Goal: Communication & Community: Answer question/provide support

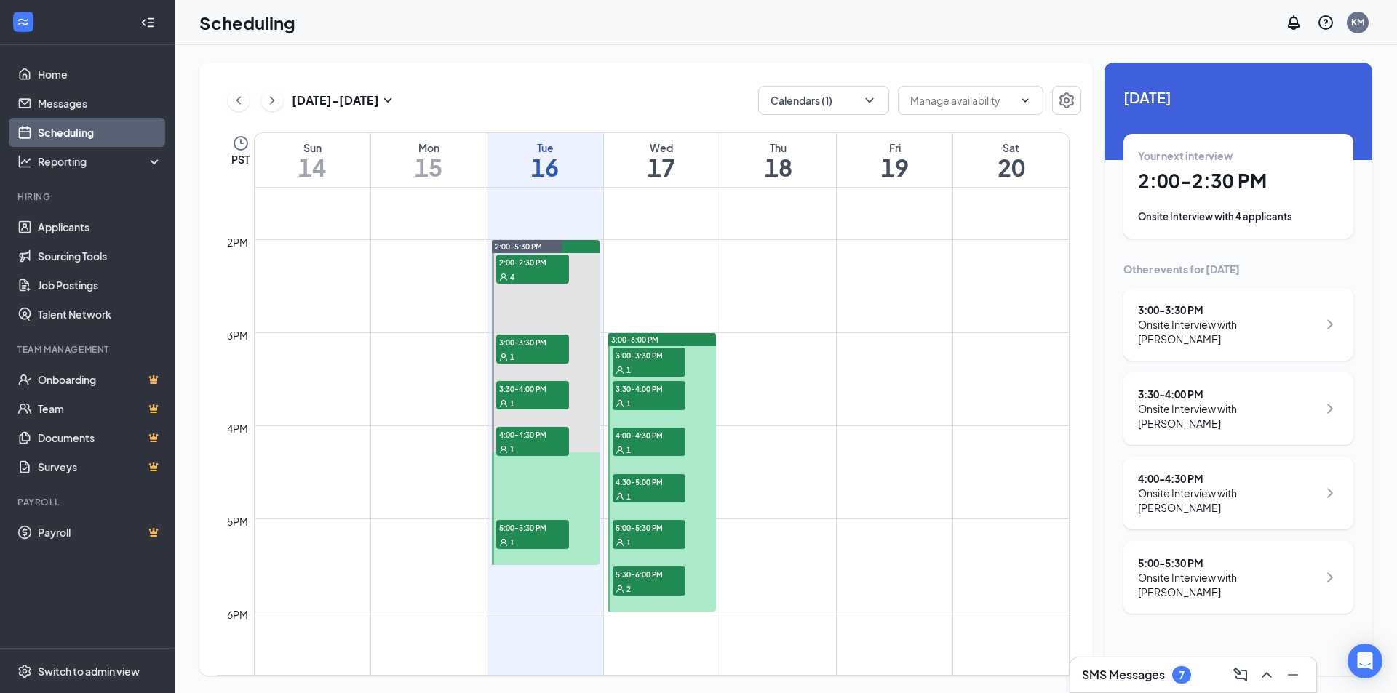
scroll to position [1297, 0]
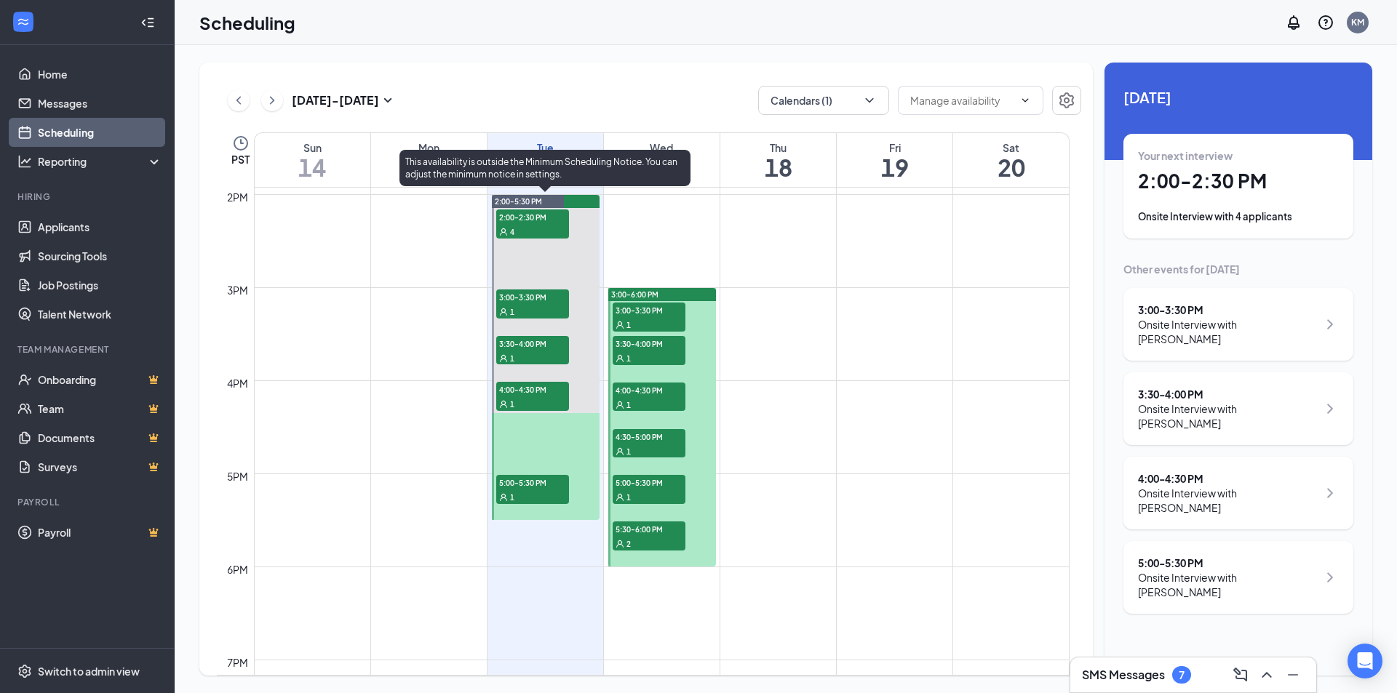
click at [543, 220] on span "2:00-2:30 PM" at bounding box center [532, 217] width 73 height 15
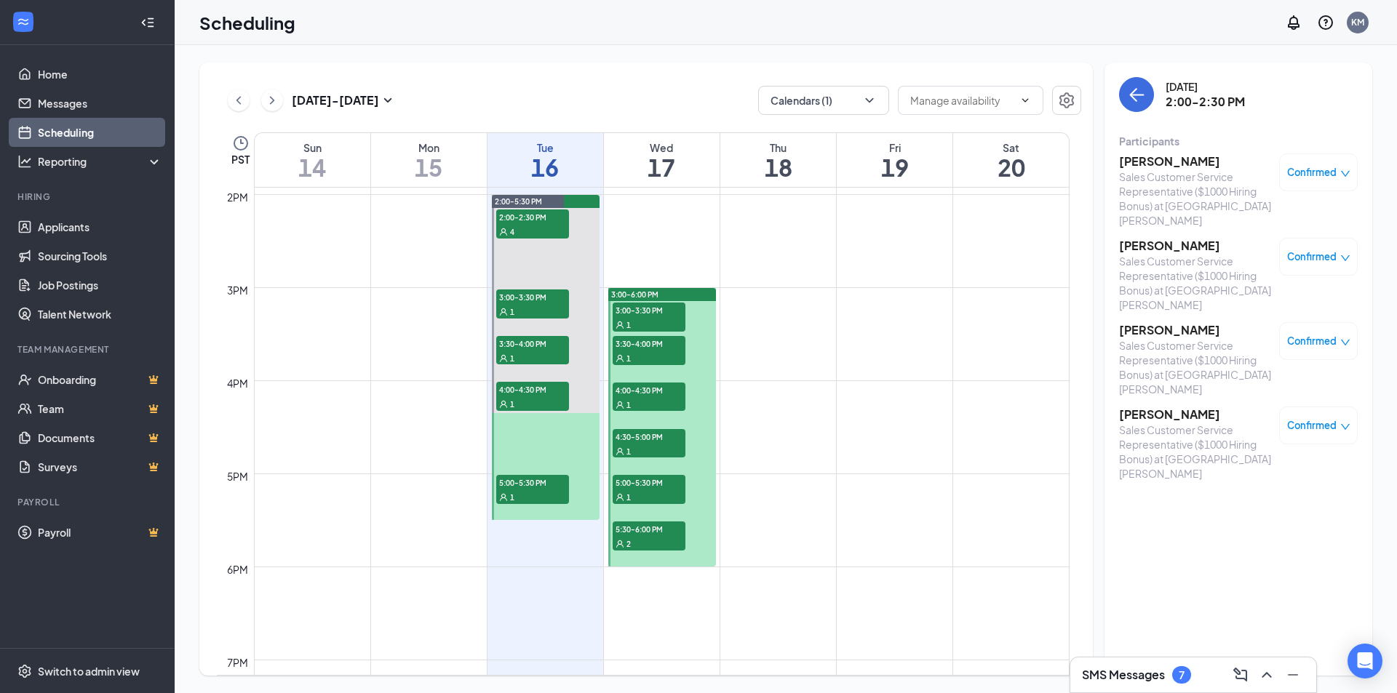
click at [1160, 165] on h3 "[PERSON_NAME]" at bounding box center [1195, 161] width 153 height 16
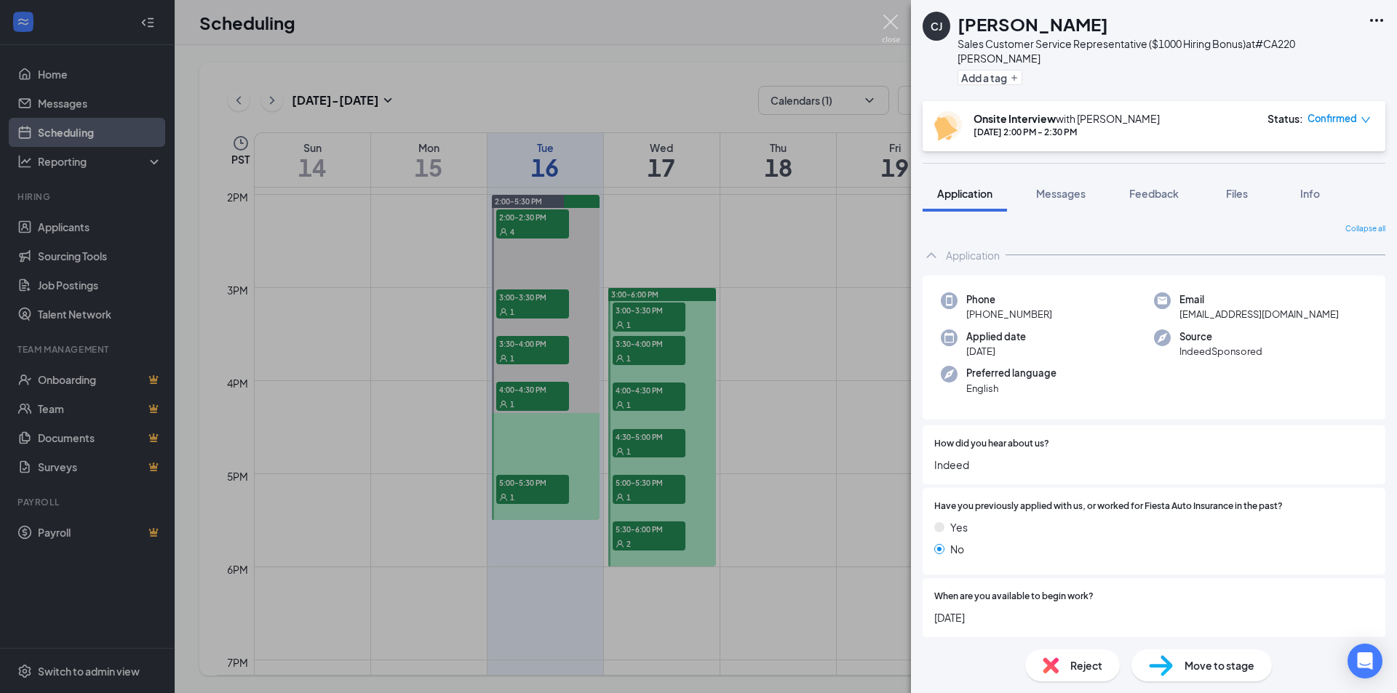
click at [893, 21] on img at bounding box center [891, 29] width 18 height 28
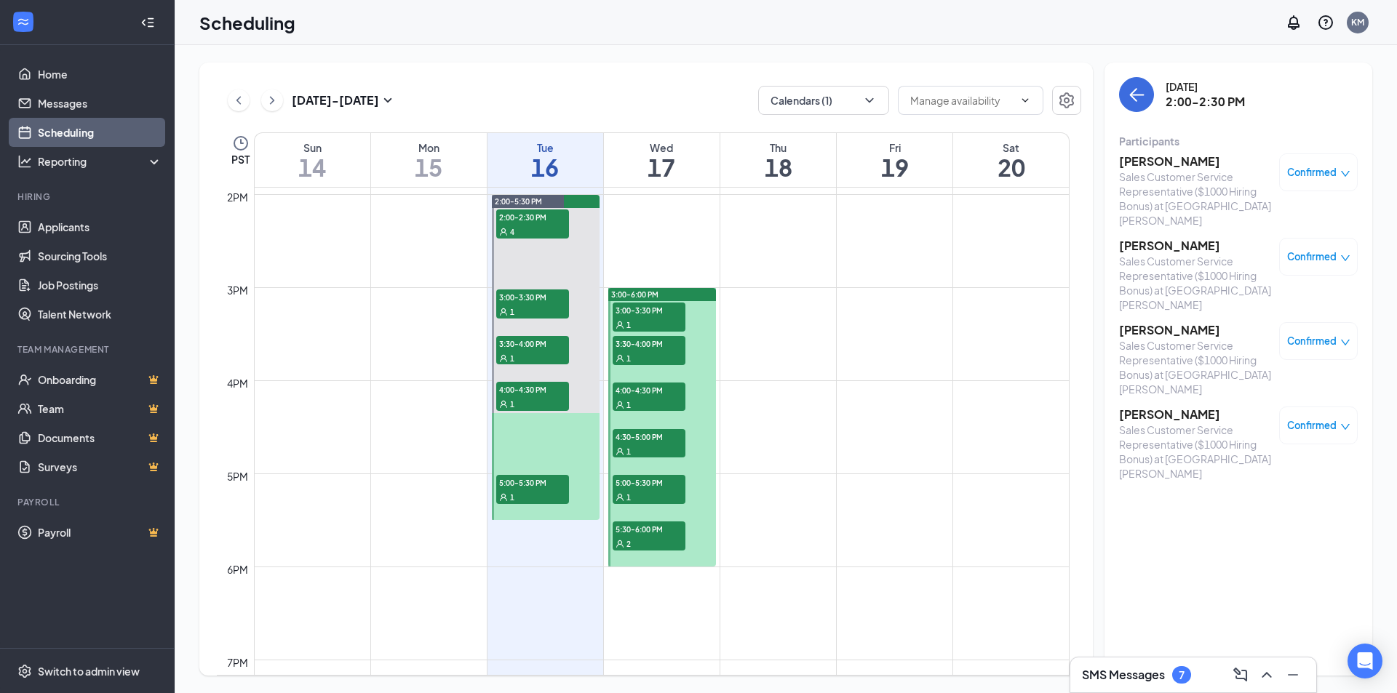
click at [1098, 687] on div "SMS Messages 7" at bounding box center [1193, 675] width 246 height 35
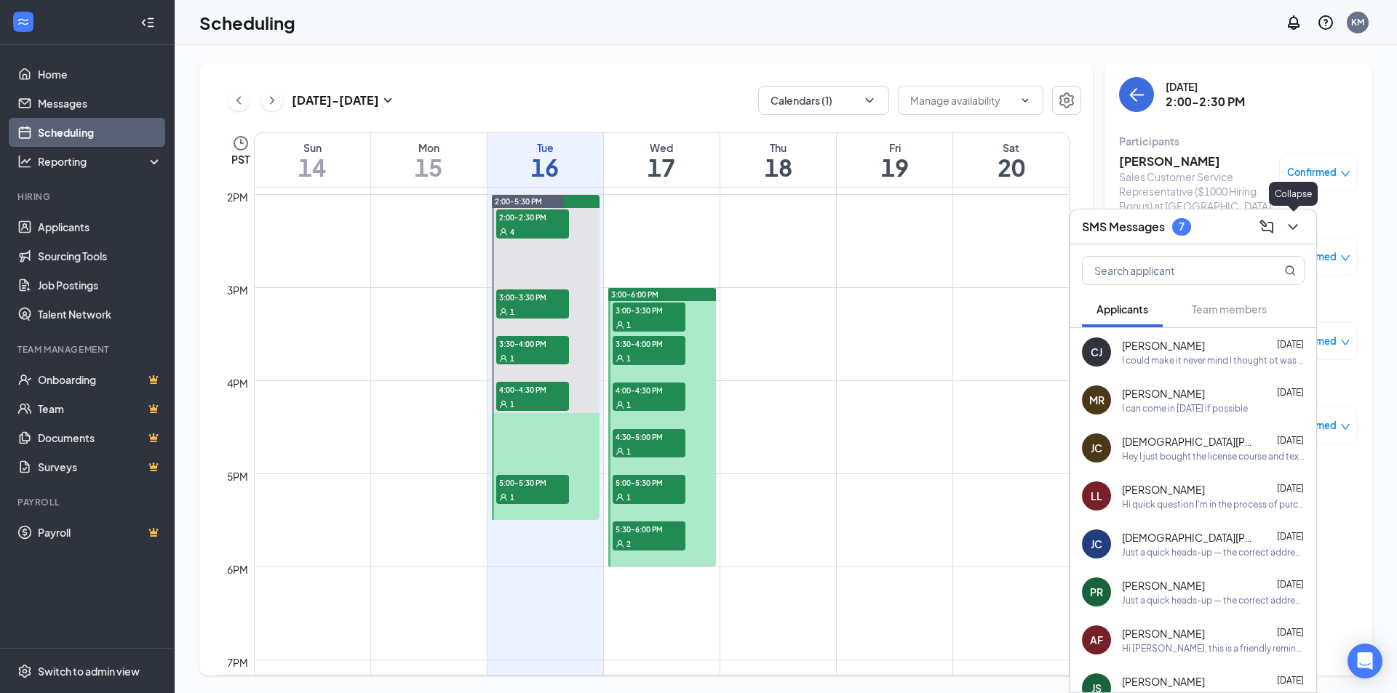
click at [1295, 230] on icon "ChevronDown" at bounding box center [1292, 226] width 17 height 17
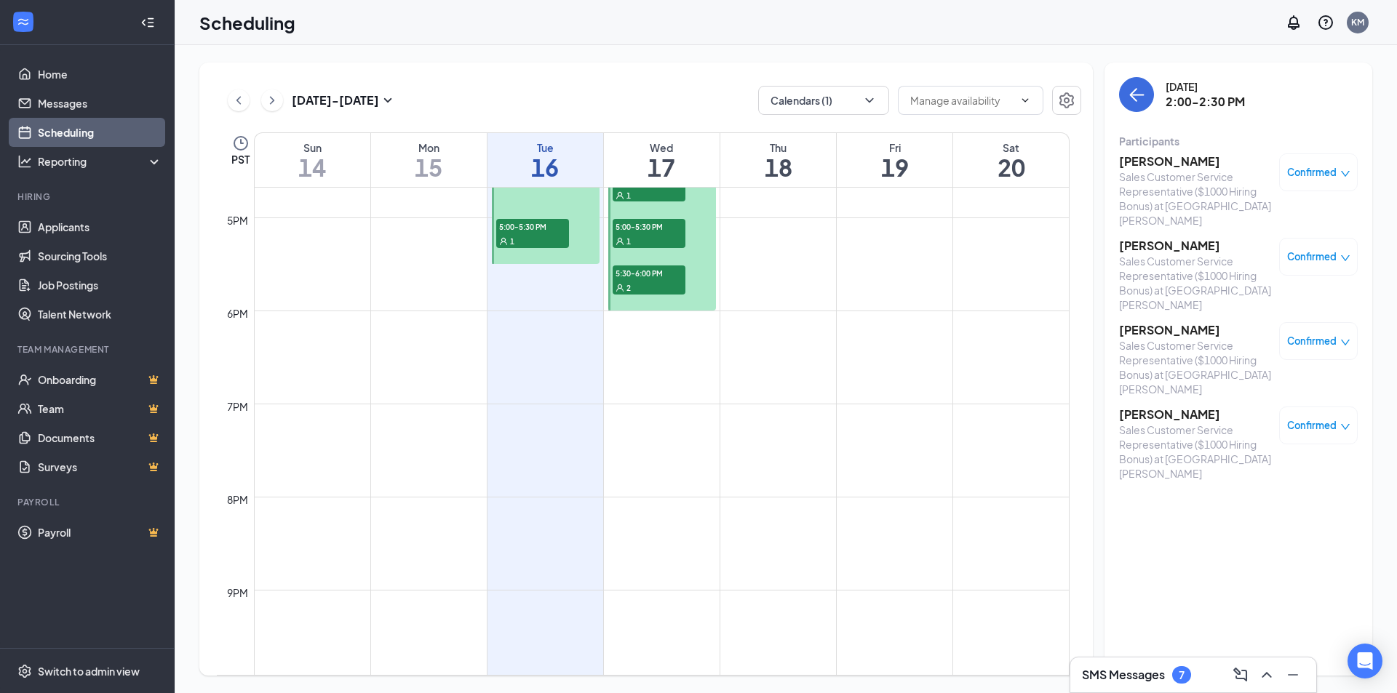
scroll to position [1360, 0]
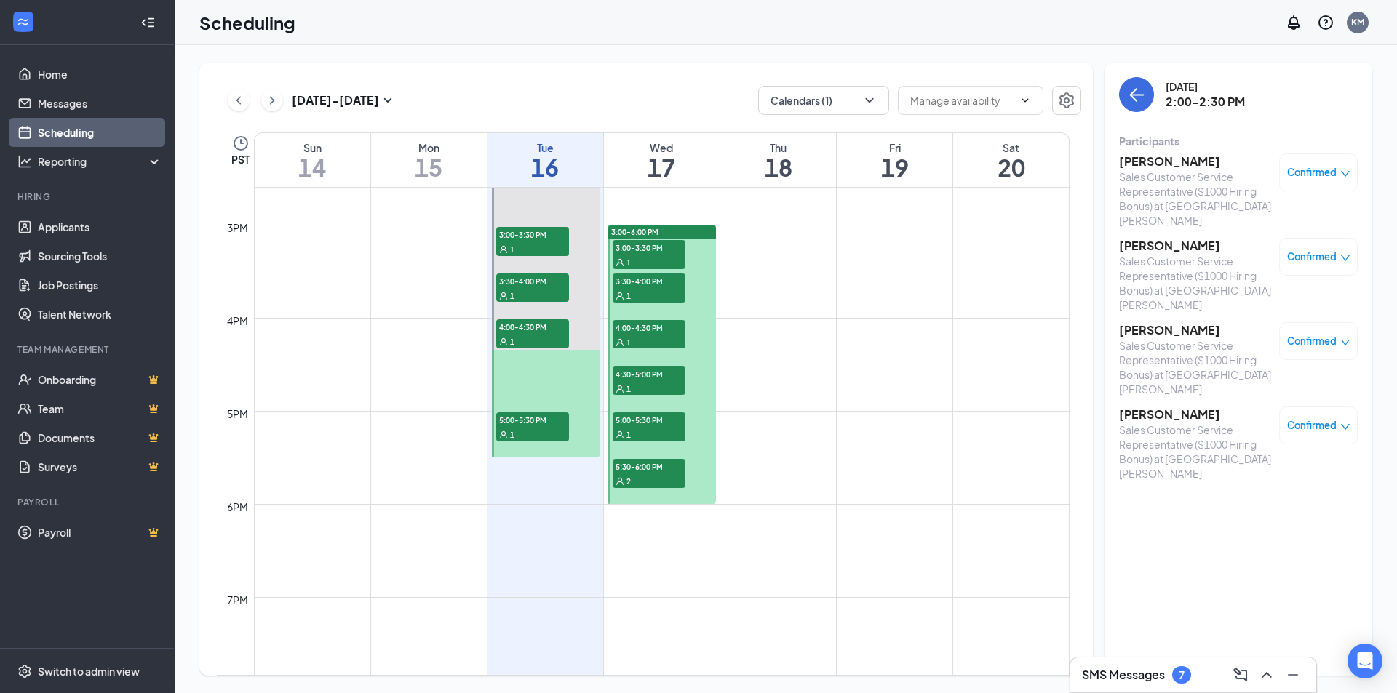
drag, startPoint x: 196, startPoint y: 239, endPoint x: 496, endPoint y: 227, distance: 299.9
click at [196, 239] on div "[DATE] - [DATE] Calendars (1) PST Sun 14 Mon 15 Tue 16 Wed 17 Thu 18 Fri 19 Sat…" at bounding box center [786, 369] width 1222 height 648
click at [1108, 683] on div "SMS Messages 7" at bounding box center [1136, 674] width 109 height 17
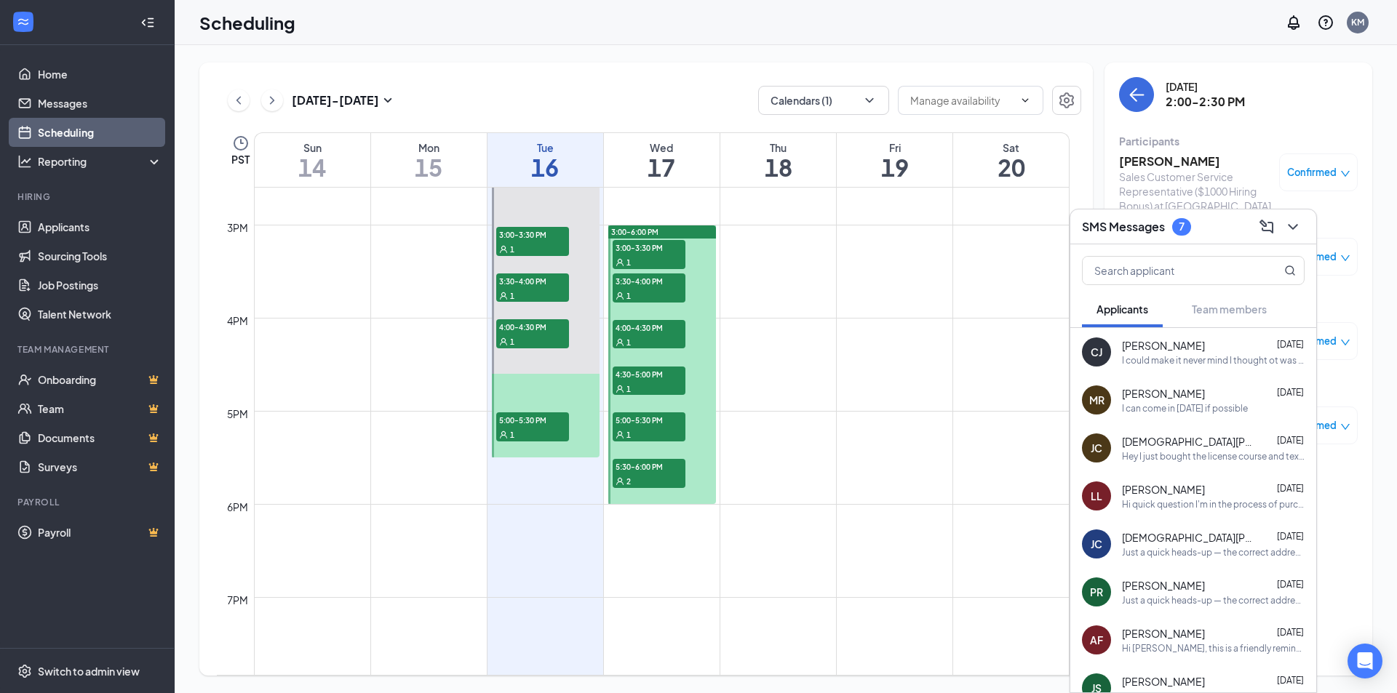
click at [1171, 554] on div "Just a quick heads-up — the correct address for your interview is: [STREET_ADDR…" at bounding box center [1213, 552] width 183 height 12
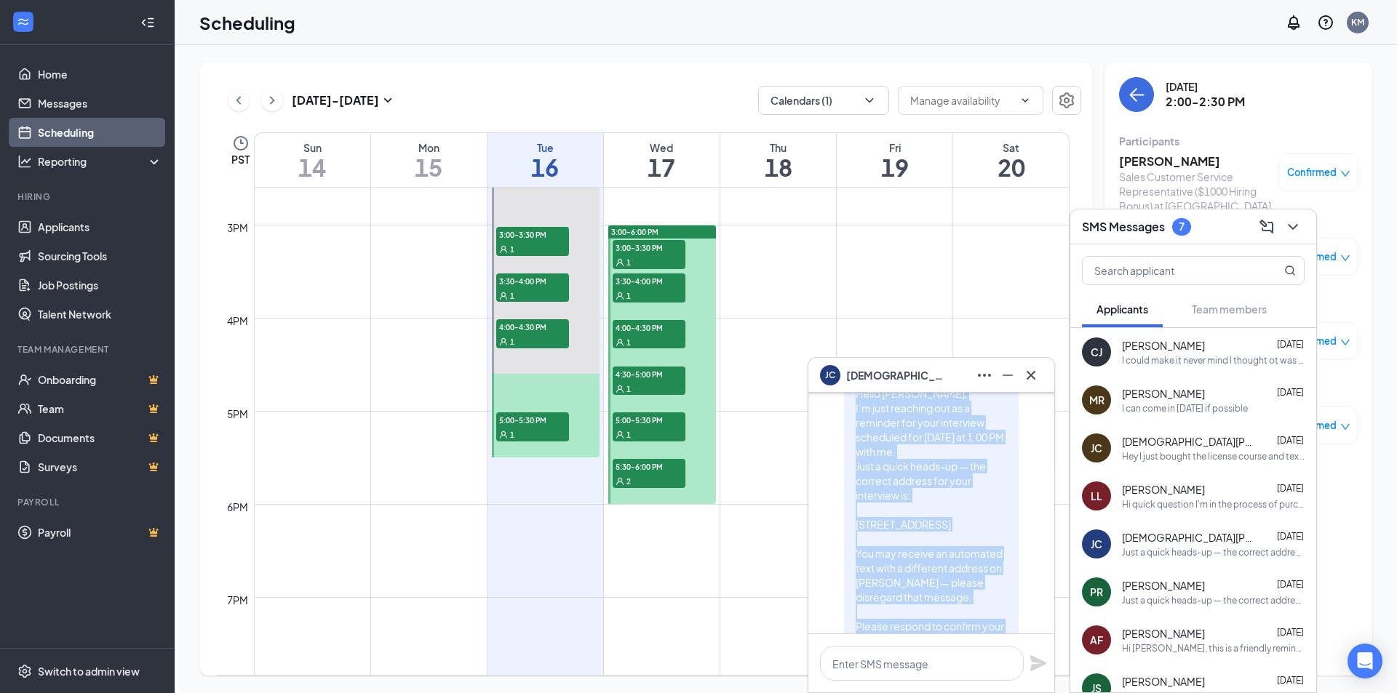
scroll to position [-194, 0]
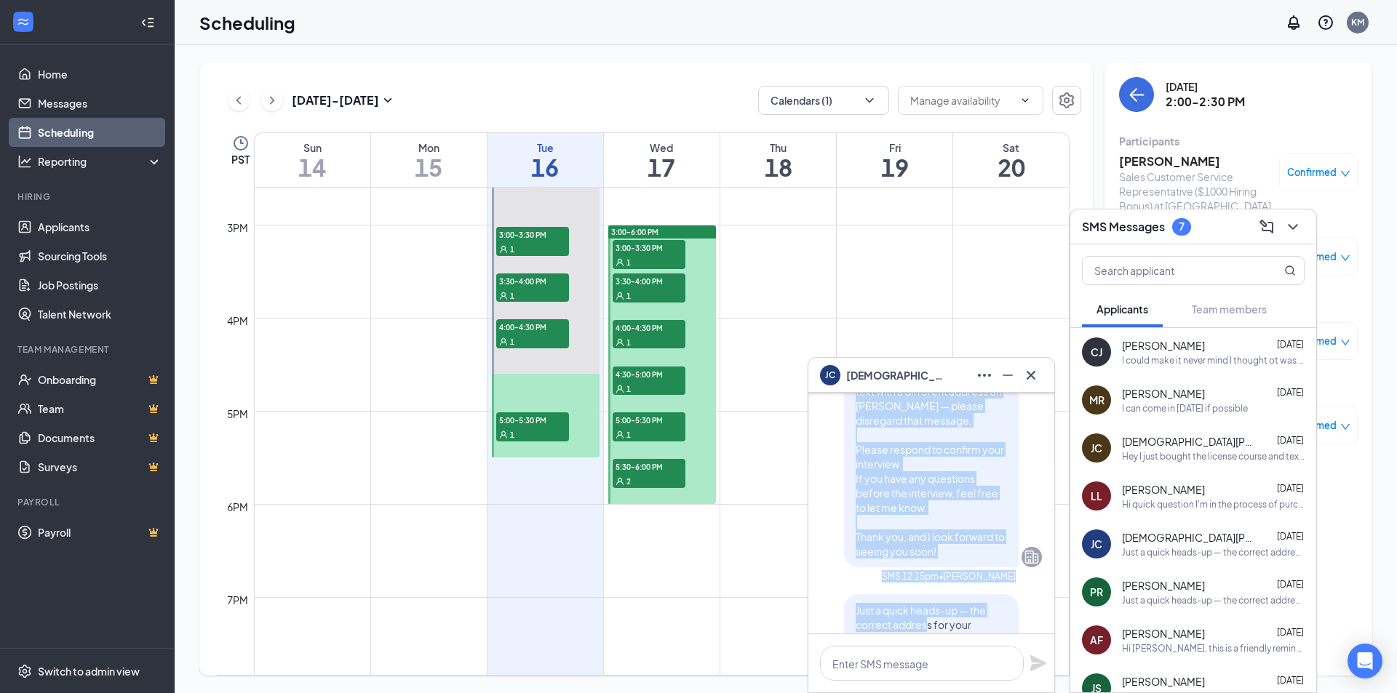
drag, startPoint x: 842, startPoint y: 577, endPoint x: 972, endPoint y: 535, distance: 136.2
click at [972, 535] on div "Hello [PERSON_NAME], I’m just reaching out as a reminder for your interview sch…" at bounding box center [931, 384] width 175 height 367
copy span "Hello [PERSON_NAME], I’m just reaching out as a reminder for your interview sch…"
click at [1026, 373] on icon "Cross" at bounding box center [1030, 375] width 17 height 17
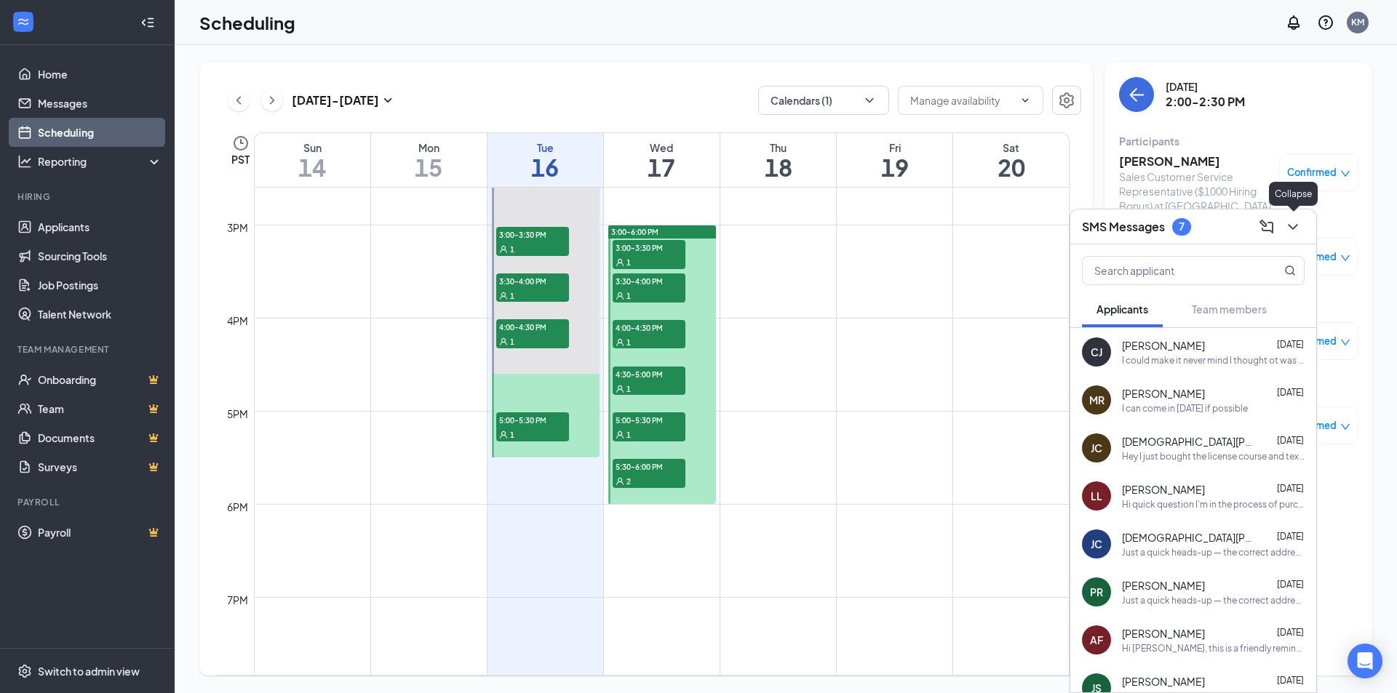
click at [1283, 227] on button at bounding box center [1292, 226] width 23 height 23
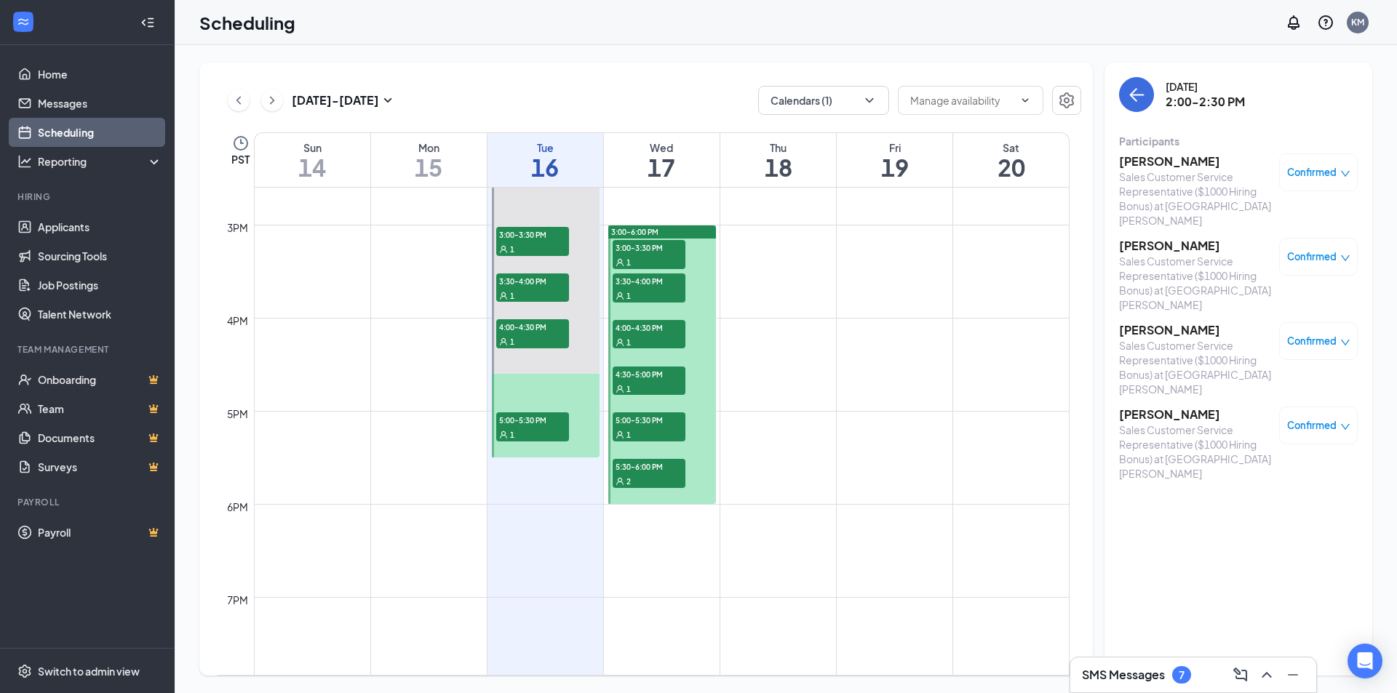
click at [1141, 161] on h3 "[PERSON_NAME]" at bounding box center [1195, 161] width 153 height 16
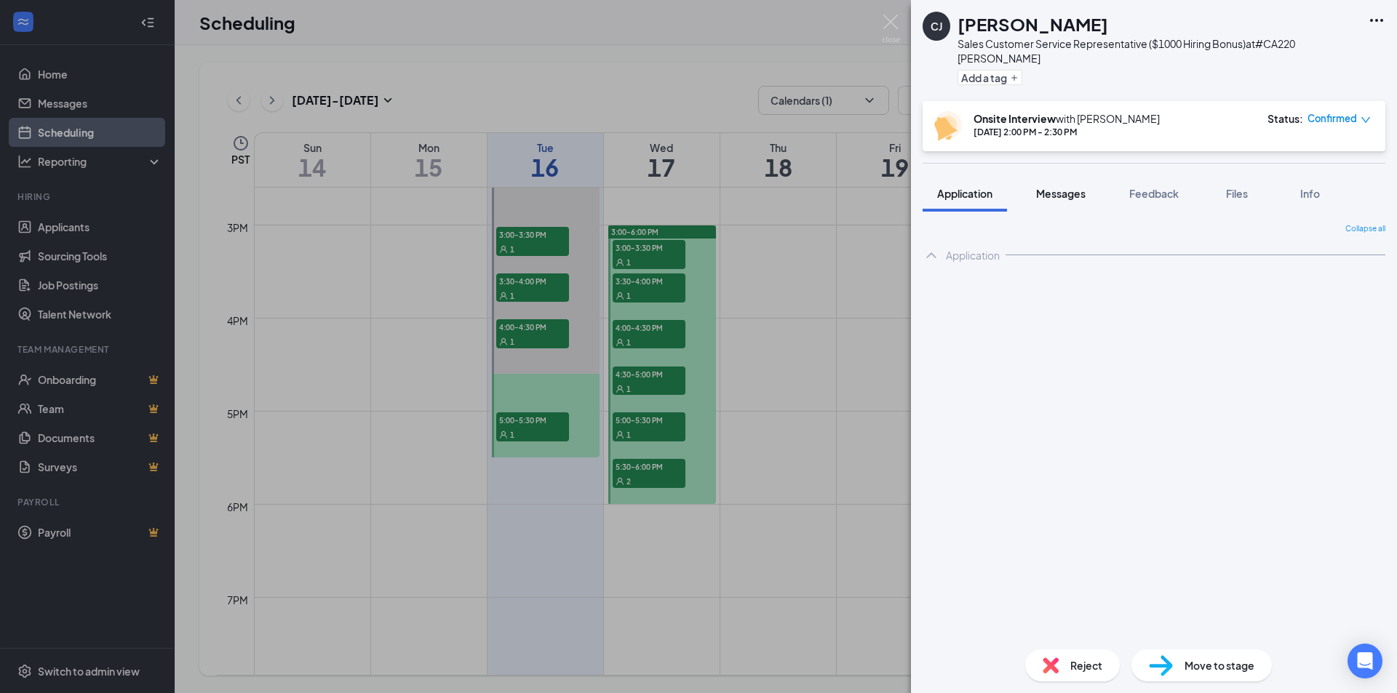
click at [1058, 187] on span "Messages" at bounding box center [1060, 193] width 49 height 13
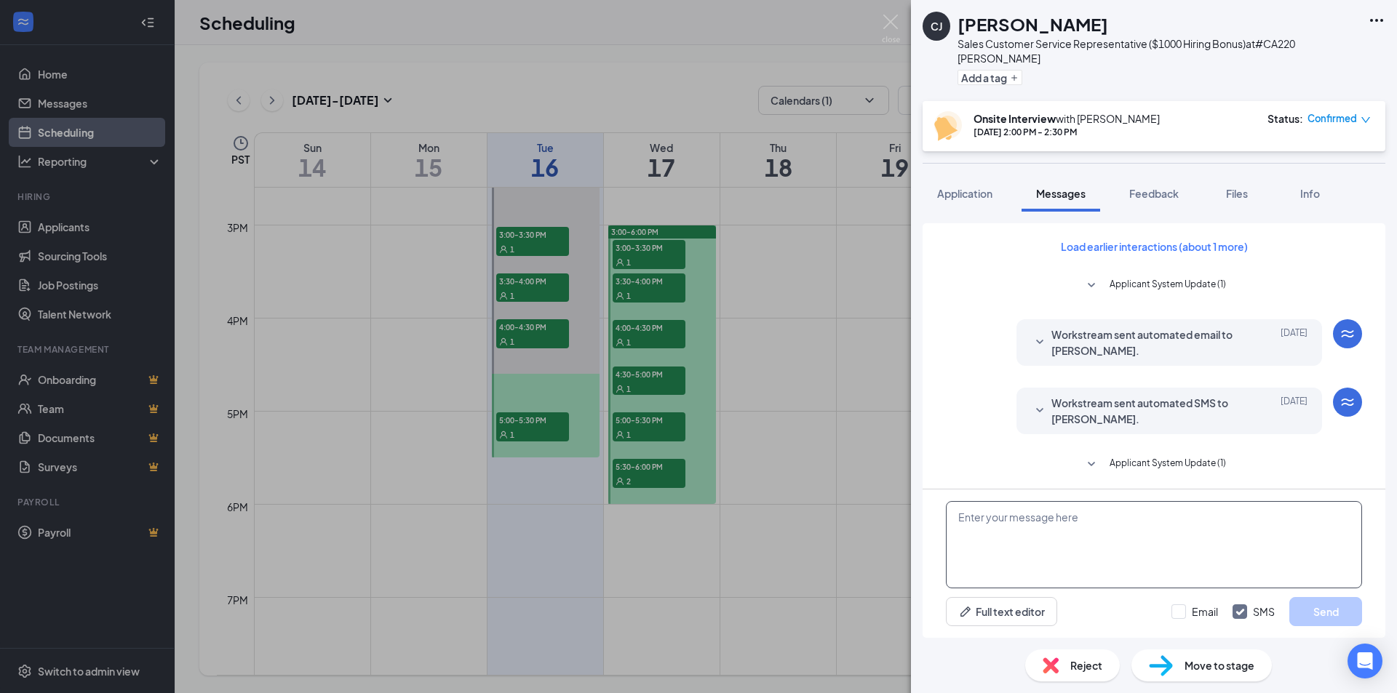
click at [1029, 530] on textarea at bounding box center [1154, 544] width 416 height 87
paste textarea "Hello [PERSON_NAME], I’m just reaching out as a reminder for your interview sch…"
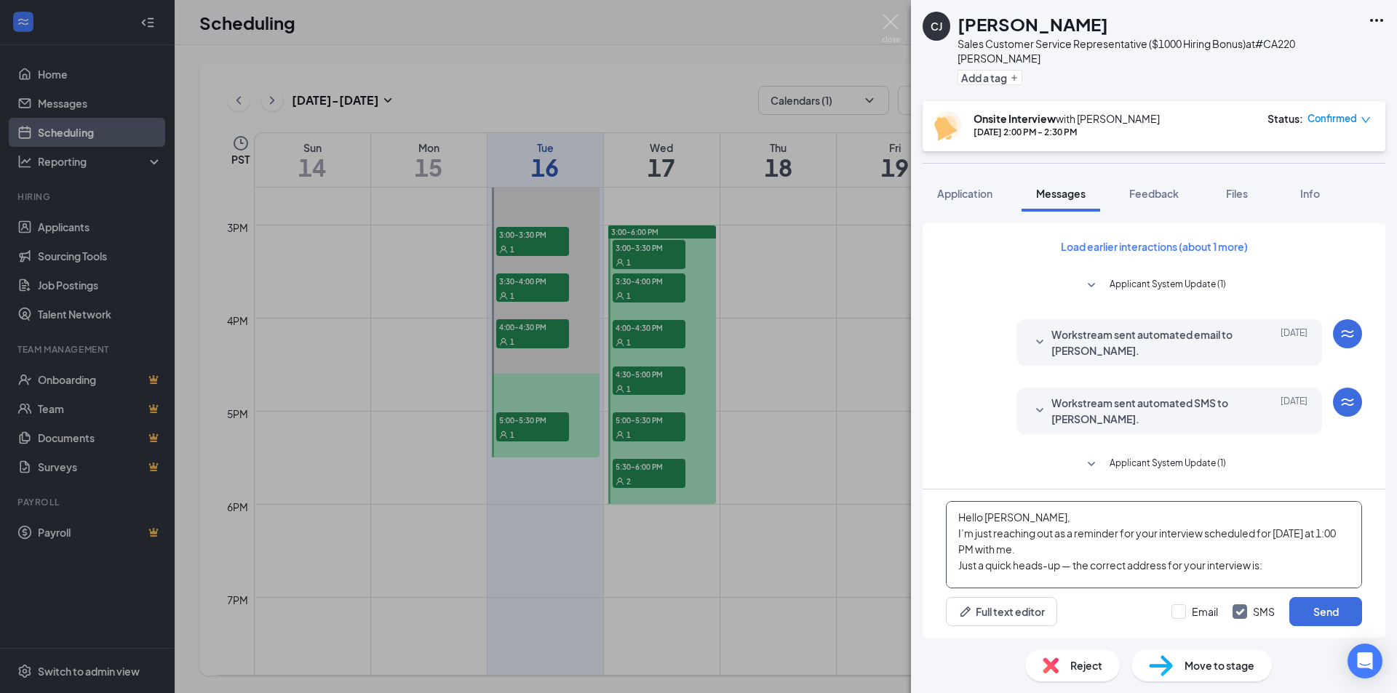
click at [1000, 518] on textarea "Hello [PERSON_NAME], I’m just reaching out as a reminder for your interview sch…" at bounding box center [1154, 544] width 416 height 87
click at [1322, 533] on textarea "Hello [PERSON_NAME], I’m just reaching out as a reminder for your interview sch…" at bounding box center [1154, 544] width 416 height 87
click at [1127, 548] on textarea "Hello [PERSON_NAME], I’m just reaching out as a reminder for your interview sch…" at bounding box center [1154, 544] width 416 height 87
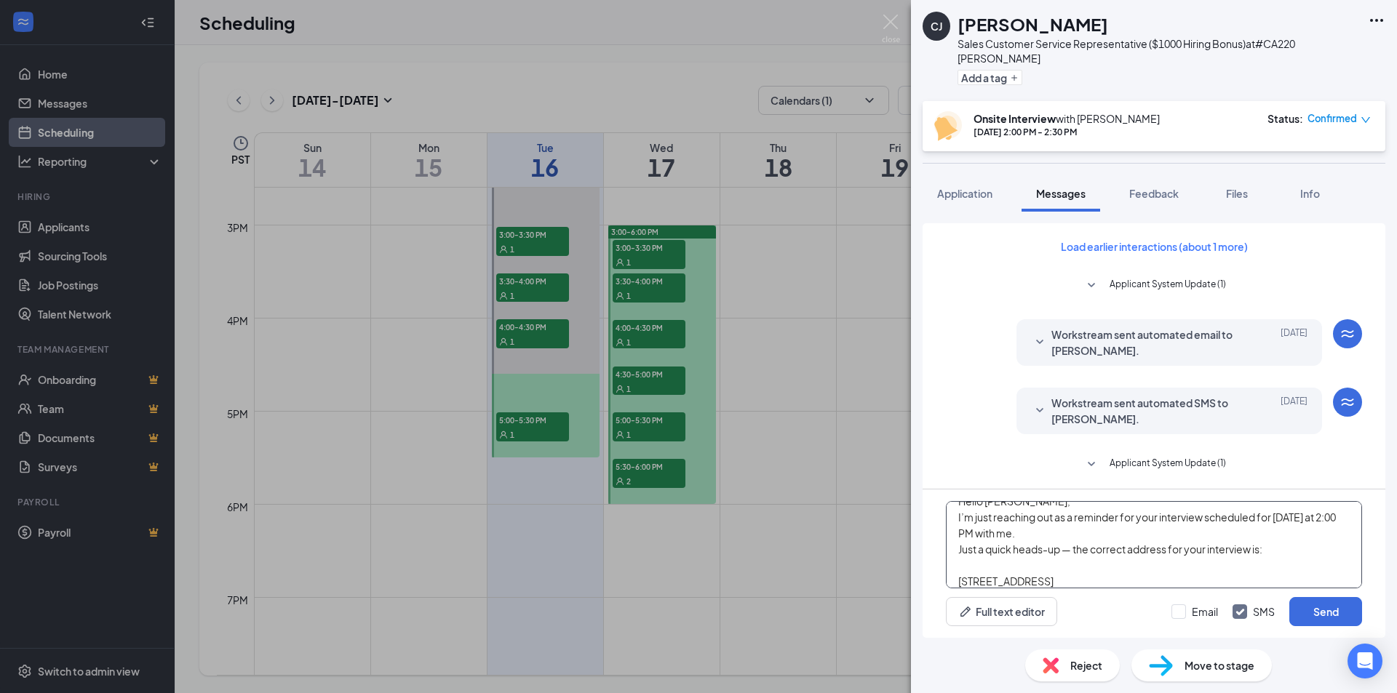
scroll to position [32, 0]
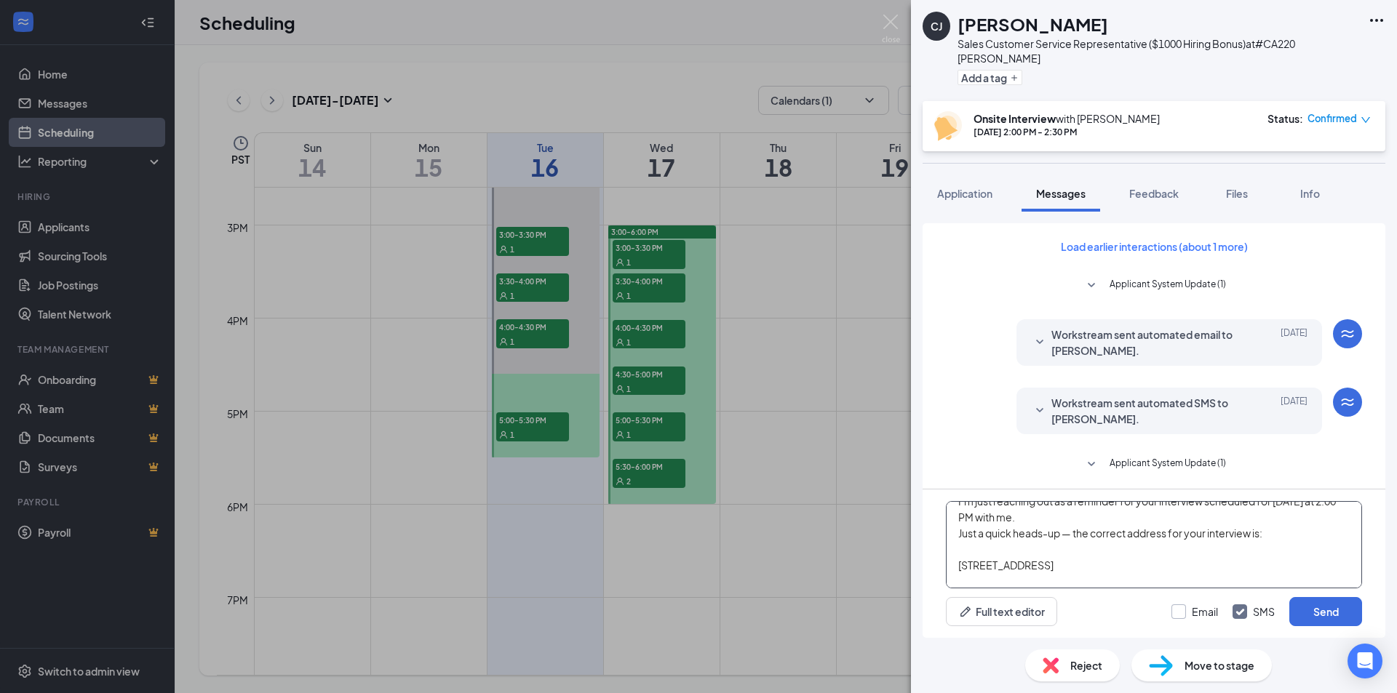
type textarea "Hello [PERSON_NAME], I’m just reaching out as a reminder for your interview sch…"
click at [1183, 612] on input "Email" at bounding box center [1194, 611] width 47 height 15
checkbox input "true"
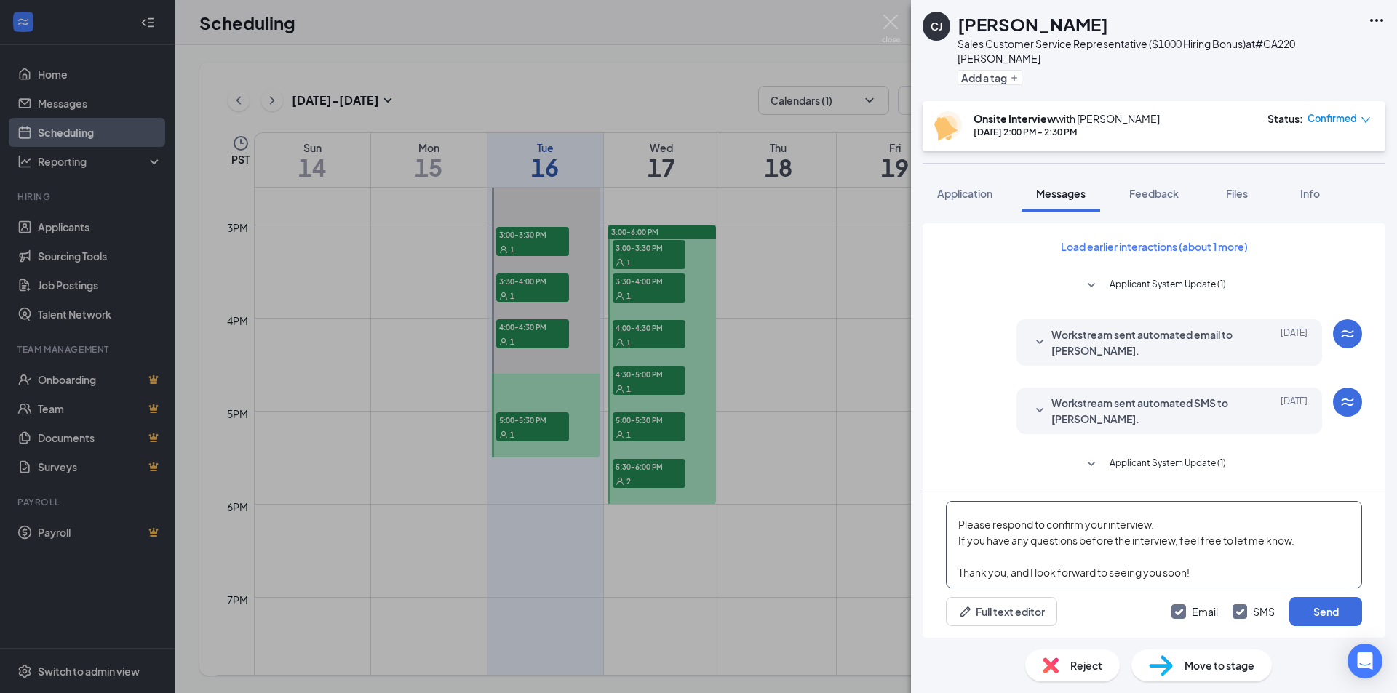
scroll to position [0, 0]
drag, startPoint x: 1221, startPoint y: 581, endPoint x: 919, endPoint y: 388, distance: 357.6
click at [919, 388] on div "Load earlier interactions (about 1 more) Applicant System Update (1) Workstream…" at bounding box center [1154, 425] width 486 height 426
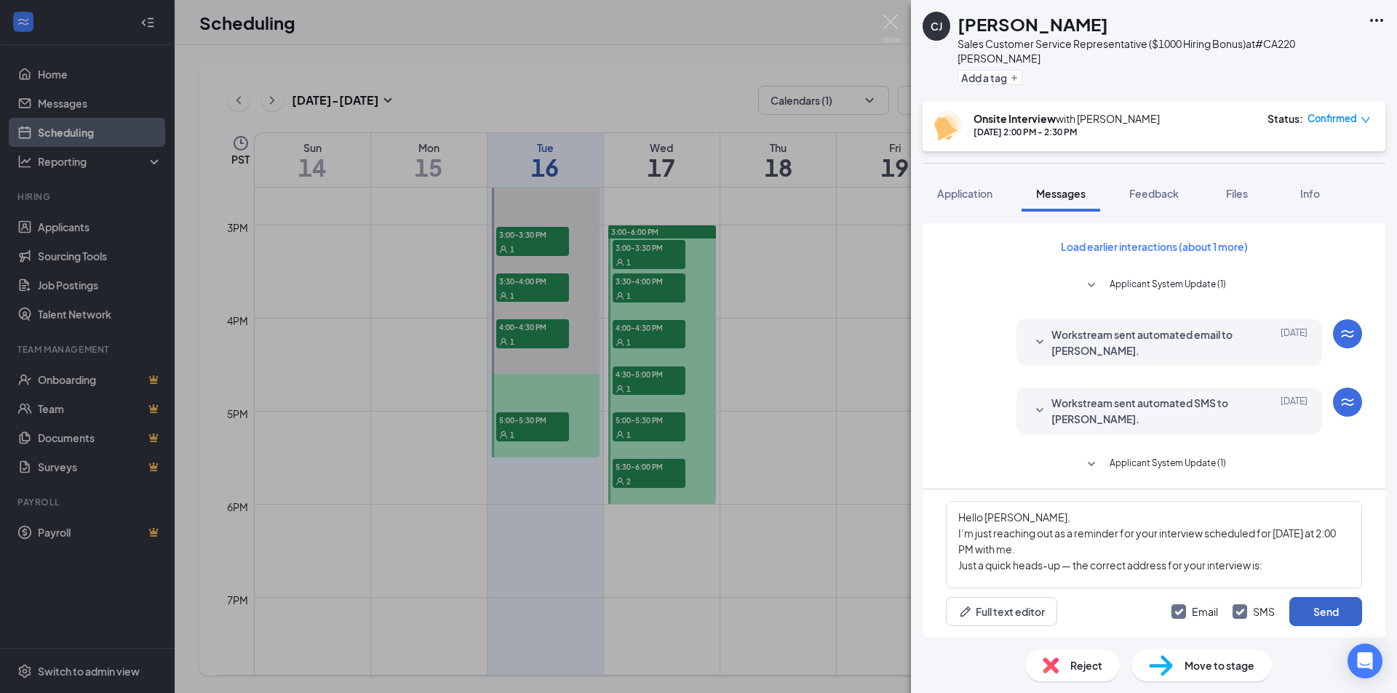
click at [1324, 612] on button "Send" at bounding box center [1325, 611] width 73 height 29
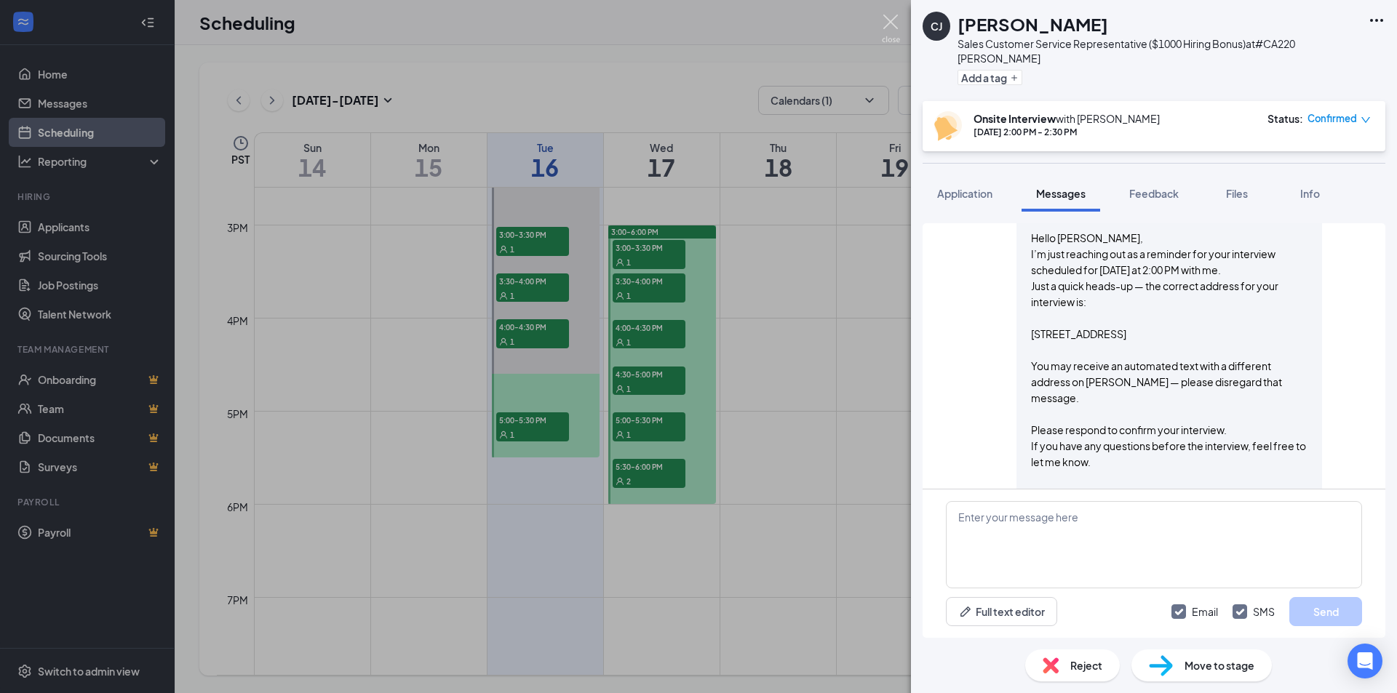
scroll to position [1133, 0]
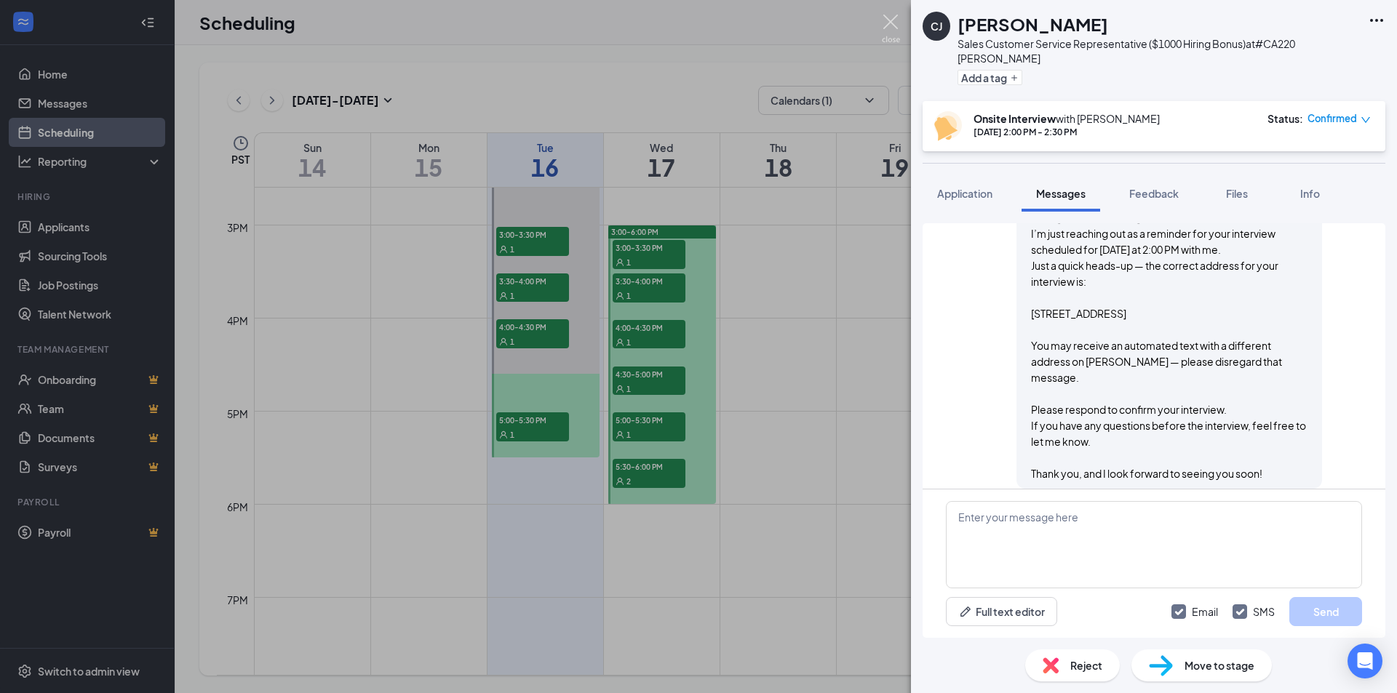
click at [885, 23] on img at bounding box center [891, 29] width 18 height 28
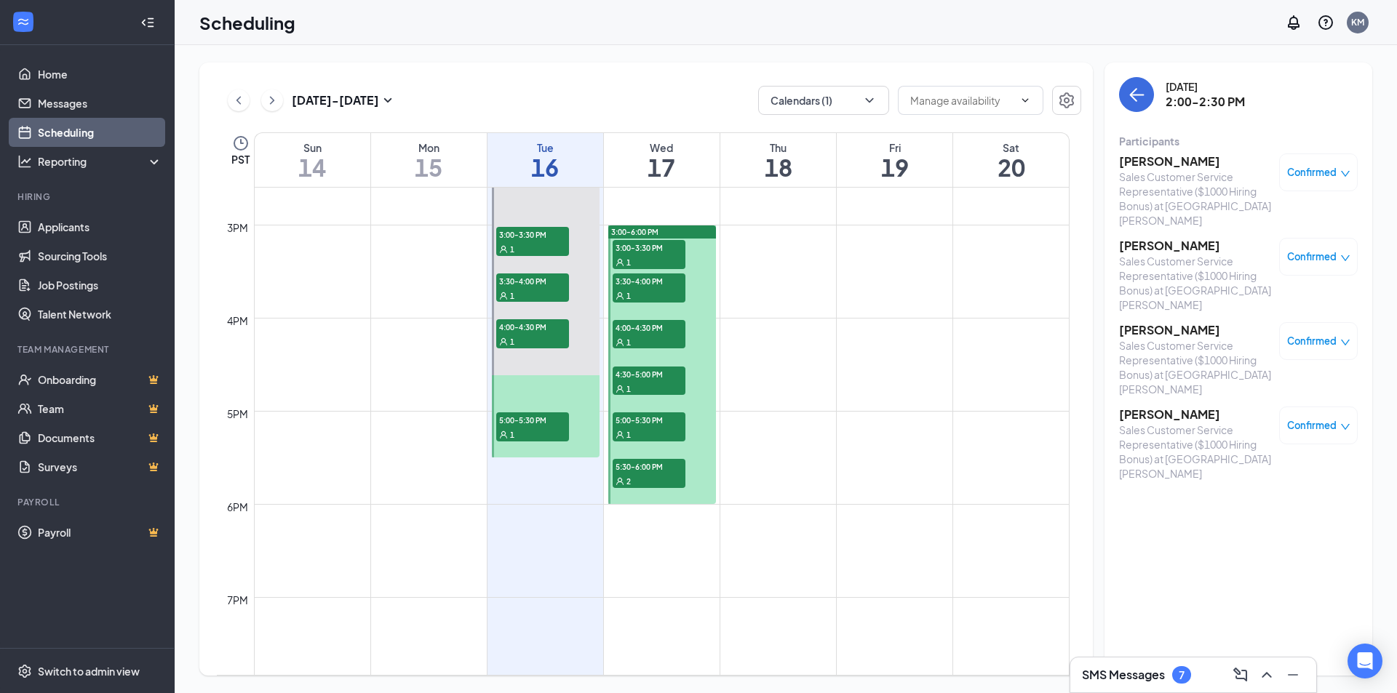
click at [1136, 238] on h3 "[PERSON_NAME]" at bounding box center [1195, 246] width 153 height 16
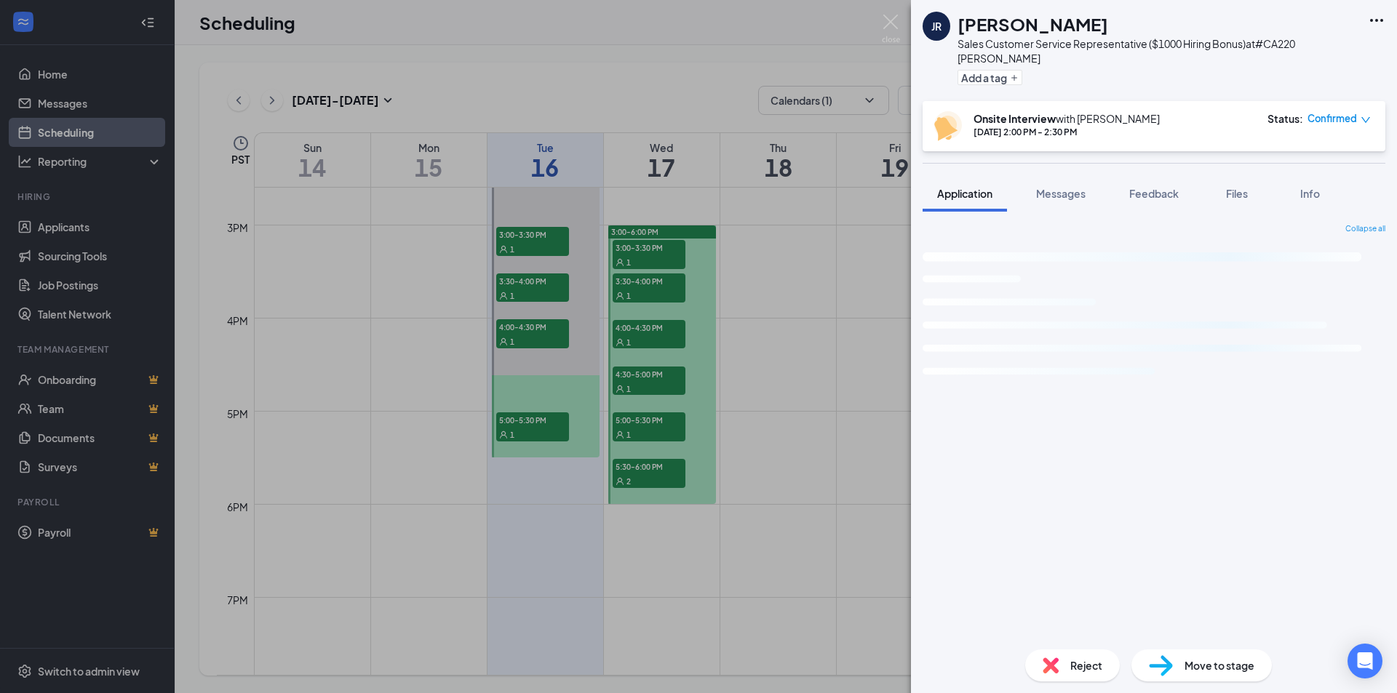
click at [1054, 186] on button "Messages" at bounding box center [1060, 193] width 79 height 36
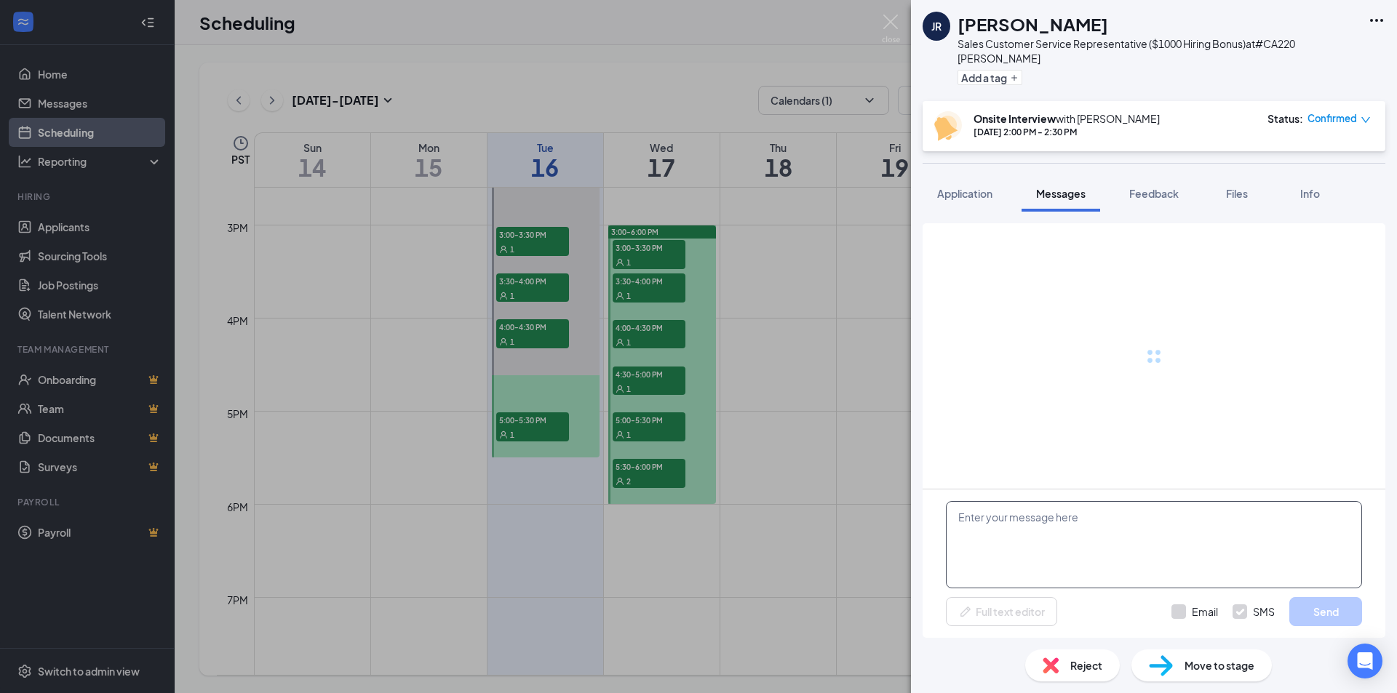
click at [1120, 564] on textarea at bounding box center [1154, 544] width 416 height 87
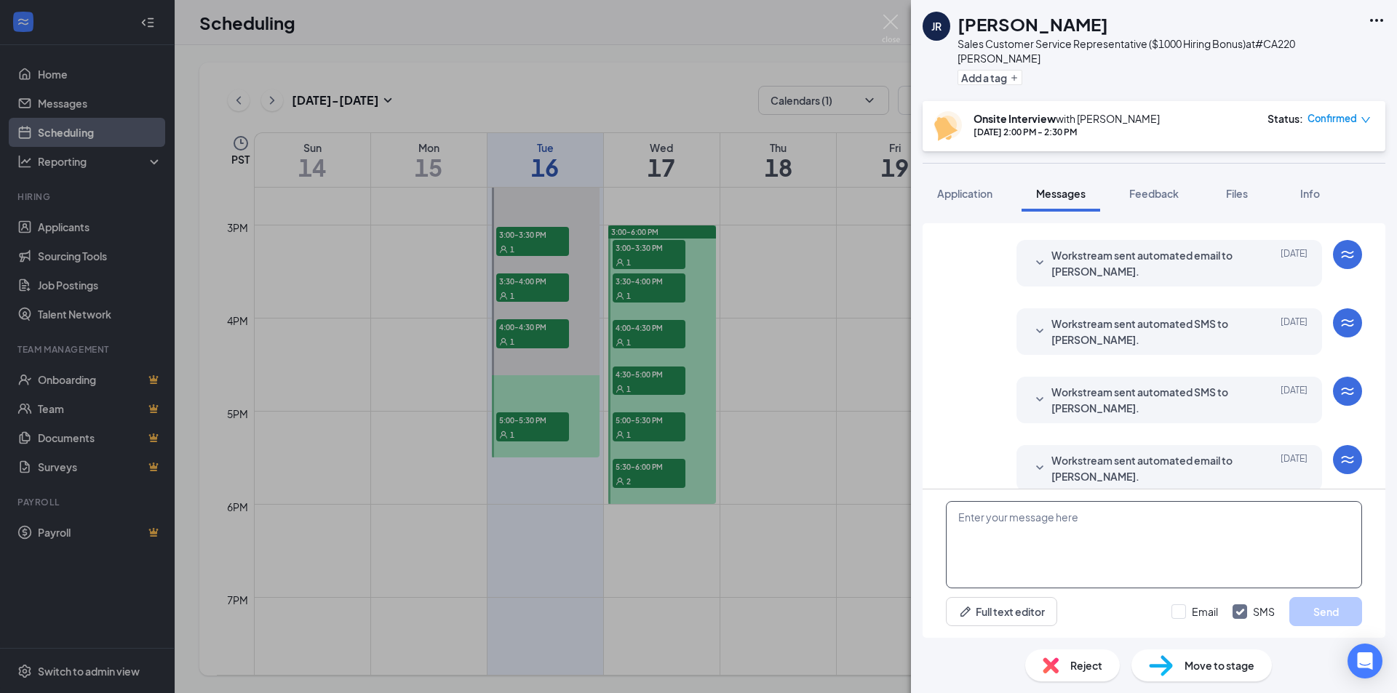
scroll to position [215, 0]
paste textarea "Hello [PERSON_NAME], I’m just reaching out as a reminder for your interview sch…"
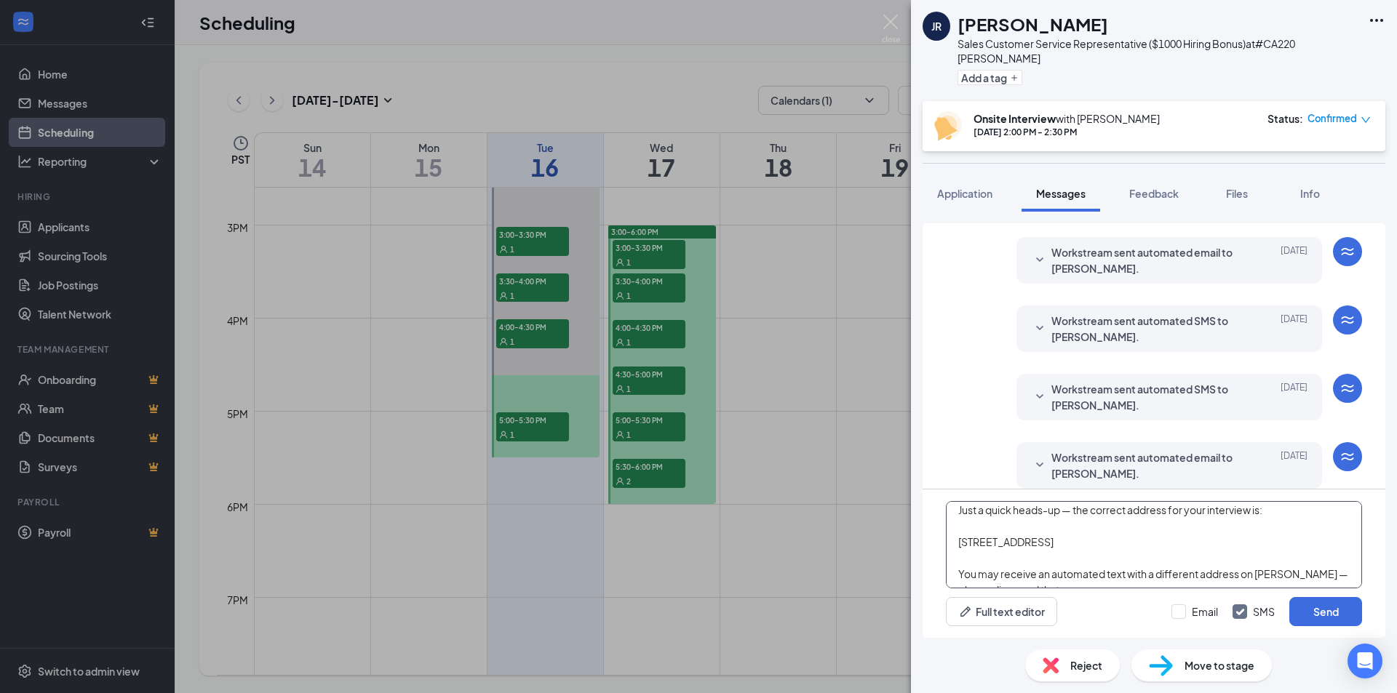
scroll to position [0, 0]
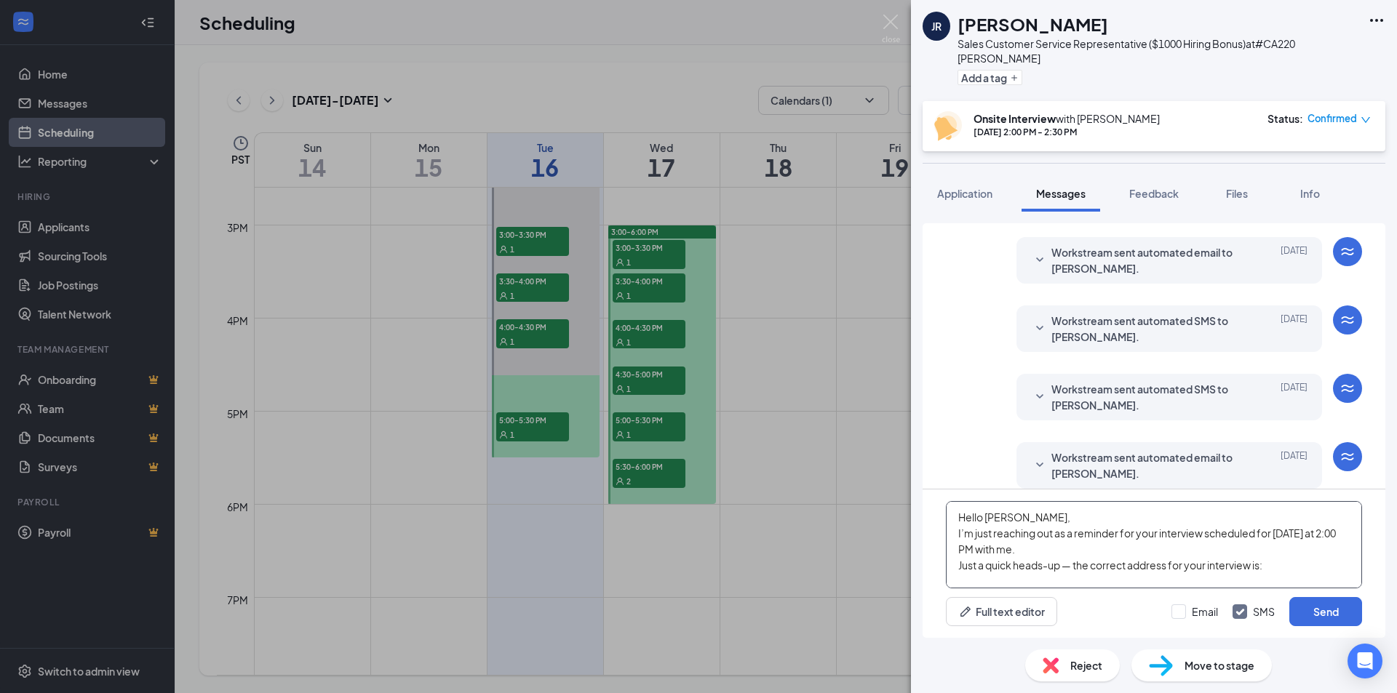
click at [1000, 526] on textarea "Hello [PERSON_NAME], I’m just reaching out as a reminder for your interview sch…" at bounding box center [1154, 544] width 416 height 87
click at [995, 513] on textarea "Hello [PERSON_NAME], I’m just reaching out as a reminder for your interview sch…" at bounding box center [1154, 544] width 416 height 87
type textarea "Hello [PERSON_NAME], I’m just reaching out as a reminder for your interview sch…"
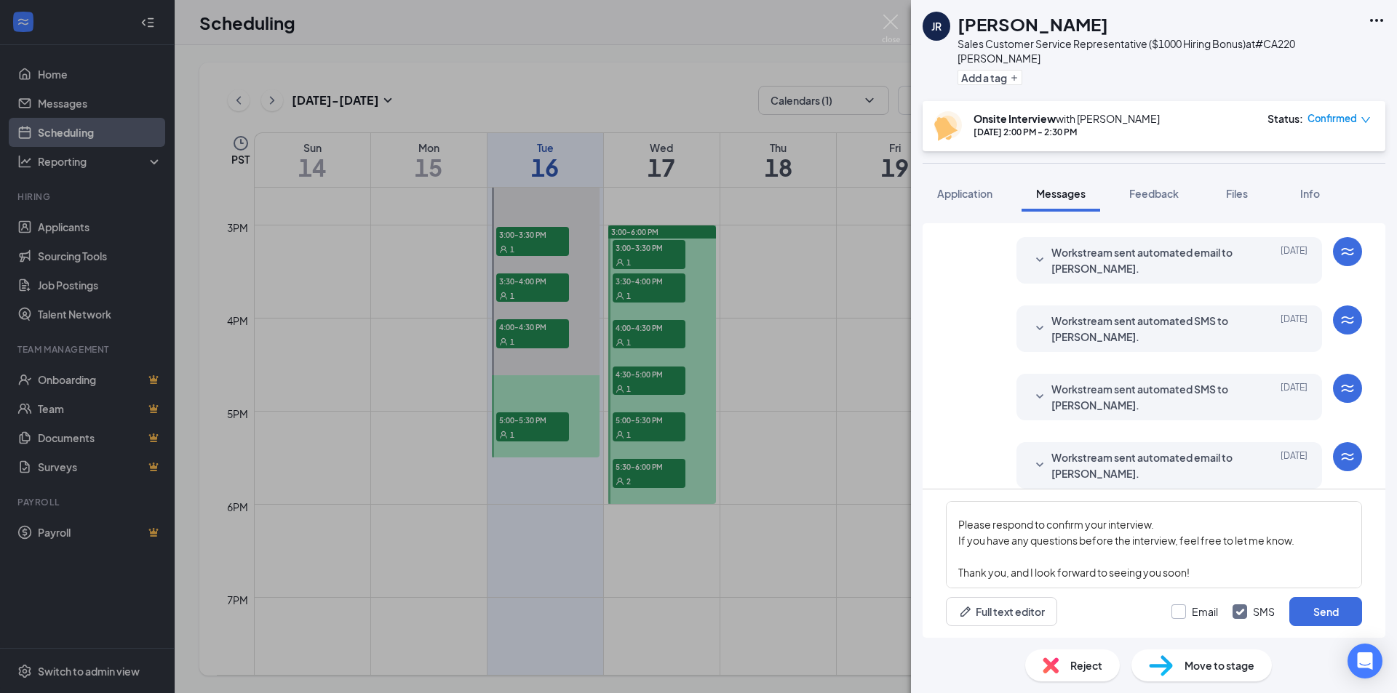
click at [1196, 607] on input "Email" at bounding box center [1194, 611] width 47 height 15
checkbox input "true"
click at [1288, 613] on div "Email SMS Send" at bounding box center [1266, 611] width 191 height 29
click at [1317, 604] on button "Send" at bounding box center [1325, 611] width 73 height 29
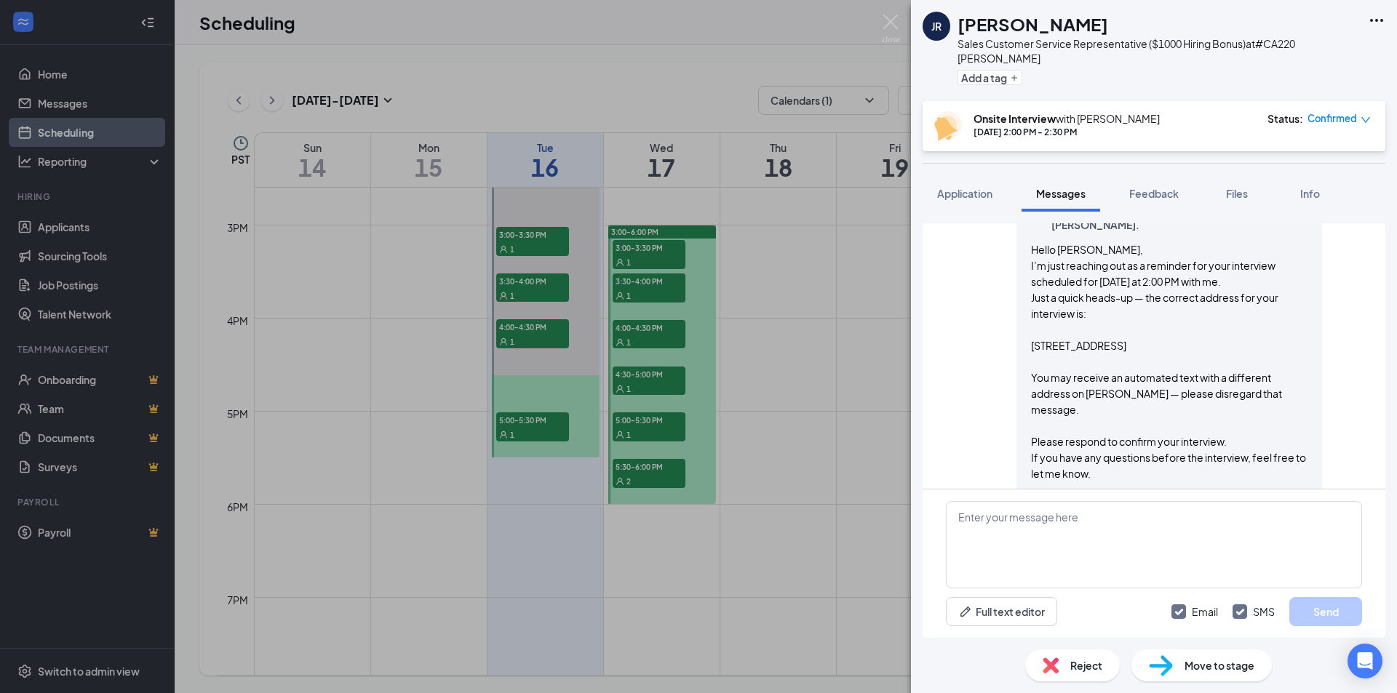
scroll to position [913, 0]
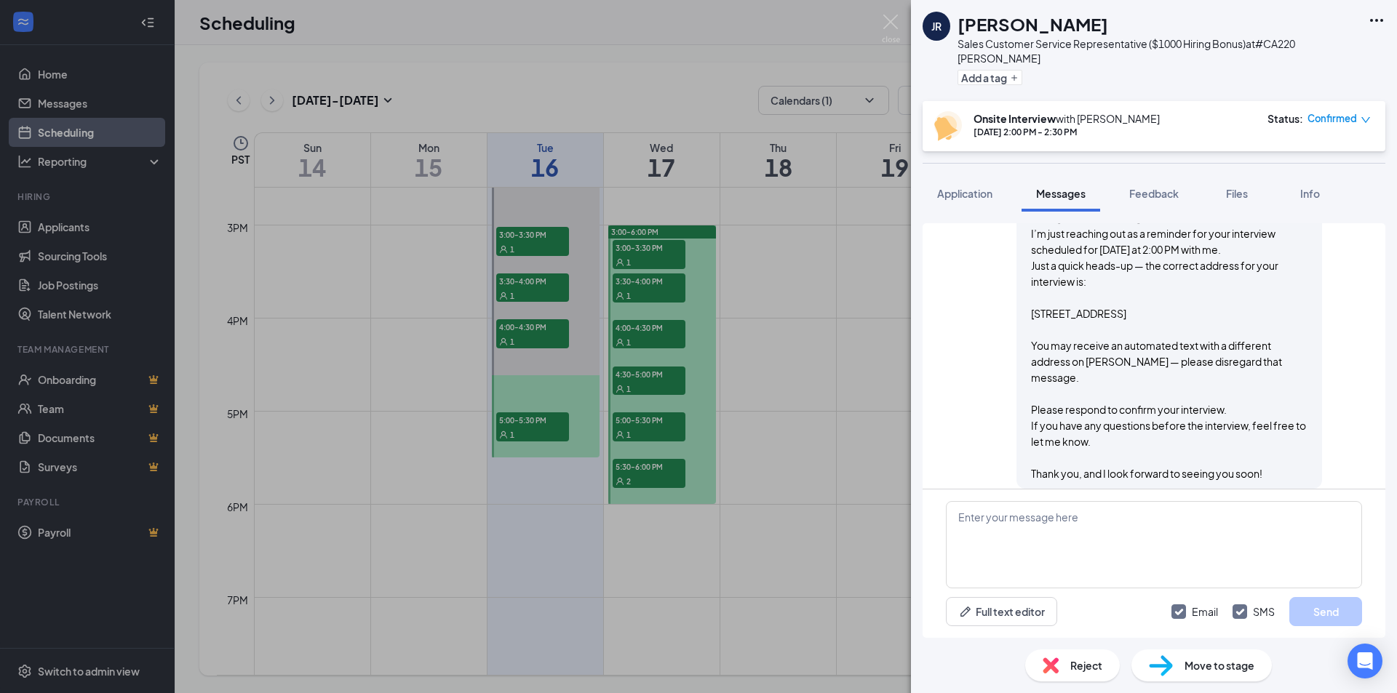
click at [901, 25] on div "JR [PERSON_NAME] Sales Customer Service Representative ($1000 Hiring Bonus) at …" at bounding box center [698, 346] width 1397 height 693
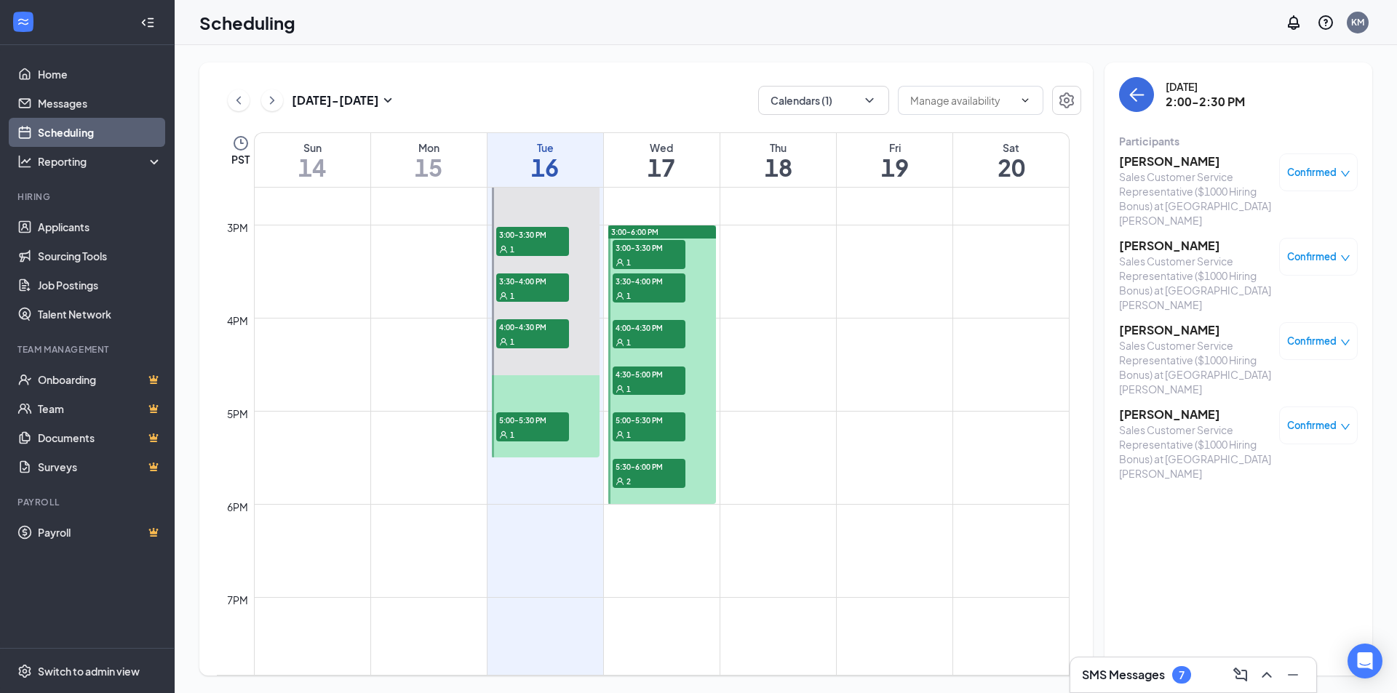
click at [1133, 322] on h3 "[PERSON_NAME]" at bounding box center [1195, 330] width 153 height 16
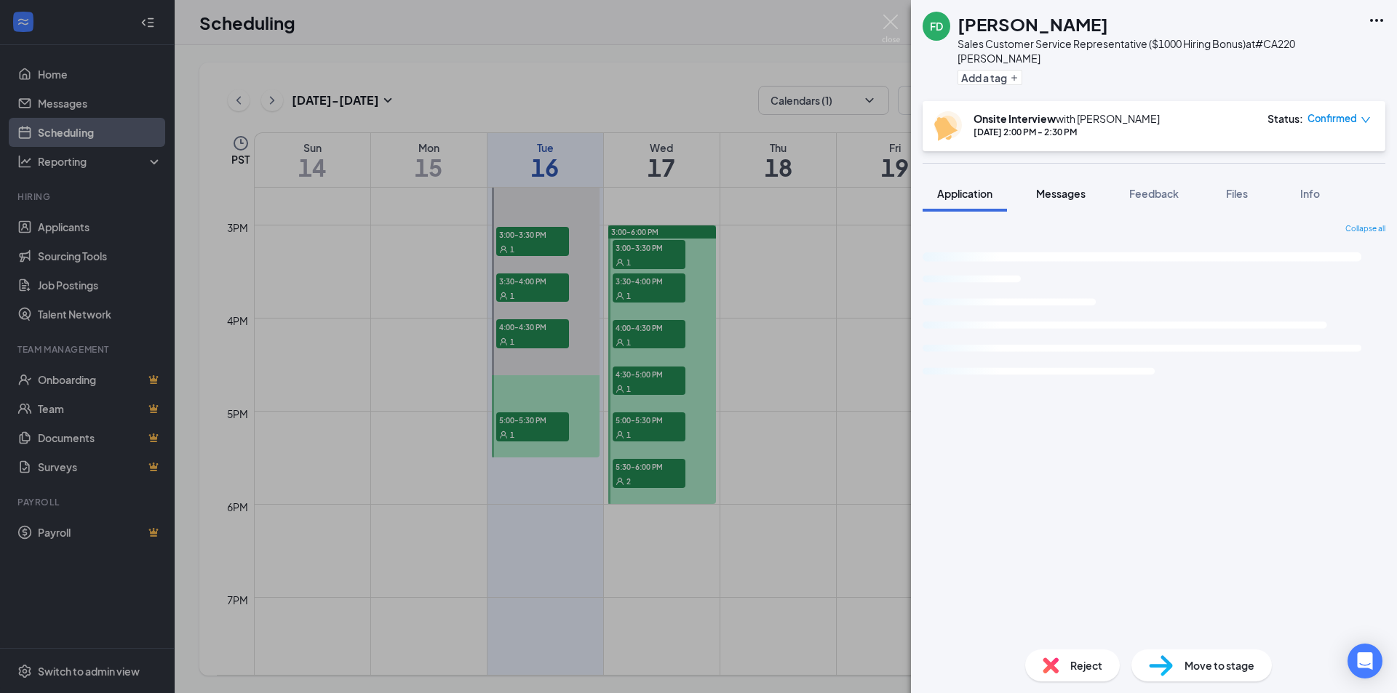
click at [1072, 187] on span "Messages" at bounding box center [1060, 193] width 49 height 13
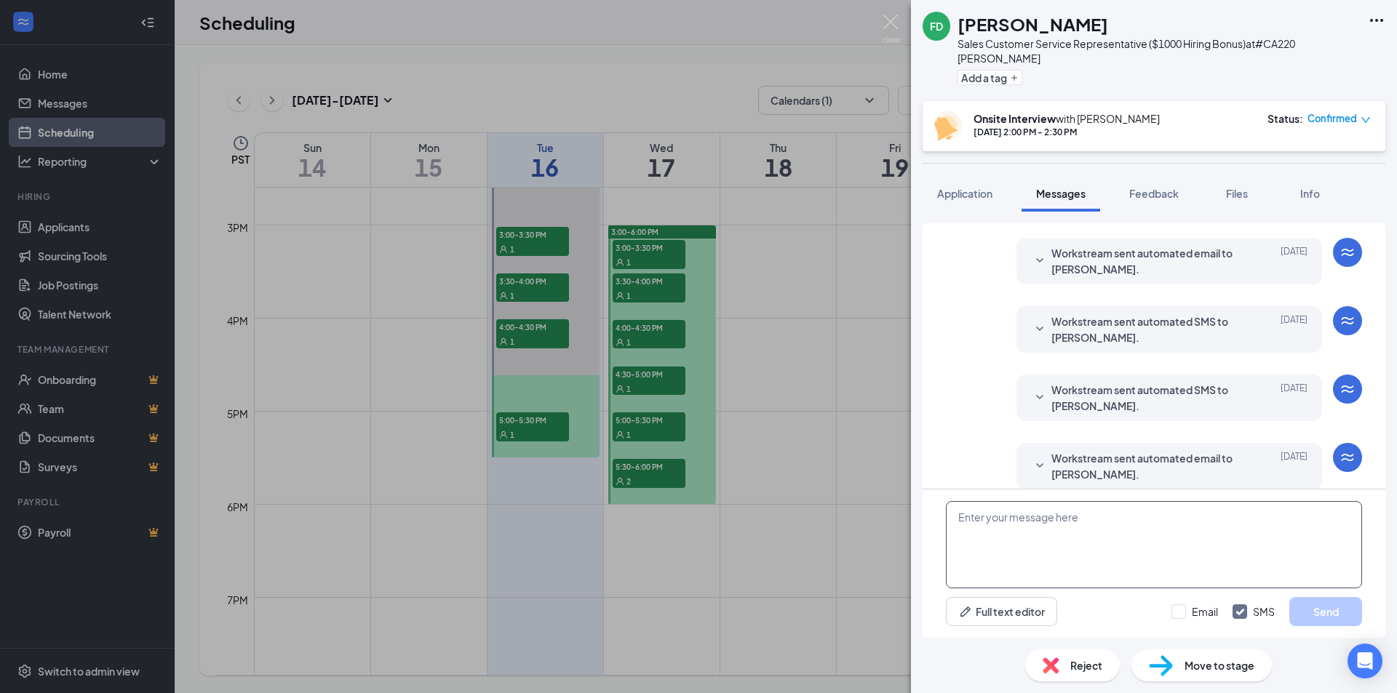
scroll to position [257, 0]
paste textarea "Hello [PERSON_NAME], I’m just reaching out as a reminder for your interview sch…"
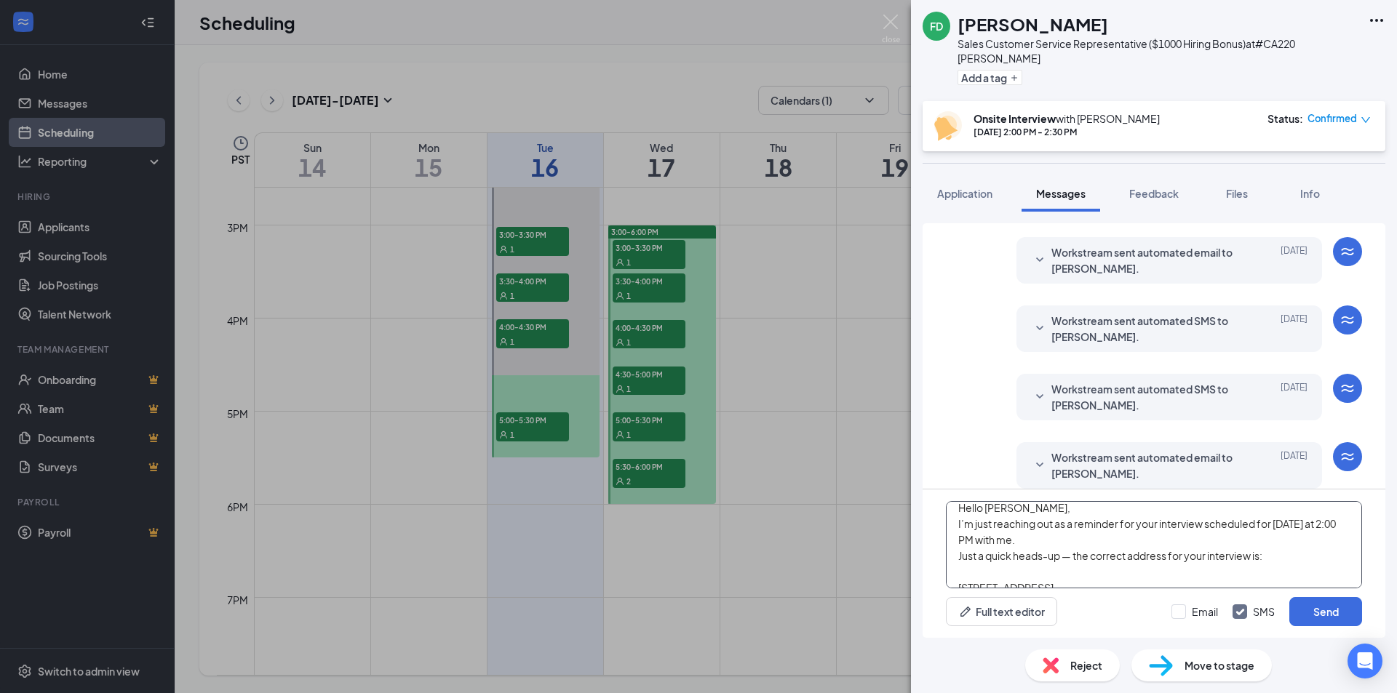
scroll to position [0, 0]
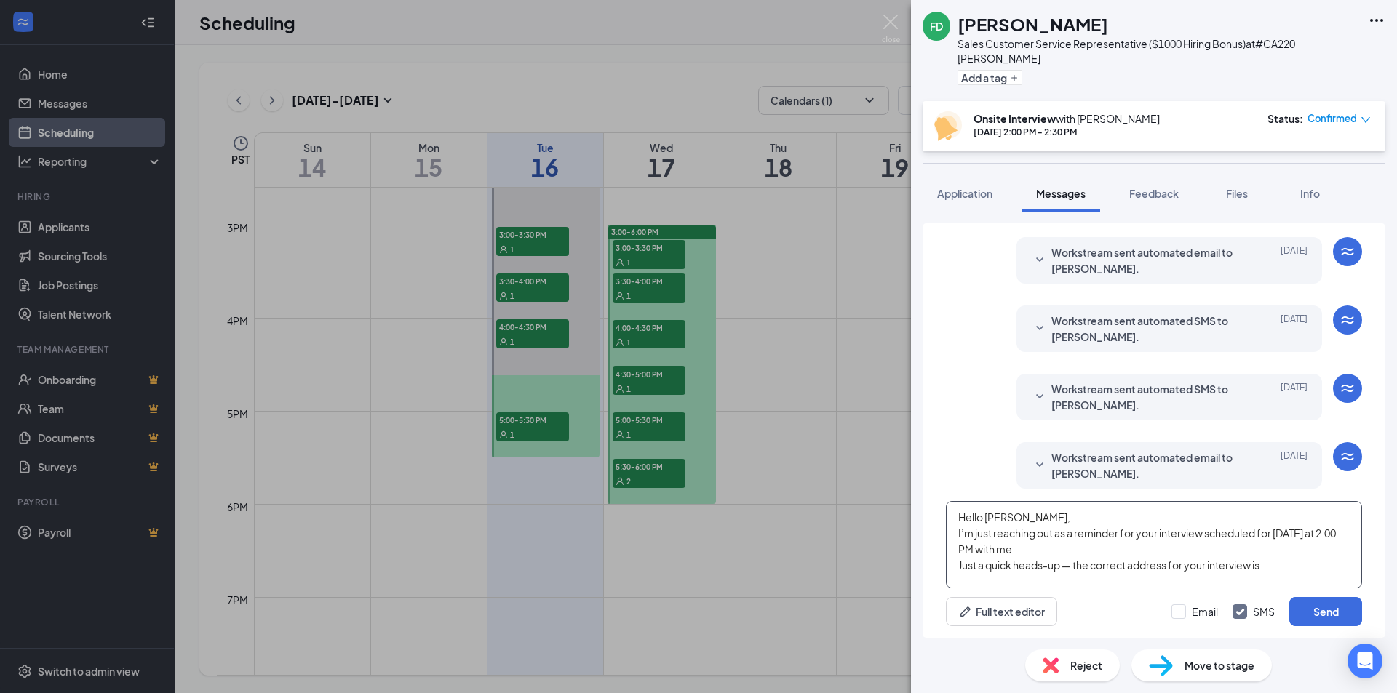
click at [999, 516] on textarea "Hello [PERSON_NAME], I’m just reaching out as a reminder for your interview sch…" at bounding box center [1154, 544] width 416 height 87
type textarea "Hello [PERSON_NAME], I’m just reaching out as a reminder for your interview sch…"
click at [1176, 621] on div "Email SMS Send" at bounding box center [1266, 611] width 191 height 29
click at [1183, 618] on input "Email" at bounding box center [1194, 611] width 47 height 15
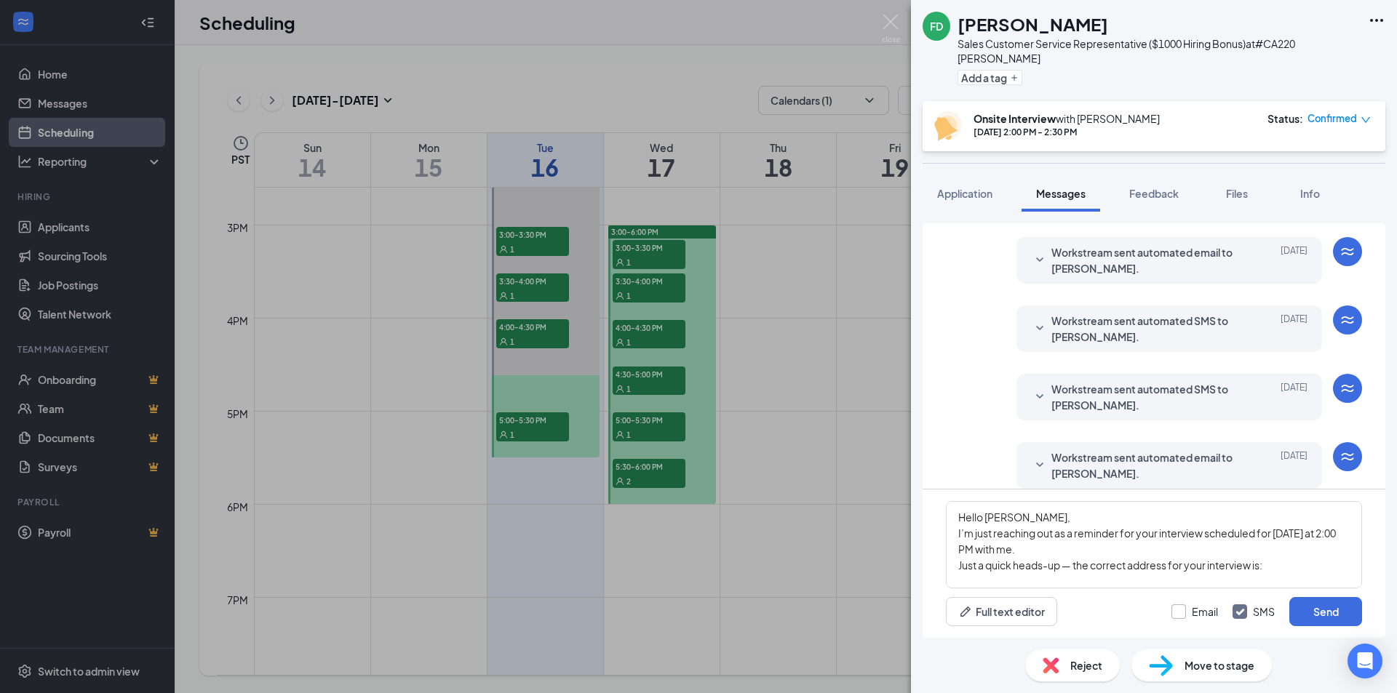
checkbox input "true"
click at [1296, 616] on button "Send" at bounding box center [1325, 611] width 73 height 29
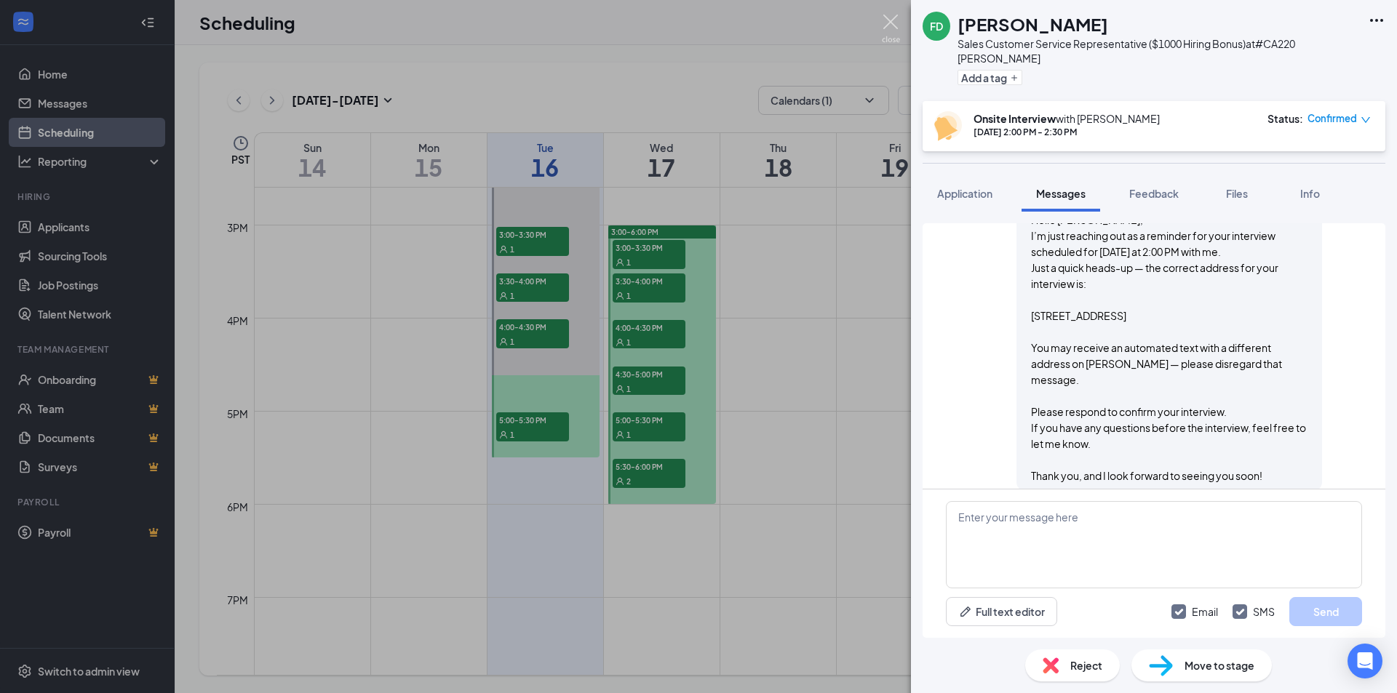
scroll to position [955, 0]
click at [893, 21] on img at bounding box center [891, 29] width 18 height 28
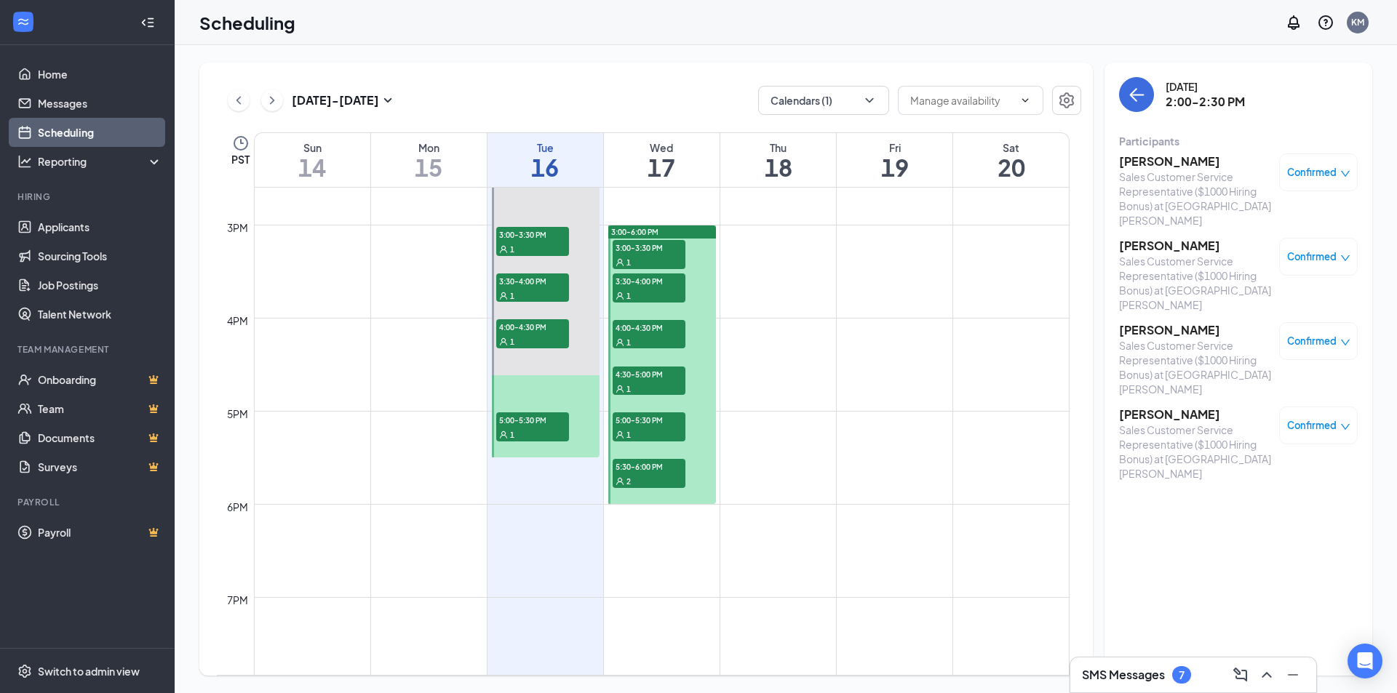
click at [1176, 362] on div "[PERSON_NAME] Sales Customer Service Representative ($1000 Hiring Bonus) at #CA…" at bounding box center [1238, 317] width 239 height 338
click at [1174, 407] on h3 "[PERSON_NAME]" at bounding box center [1195, 415] width 153 height 16
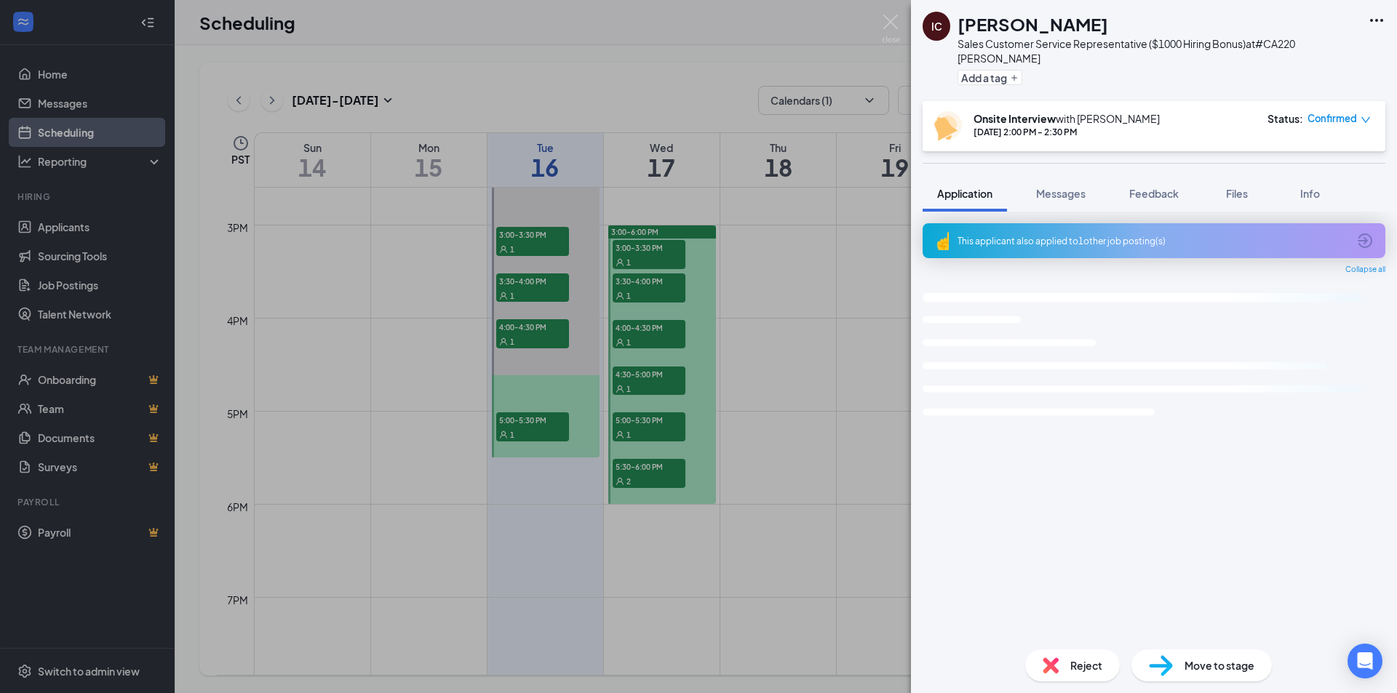
click at [1058, 187] on span "Messages" at bounding box center [1060, 193] width 49 height 13
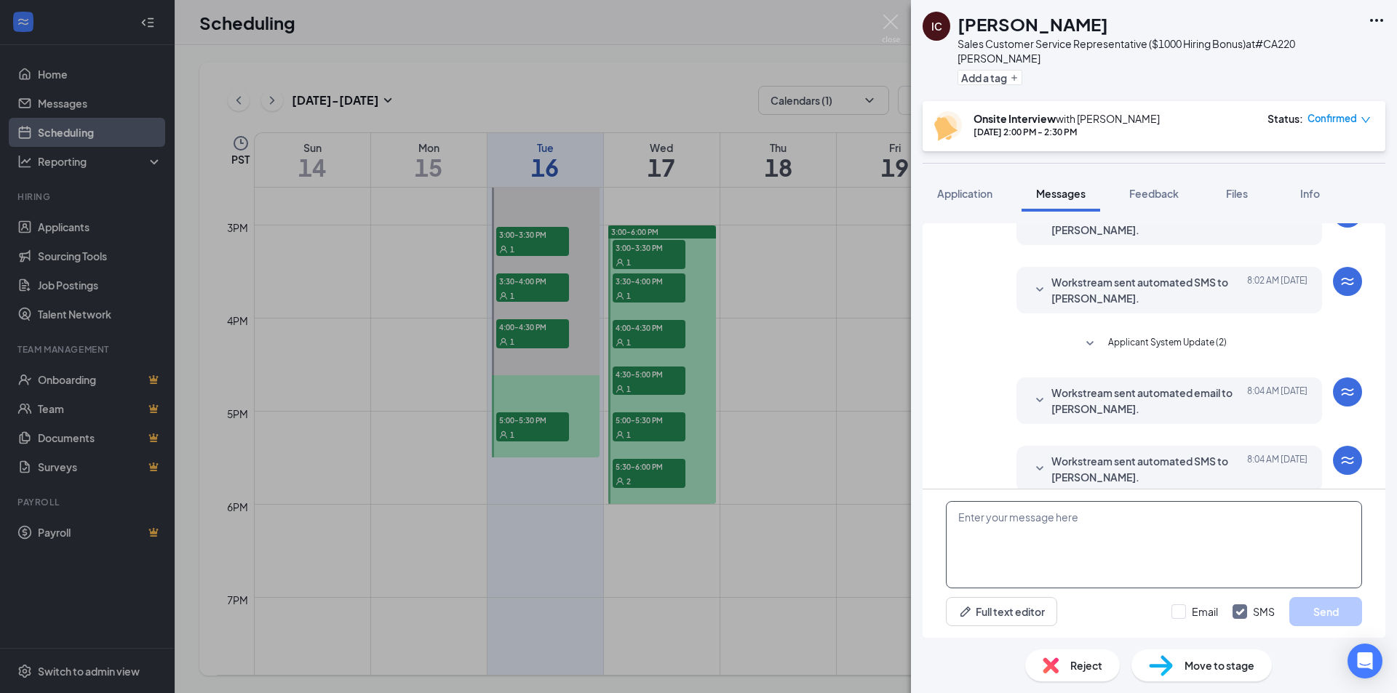
scroll to position [78, 0]
click at [1055, 520] on textarea at bounding box center [1154, 544] width 416 height 87
paste textarea "Hello [PERSON_NAME], I’m just reaching out as a reminder for your interview sch…"
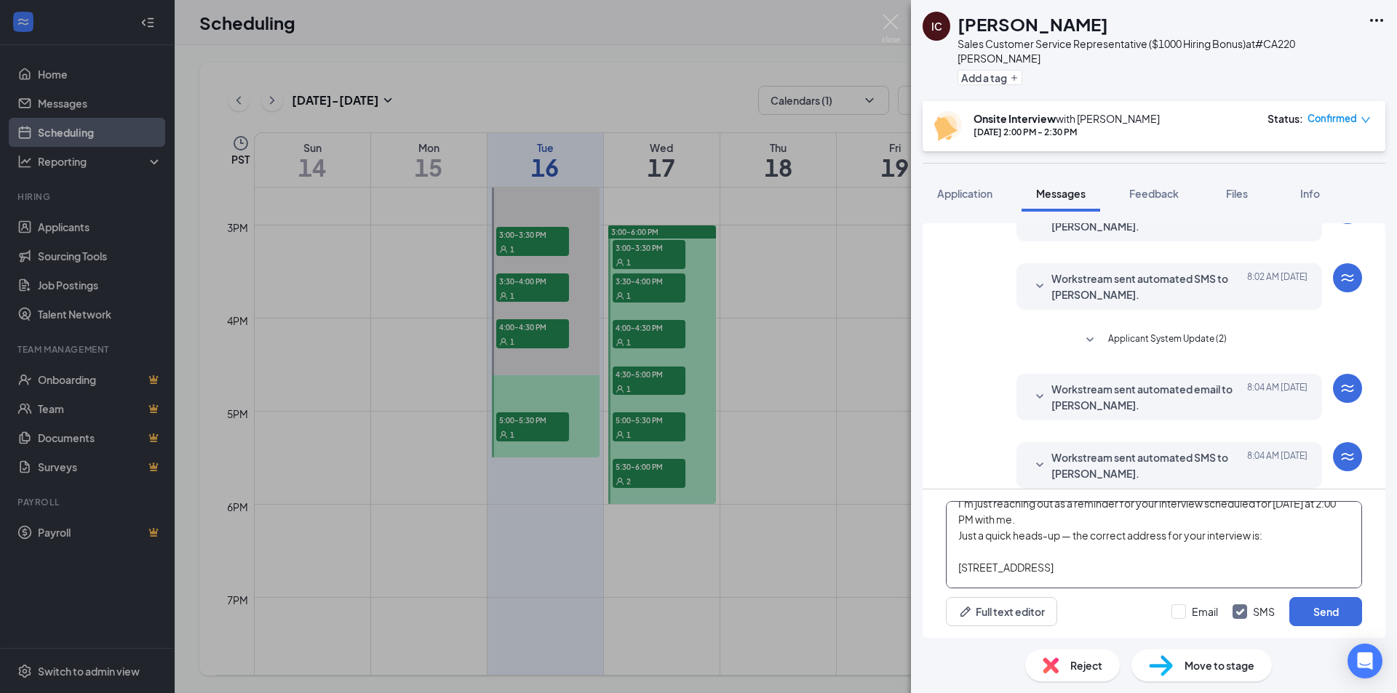
scroll to position [0, 0]
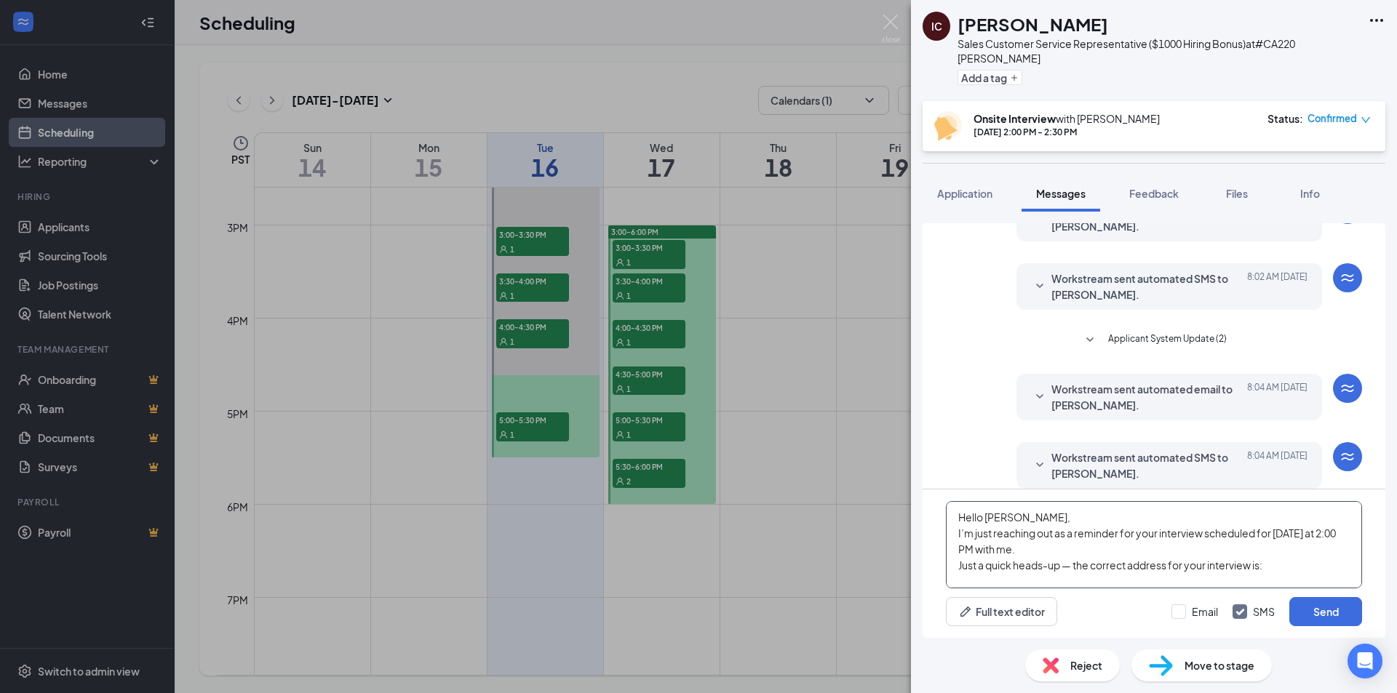
click at [991, 519] on textarea "Hello [PERSON_NAME], I’m just reaching out as a reminder for your interview sch…" at bounding box center [1154, 544] width 416 height 87
type textarea "Hello [PERSON_NAME], I’m just reaching out as a reminder for your interview sch…"
click at [1179, 610] on input "Email" at bounding box center [1194, 611] width 47 height 15
checkbox input "true"
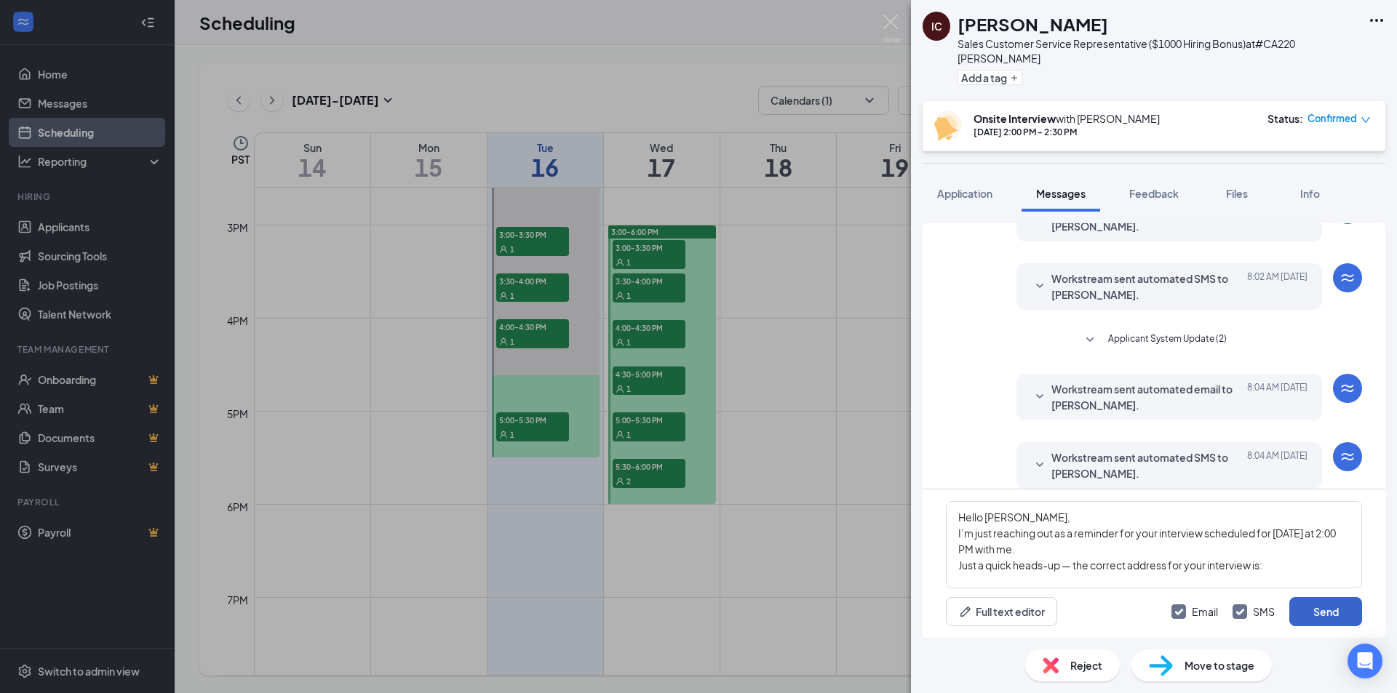
click at [1297, 606] on button "Send" at bounding box center [1325, 611] width 73 height 29
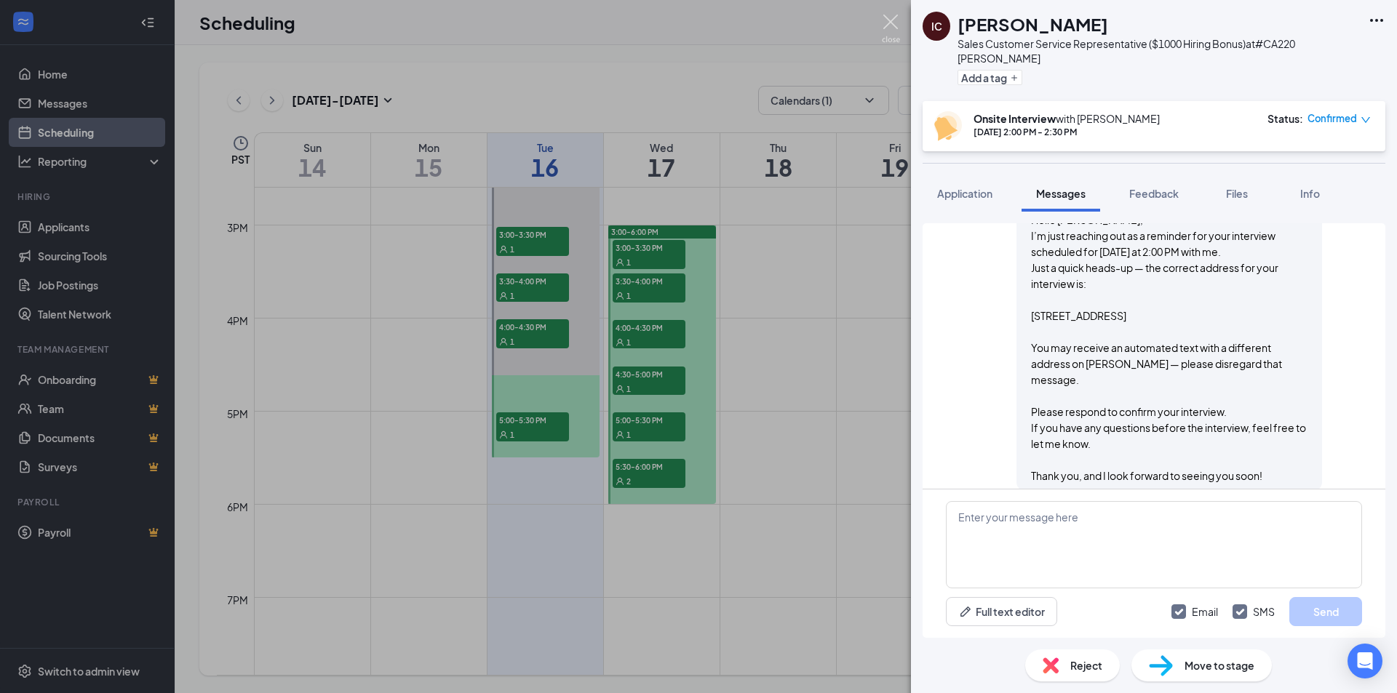
scroll to position [776, 0]
click at [888, 24] on img at bounding box center [891, 29] width 18 height 28
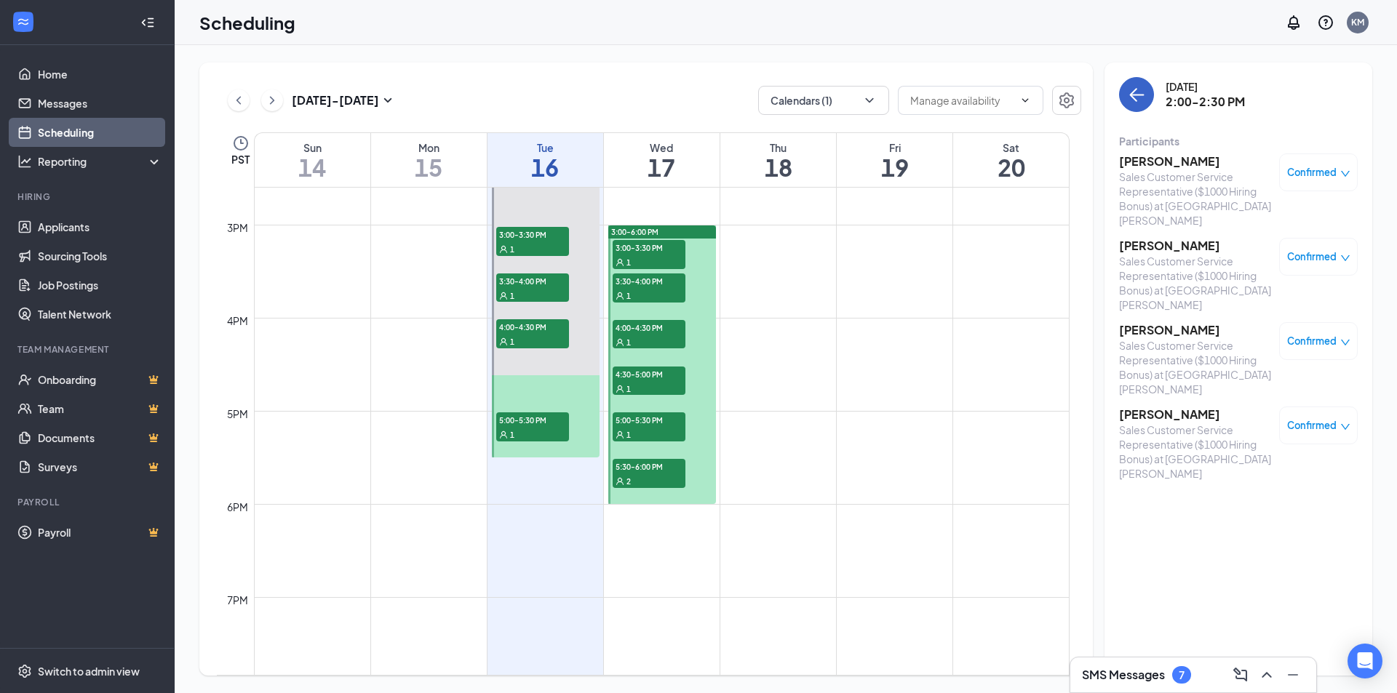
click at [1144, 100] on icon "ArrowLeft" at bounding box center [1136, 94] width 17 height 17
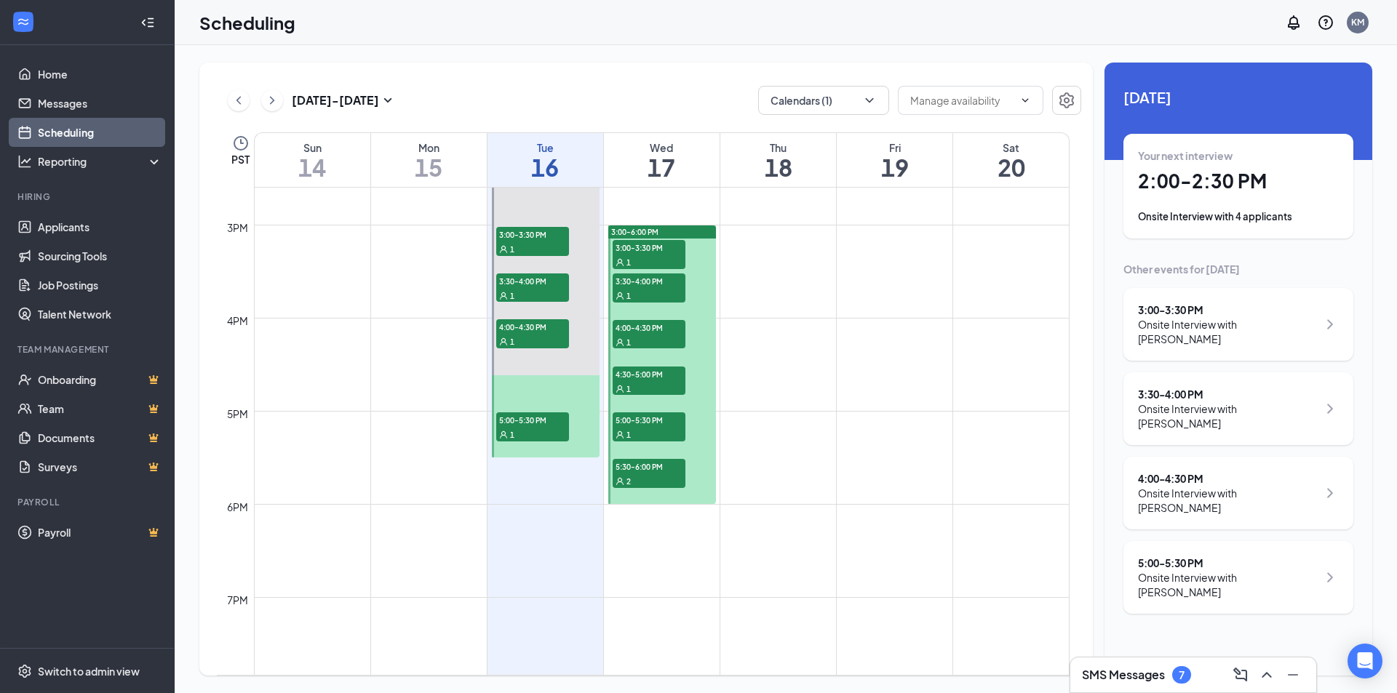
click at [1207, 320] on div "Onsite Interview with [PERSON_NAME]" at bounding box center [1228, 331] width 180 height 29
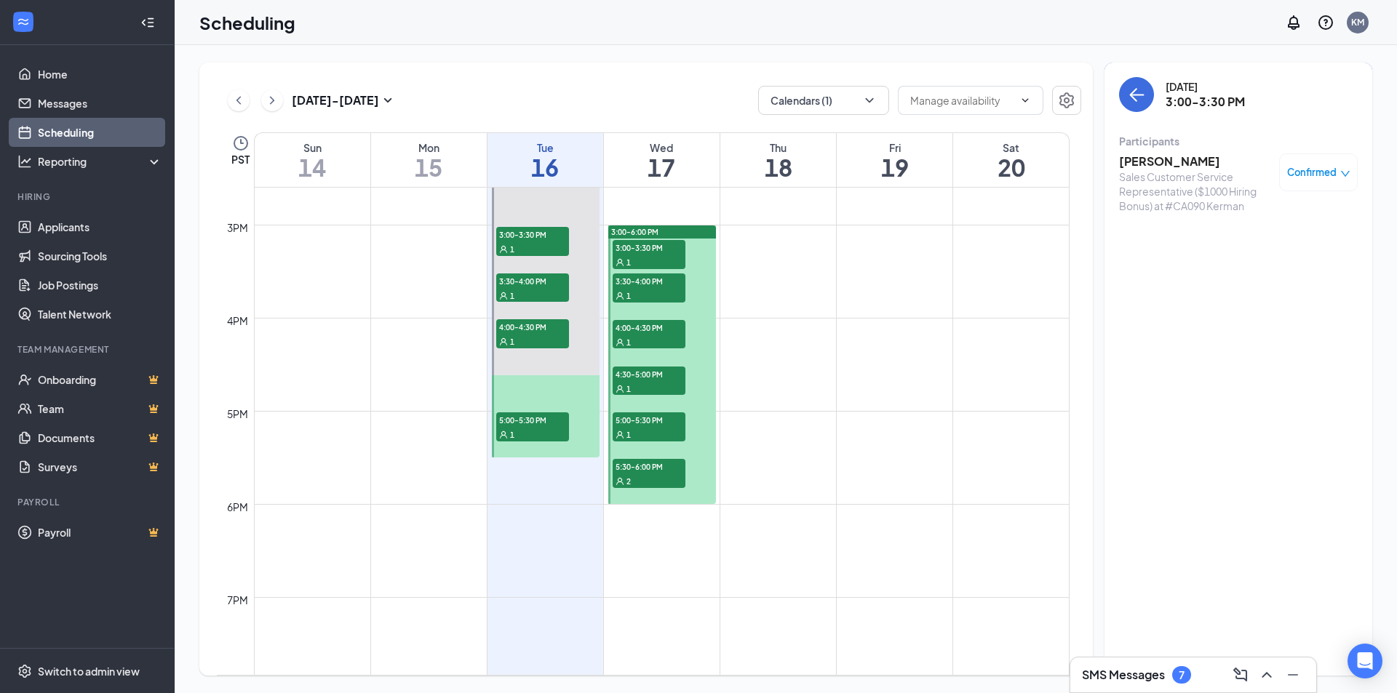
click at [1149, 162] on h3 "[PERSON_NAME]" at bounding box center [1195, 161] width 153 height 16
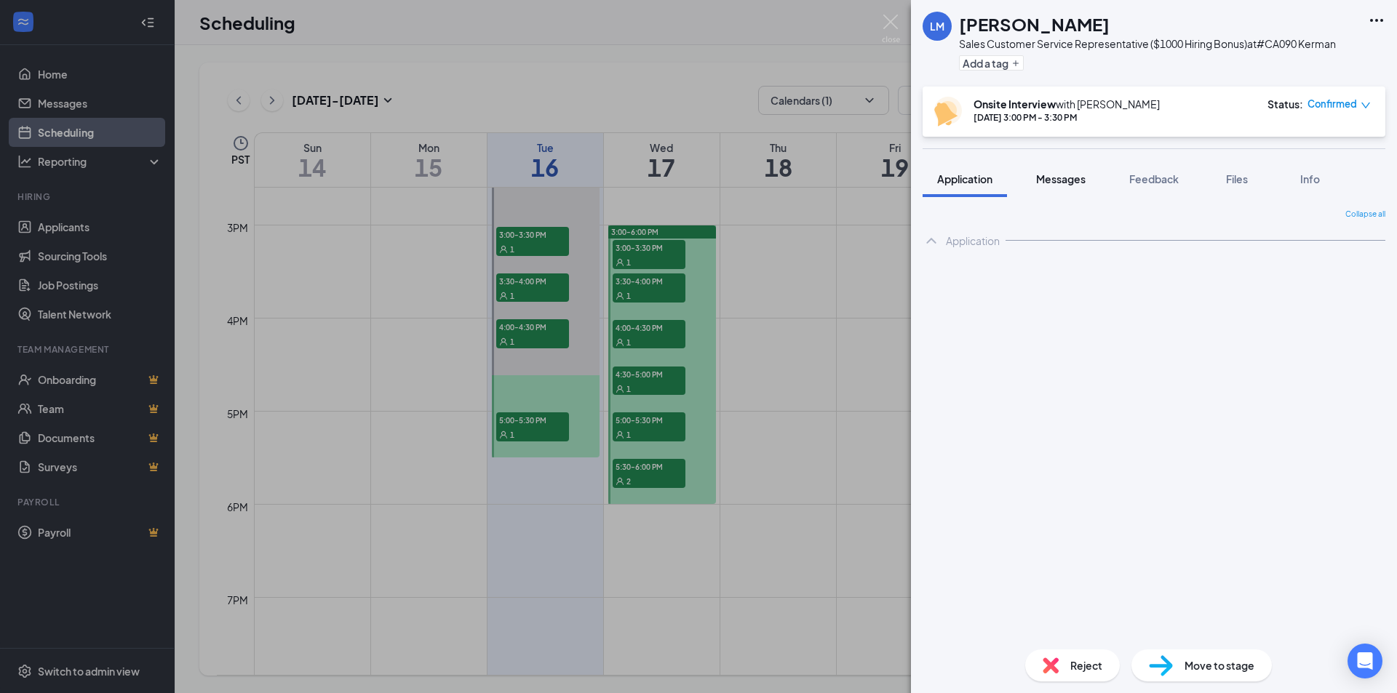
click at [1080, 179] on span "Messages" at bounding box center [1060, 178] width 49 height 13
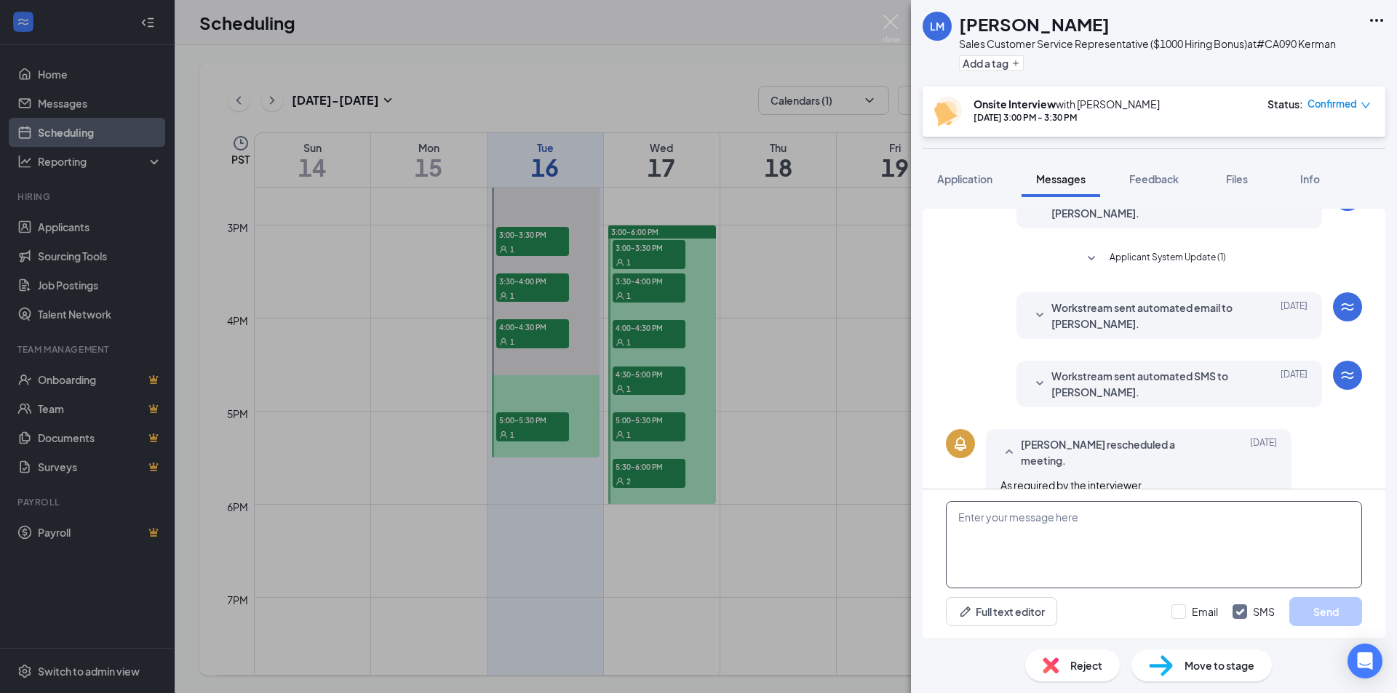
click at [1109, 547] on textarea at bounding box center [1154, 544] width 416 height 87
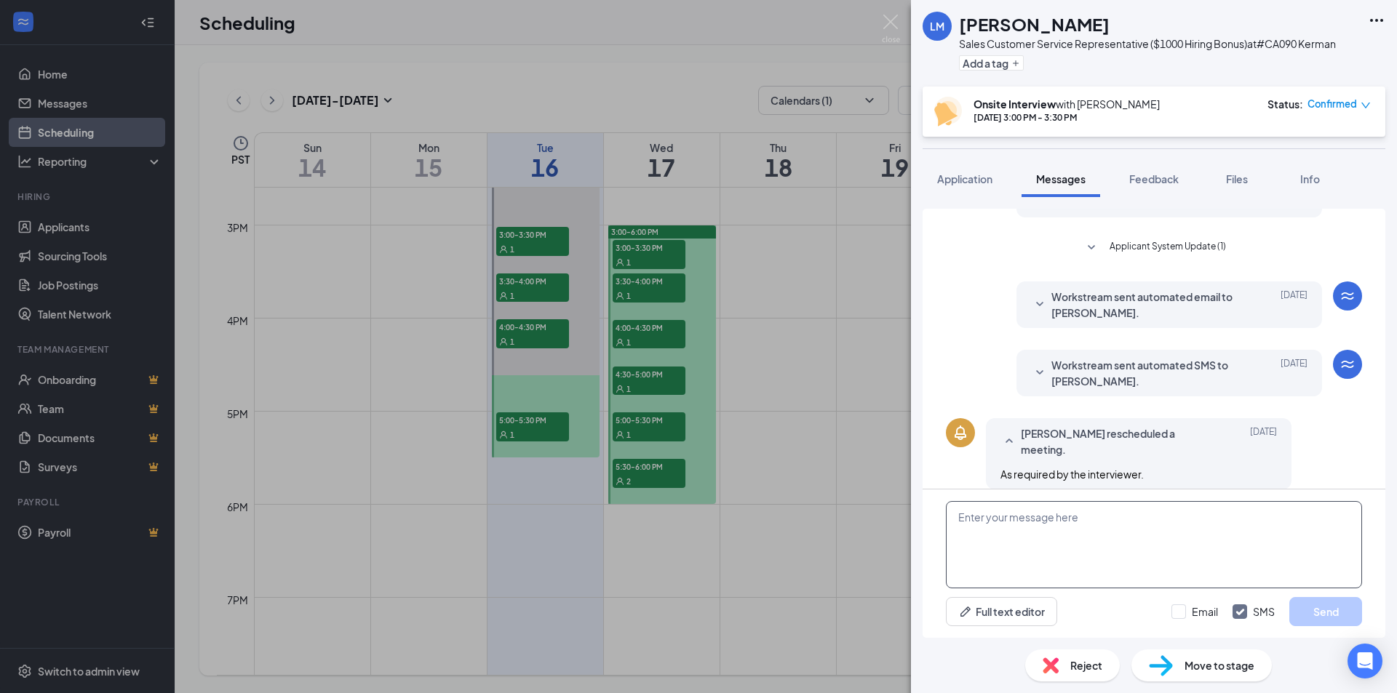
scroll to position [408, 0]
paste textarea "Hello [PERSON_NAME], I’m just reaching out as a reminder for your interview sch…"
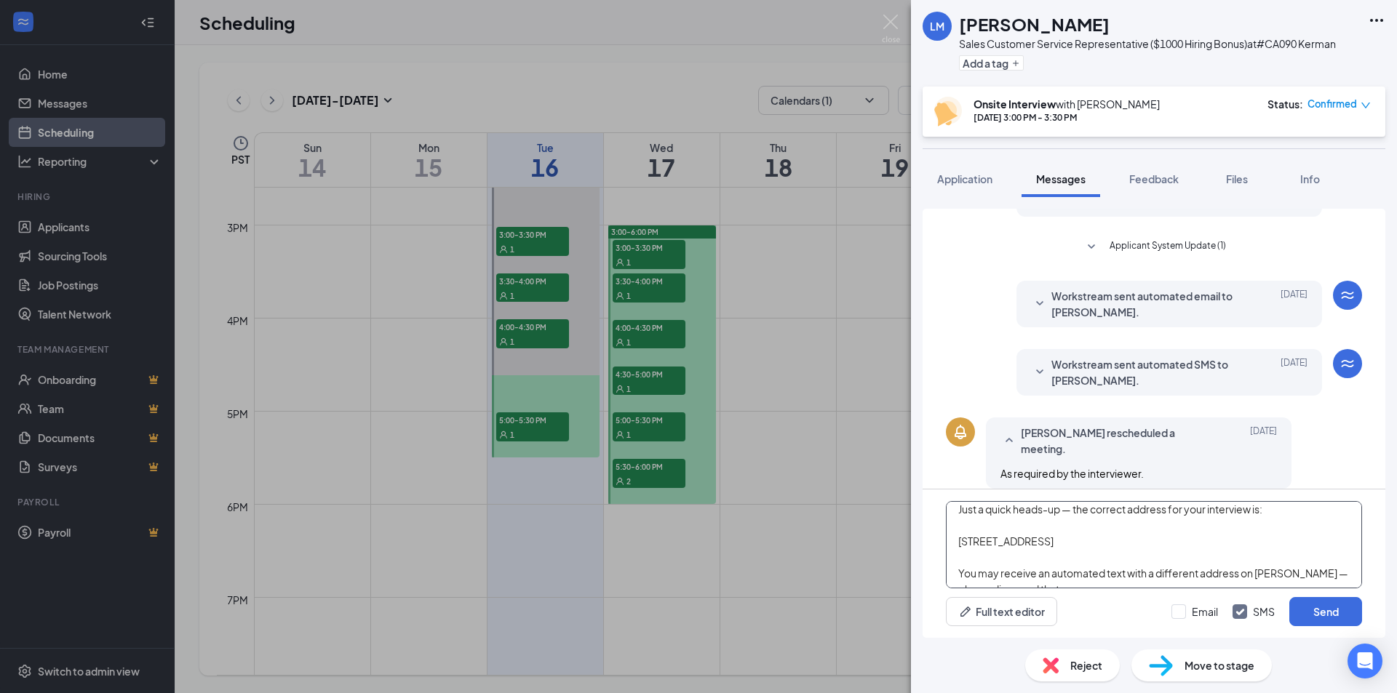
scroll to position [0, 0]
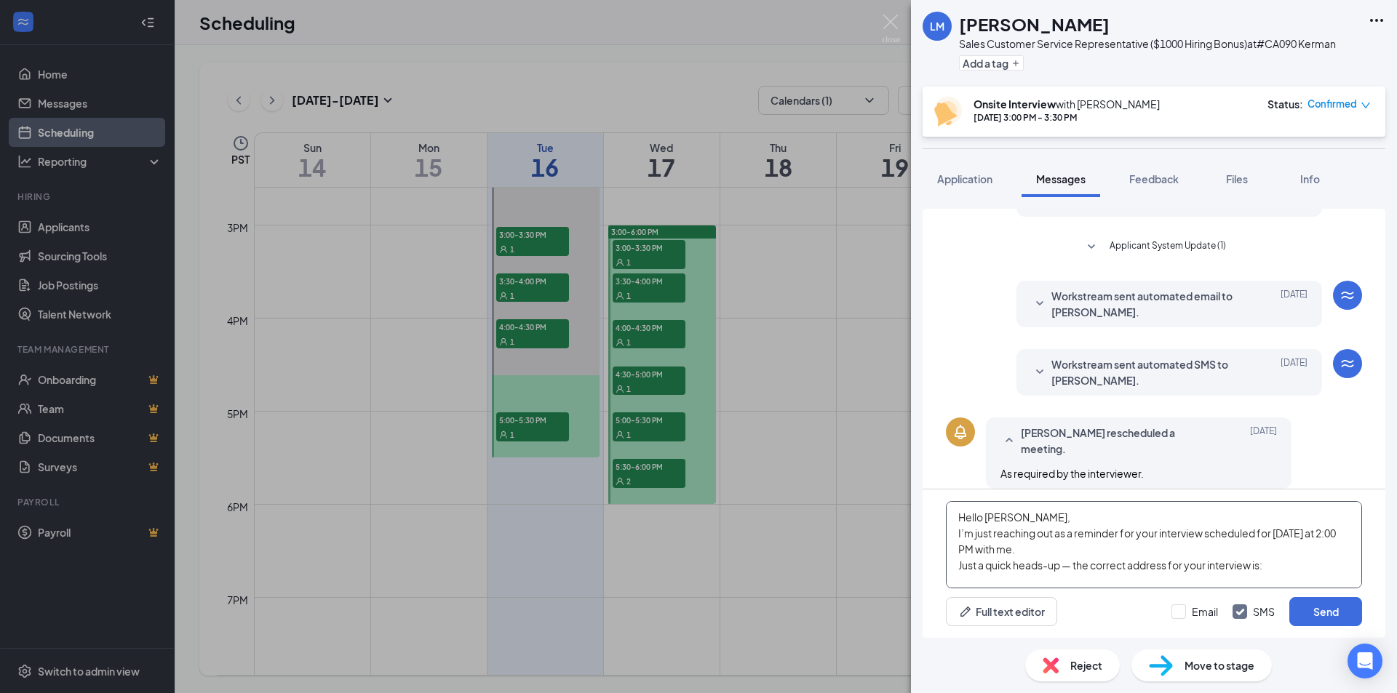
click at [1007, 514] on textarea "Hello [PERSON_NAME], I’m just reaching out as a reminder for your interview sch…" at bounding box center [1154, 544] width 416 height 87
click at [1328, 534] on textarea "Hello [PERSON_NAME], I’m just reaching out as a reminder for your interview sch…" at bounding box center [1154, 544] width 416 height 87
click at [1321, 532] on textarea "Hello [PERSON_NAME], I’m just reaching out as a reminder for your interview sch…" at bounding box center [1154, 544] width 416 height 87
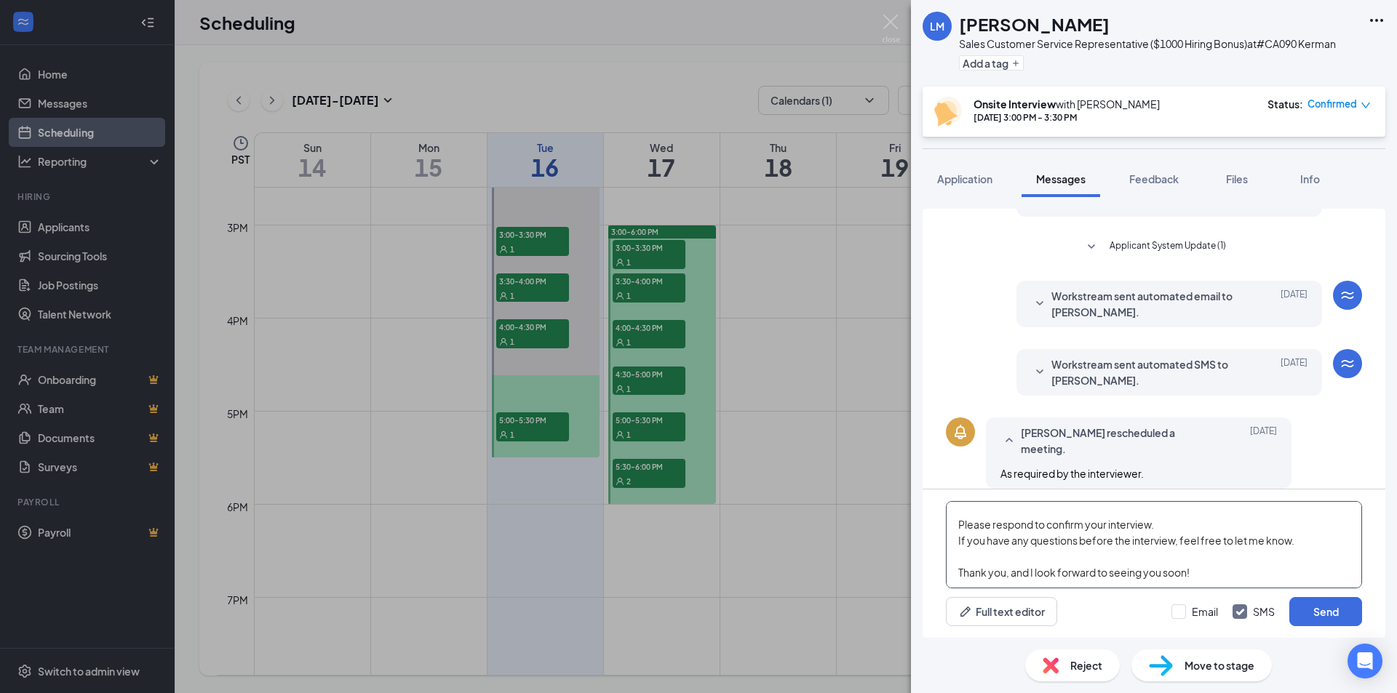
type textarea "Hello [PERSON_NAME], I’m just reaching out as a reminder for your interview sch…"
click at [1181, 619] on div "Email SMS Send" at bounding box center [1266, 611] width 191 height 29
click at [1154, 602] on div "Full text editor Email SMS Send" at bounding box center [1154, 611] width 416 height 29
click at [1178, 604] on div "Email SMS Send" at bounding box center [1266, 611] width 191 height 29
click at [1201, 608] on input "Email" at bounding box center [1194, 611] width 47 height 15
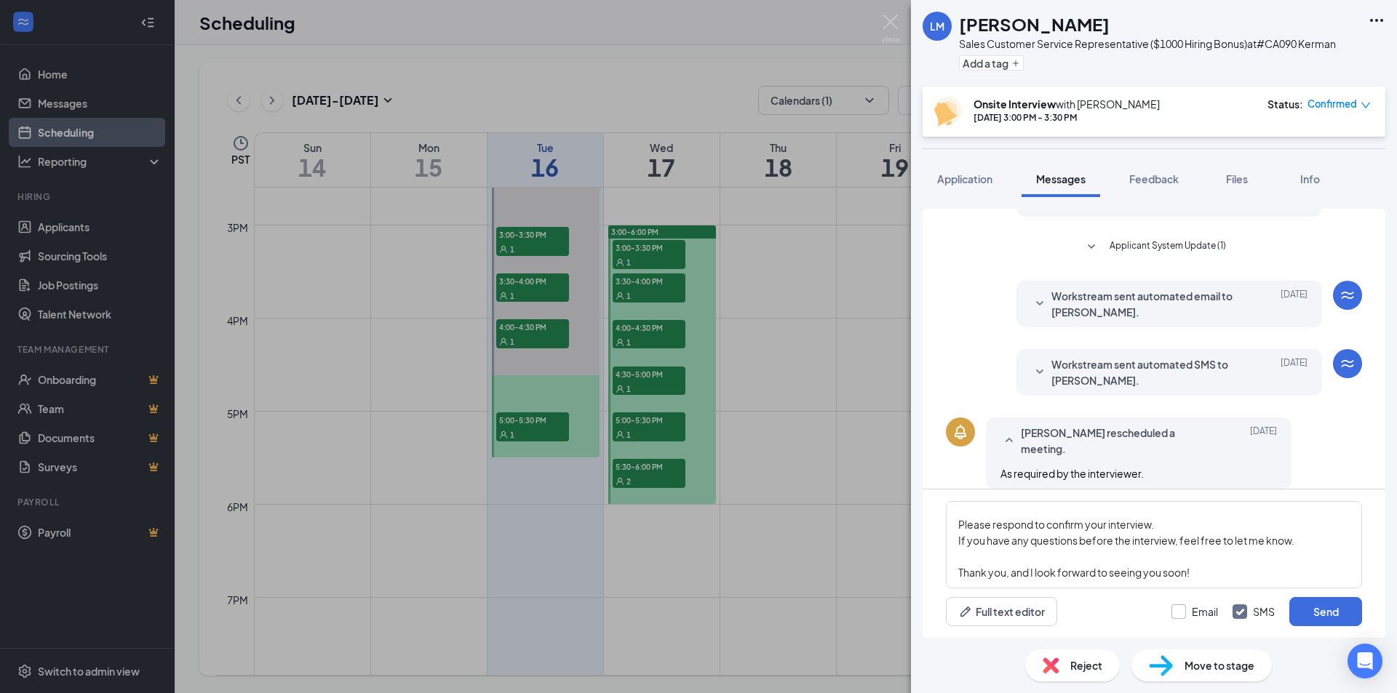
checkbox input "true"
click at [1306, 612] on button "Send" at bounding box center [1325, 611] width 73 height 29
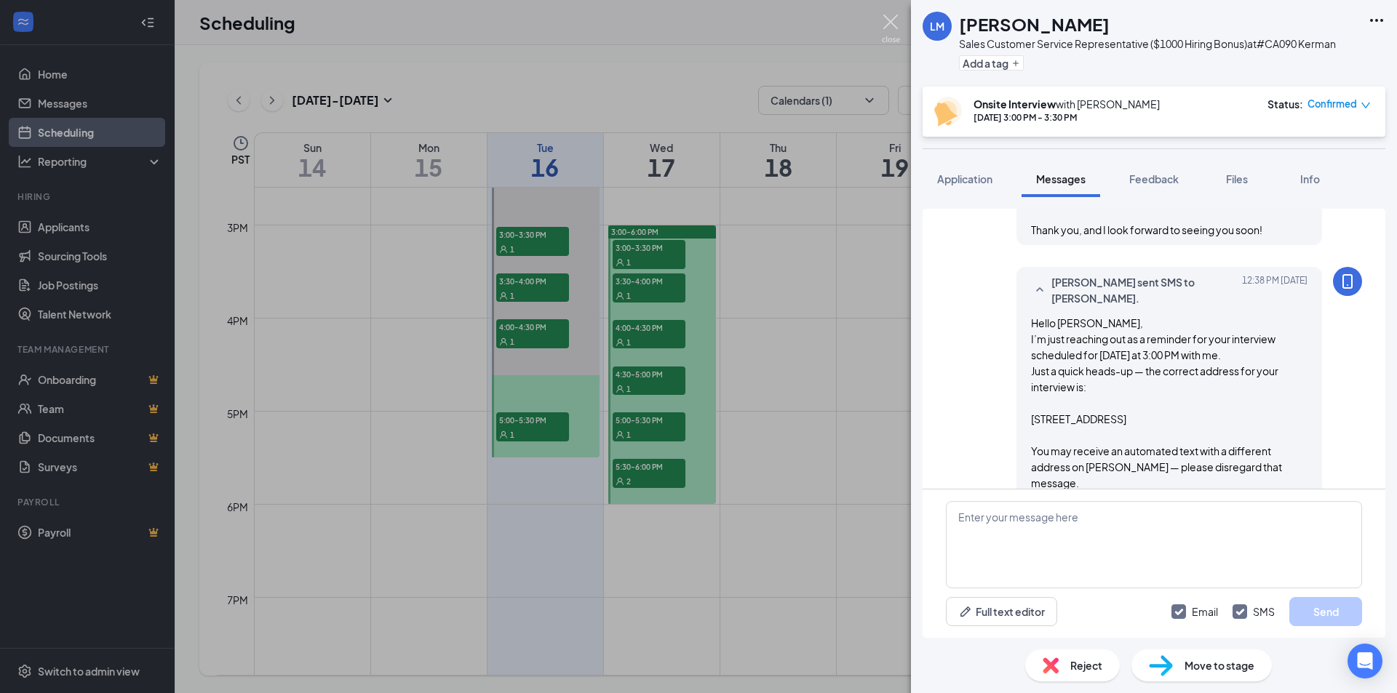
scroll to position [1082, 0]
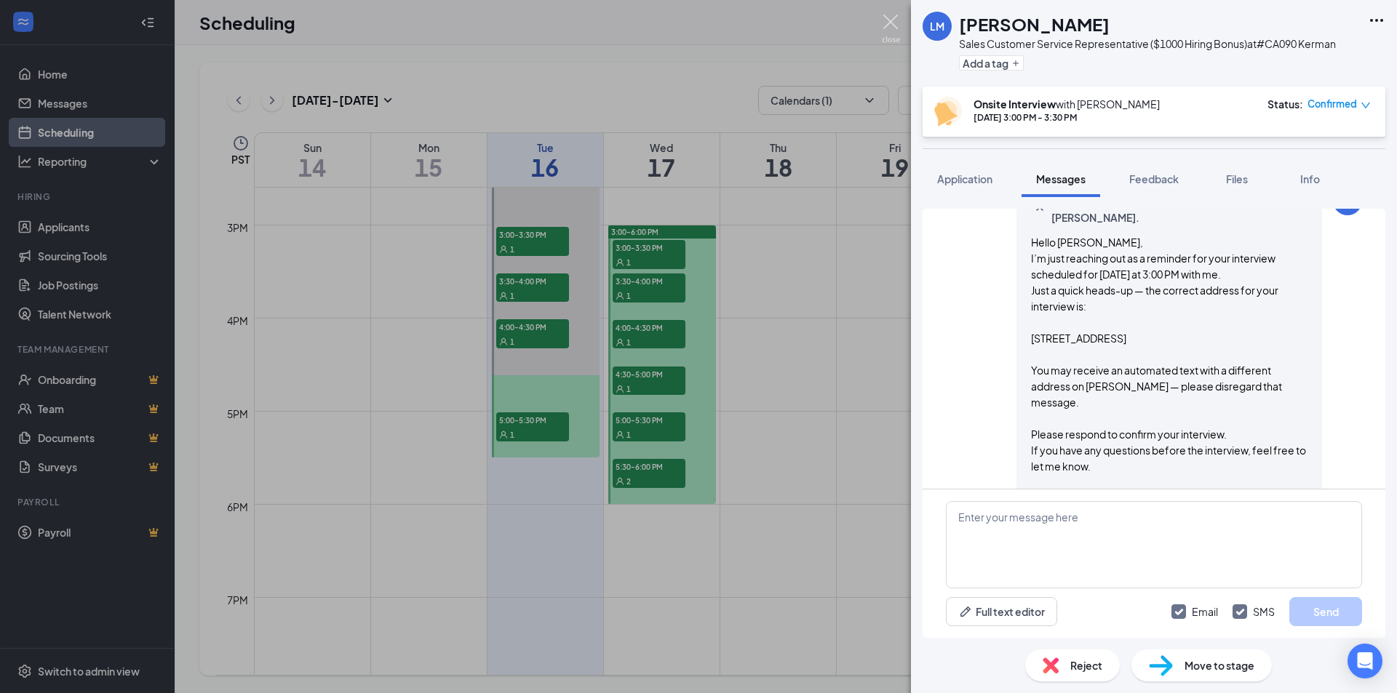
click at [886, 20] on img at bounding box center [891, 29] width 18 height 28
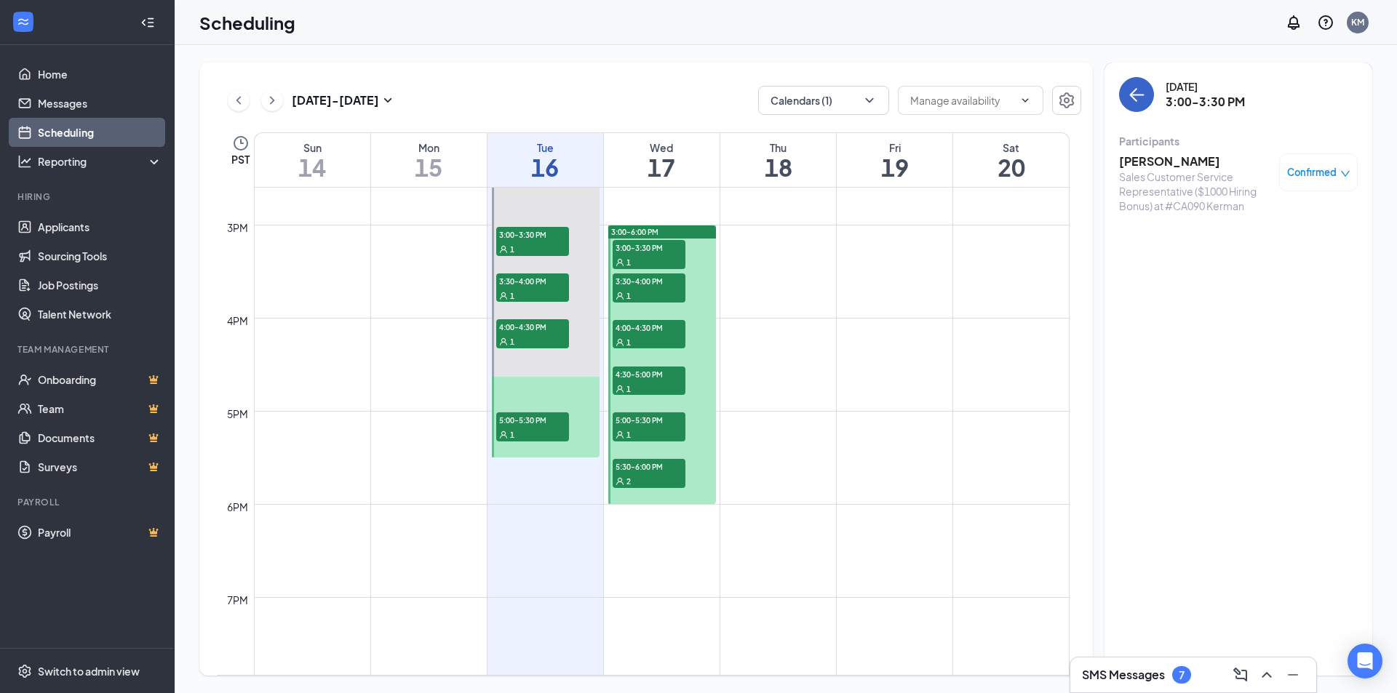
click at [1138, 100] on icon "ArrowLeft" at bounding box center [1136, 94] width 17 height 17
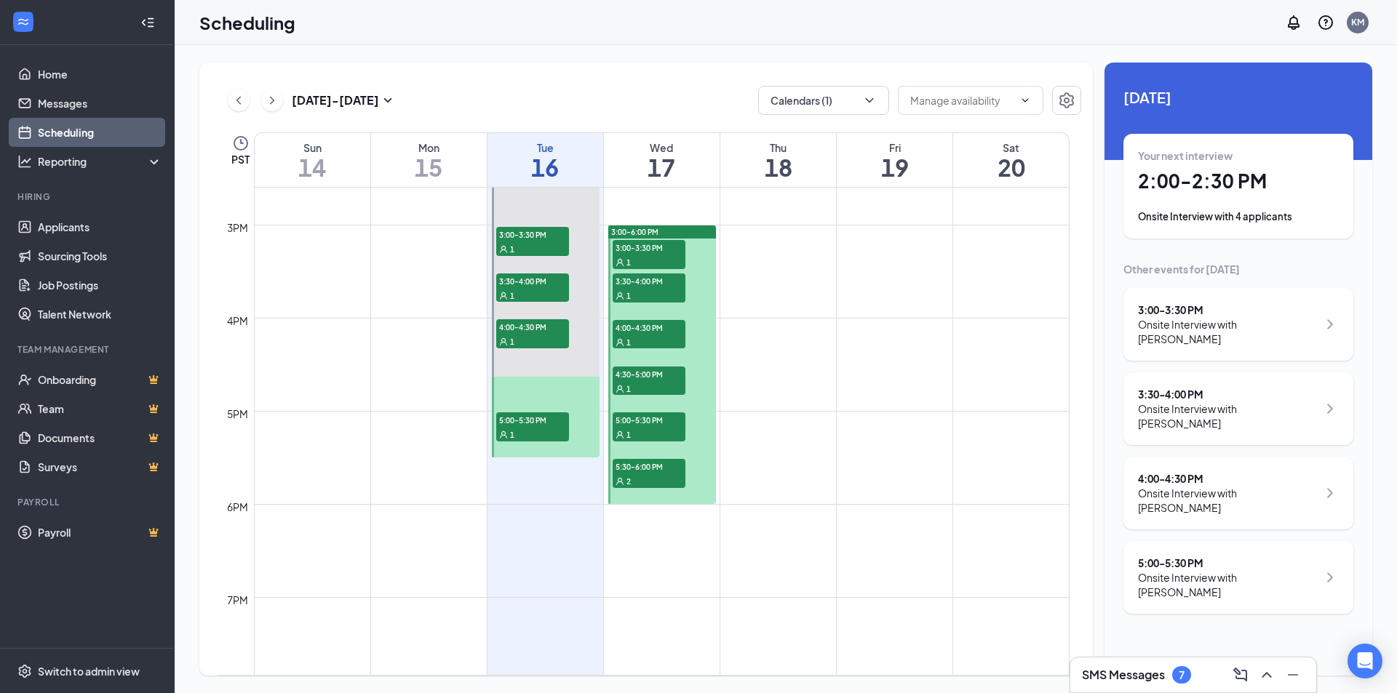
click at [1186, 402] on div "Onsite Interview with [PERSON_NAME]" at bounding box center [1228, 416] width 180 height 29
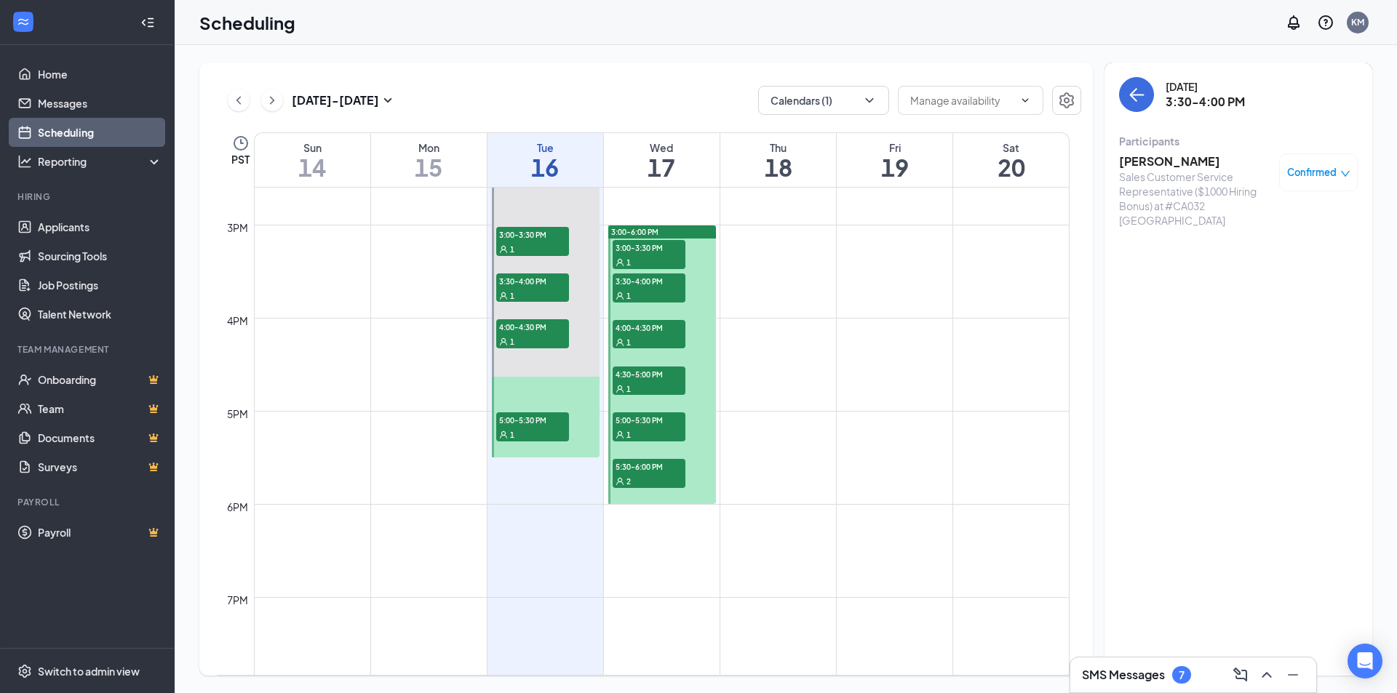
click at [1162, 183] on div "Sales Customer Service Representative ($1000 Hiring Bonus) at #CA032 [GEOGRAPHI…" at bounding box center [1195, 198] width 153 height 58
click at [1157, 166] on h3 "[PERSON_NAME]" at bounding box center [1195, 161] width 153 height 16
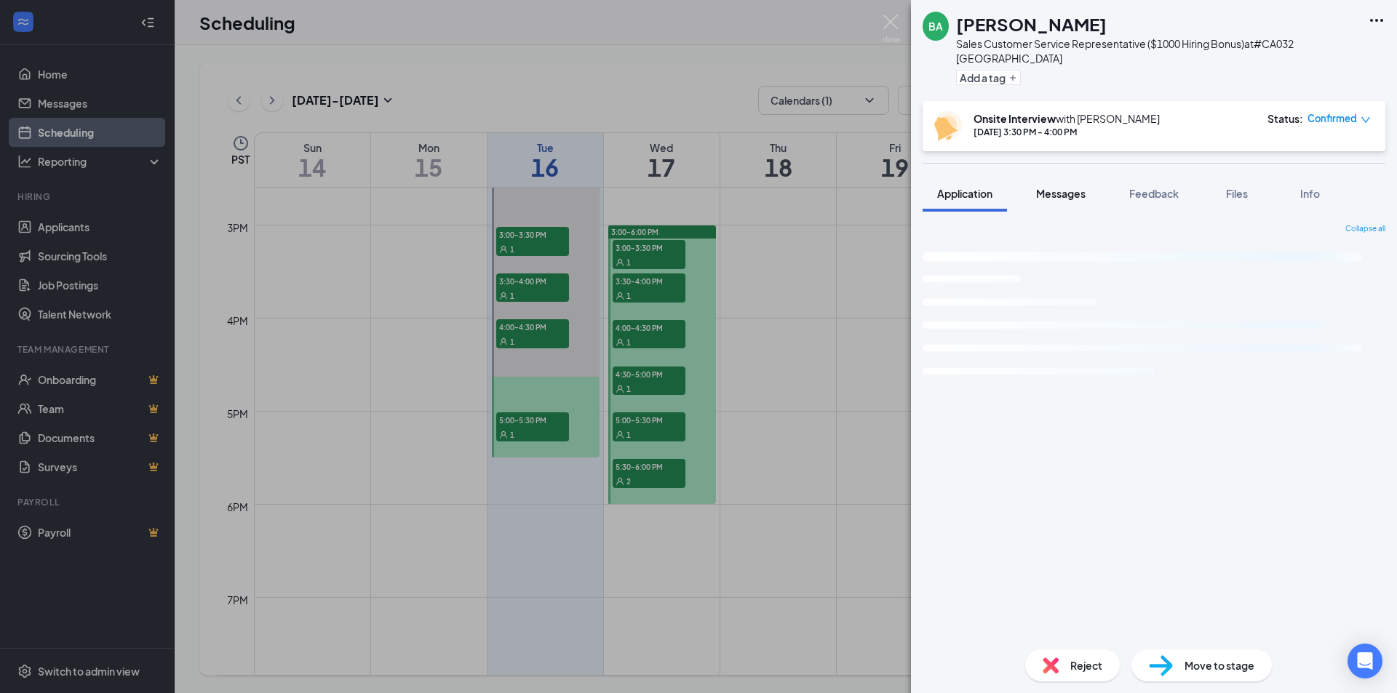
click at [1066, 187] on span "Messages" at bounding box center [1060, 193] width 49 height 13
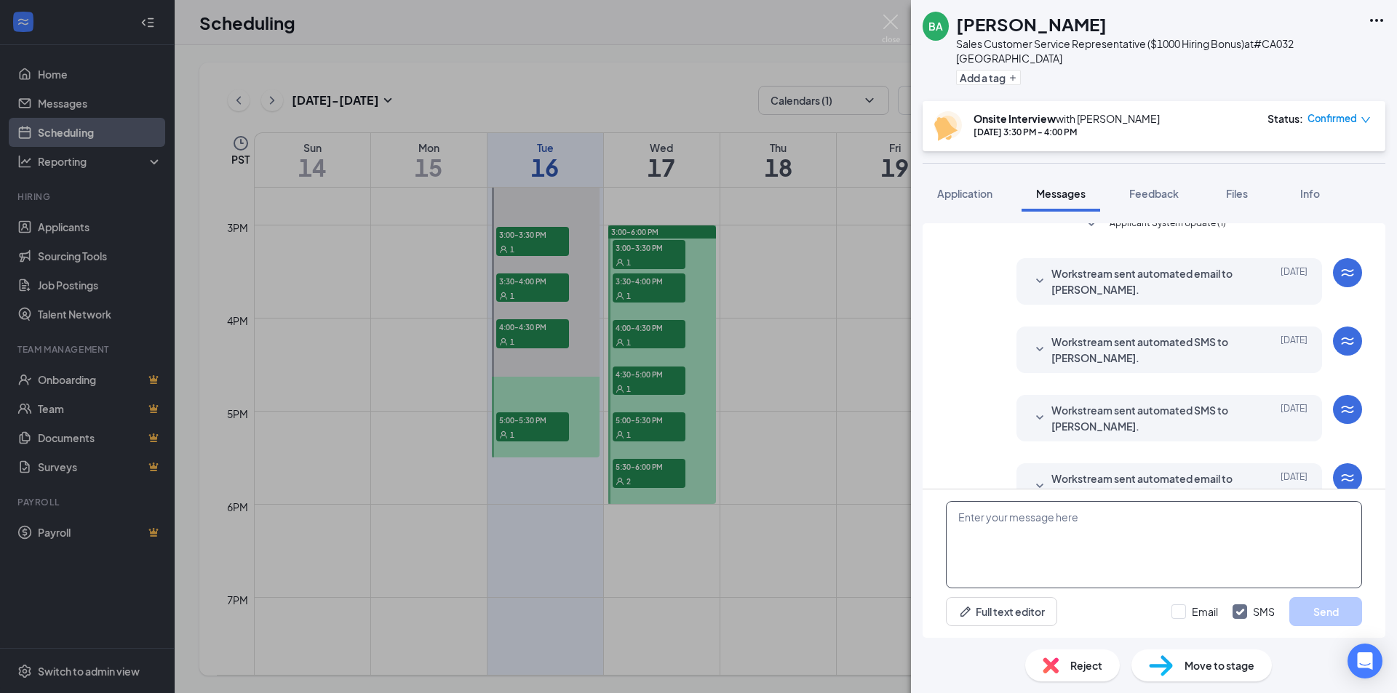
click at [1107, 560] on textarea at bounding box center [1154, 544] width 416 height 87
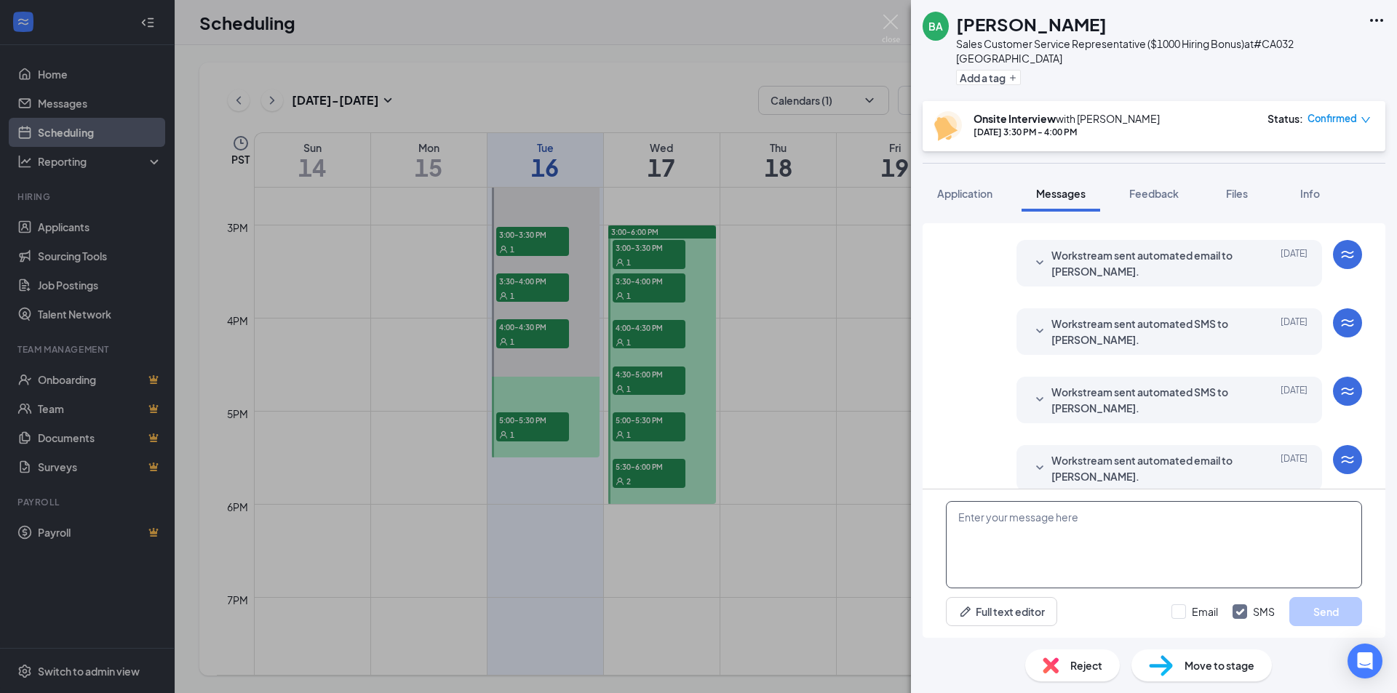
scroll to position [215, 0]
paste textarea "Hello [PERSON_NAME], I’m just reaching out as a reminder for your interview sch…"
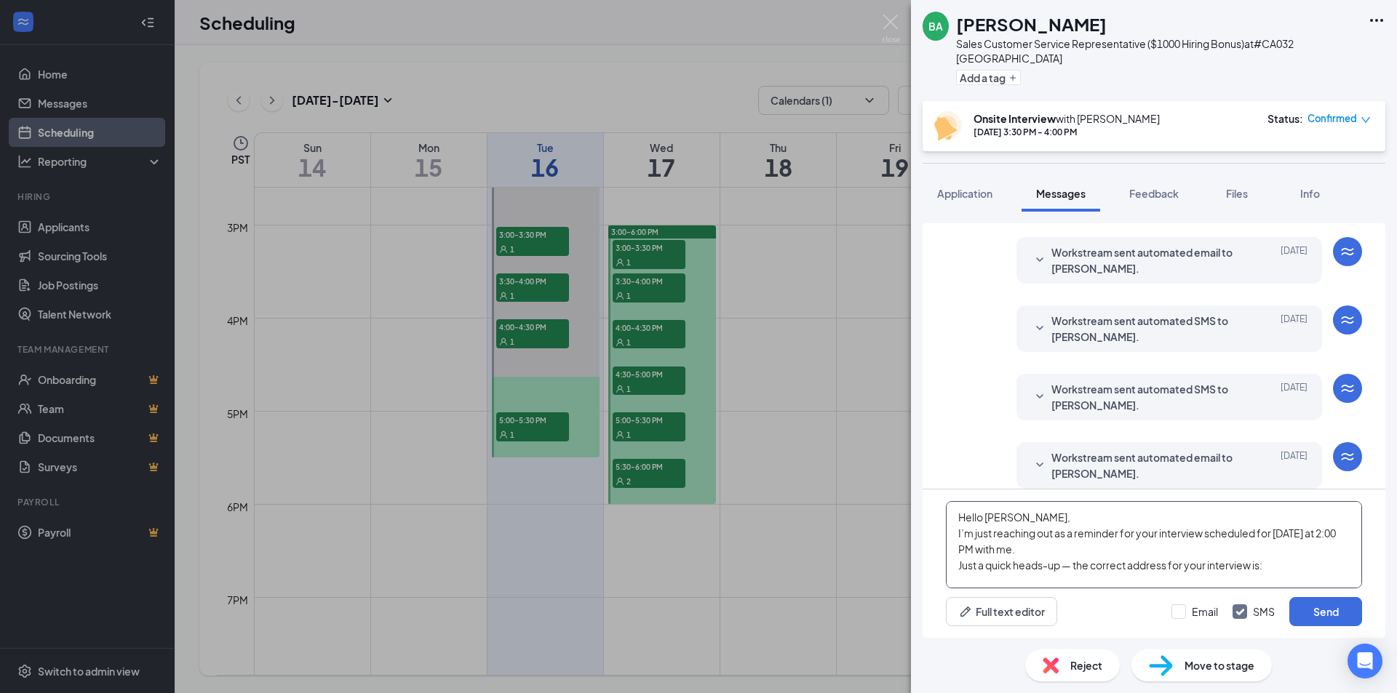
scroll to position [0, 0]
click at [992, 516] on textarea "Hello [PERSON_NAME], I’m just reaching out as a reminder for your interview sch…" at bounding box center [1154, 544] width 416 height 87
click at [1320, 530] on textarea "Hello [PERSON_NAME], I’m just reaching out as a reminder for your interview sch…" at bounding box center [1154, 544] width 416 height 87
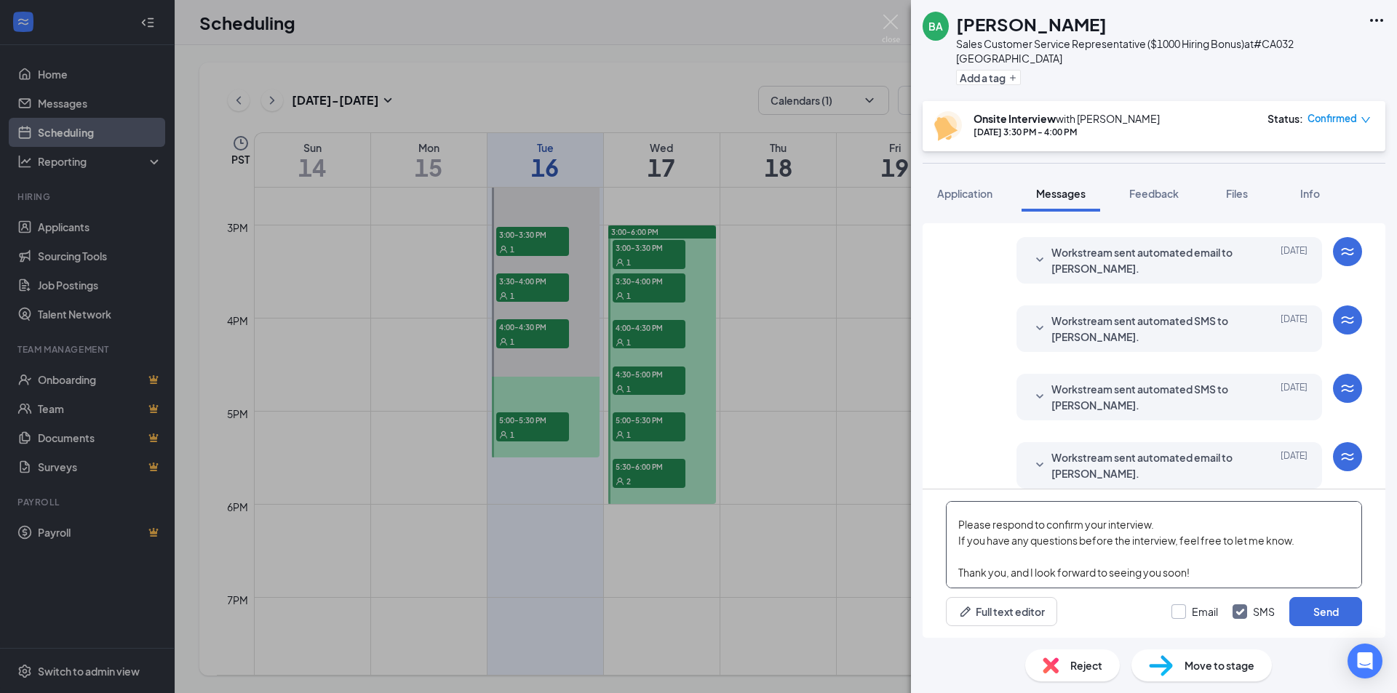
type textarea "Hello [PERSON_NAME], I’m just reaching out as a reminder for your interview sch…"
click at [1181, 610] on input "Email" at bounding box center [1194, 611] width 47 height 15
checkbox input "true"
click at [1311, 612] on button "Send" at bounding box center [1325, 611] width 73 height 29
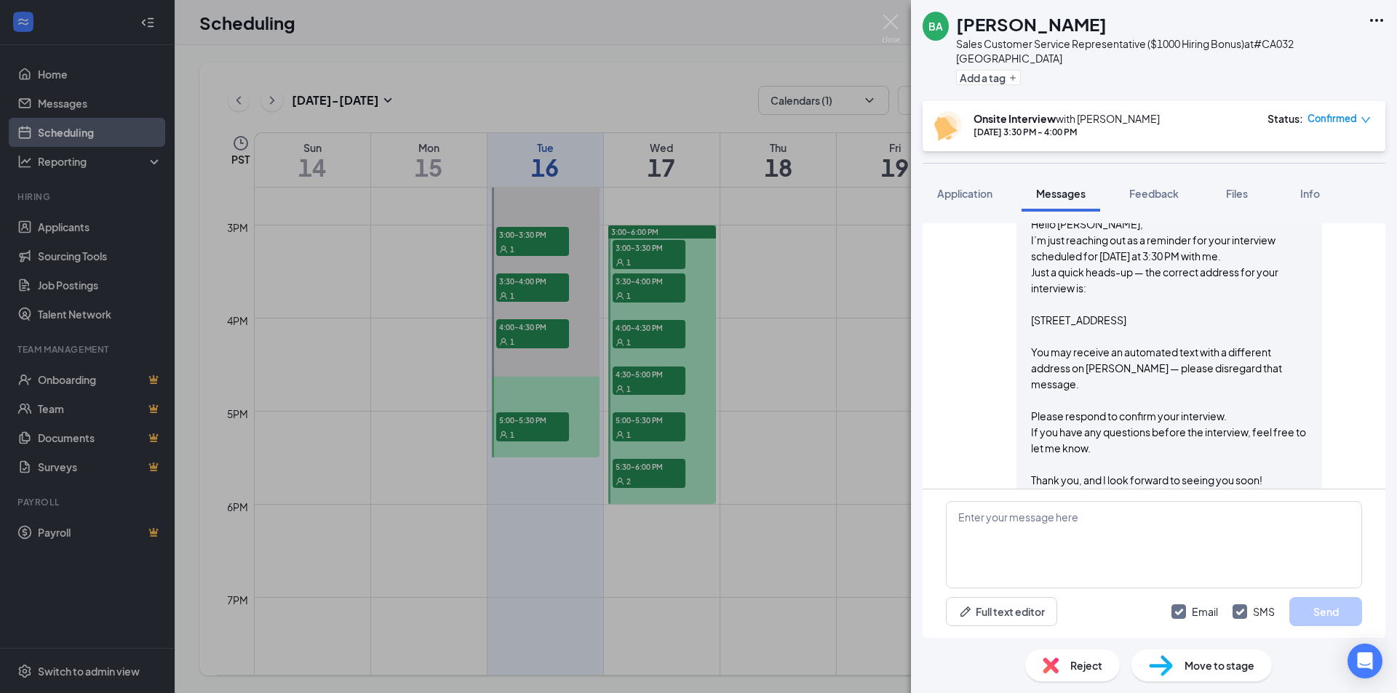
scroll to position [913, 0]
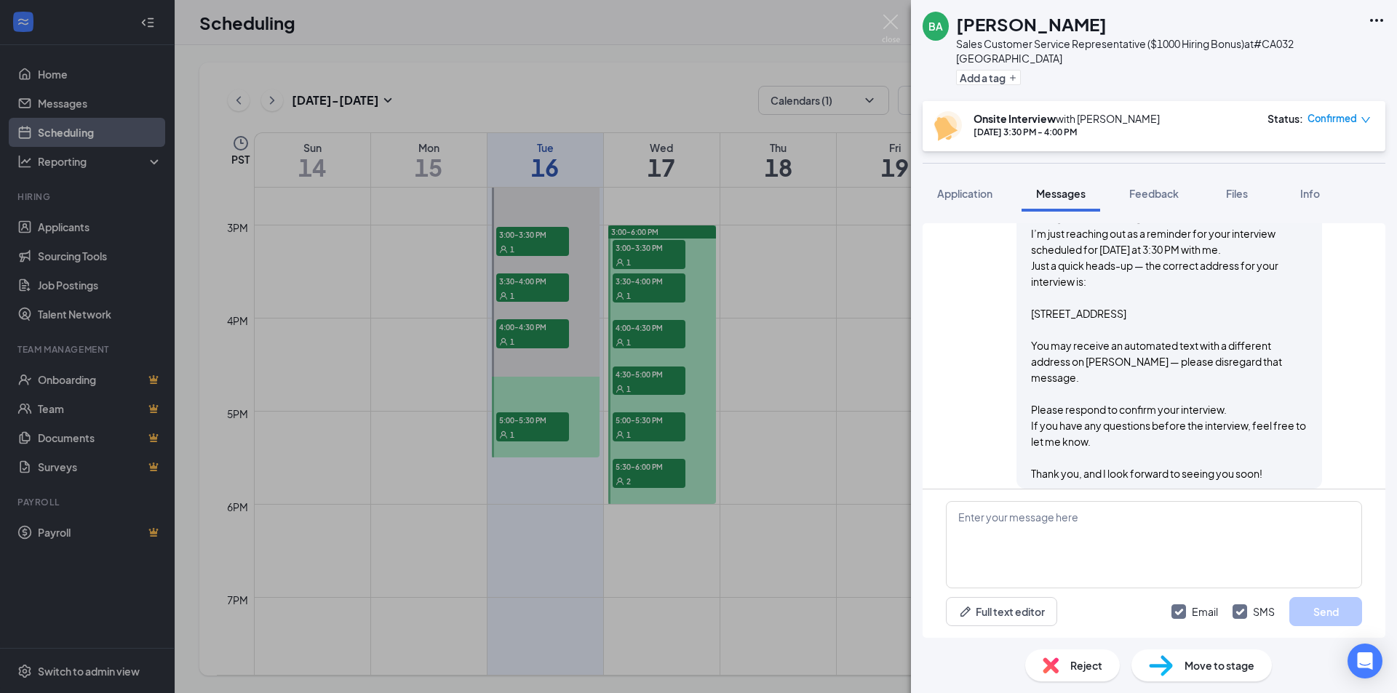
click at [891, 11] on div "BA [PERSON_NAME] Sales Customer Service Representative ($1000 Hiring Bonus) at …" at bounding box center [698, 346] width 1397 height 693
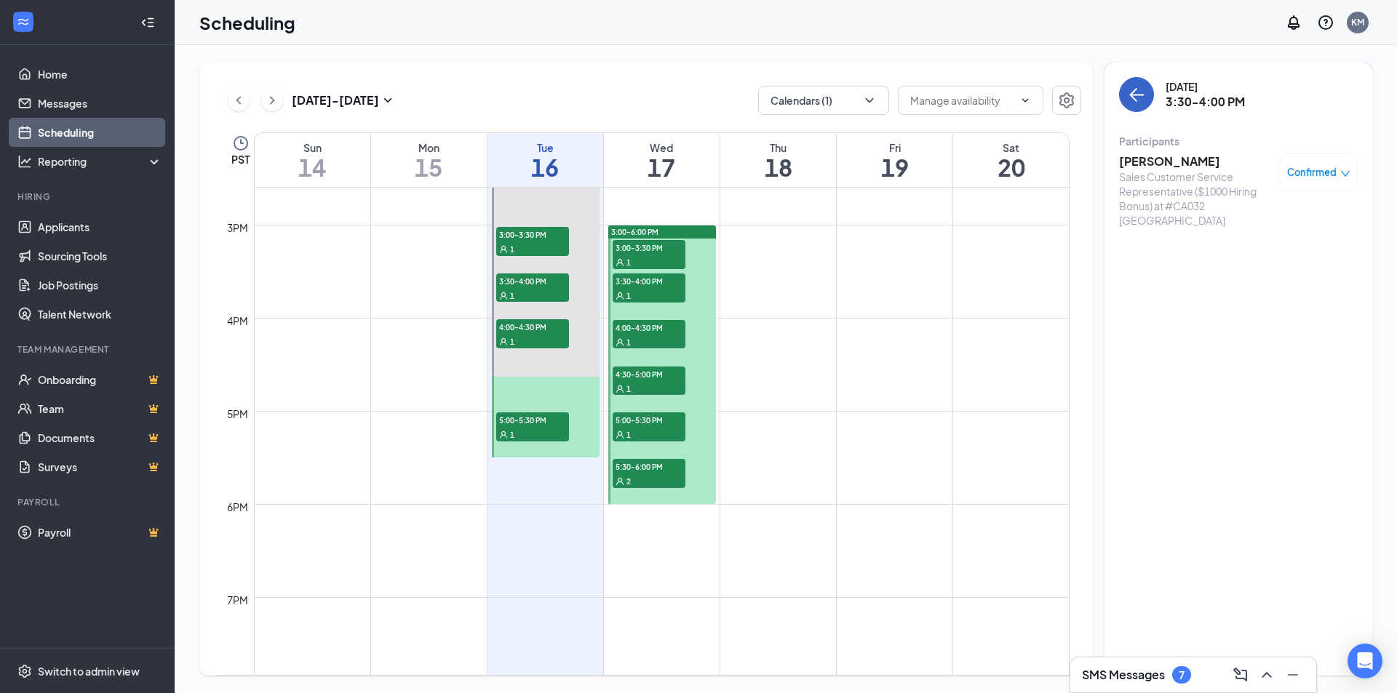
click at [1122, 90] on button "back-button" at bounding box center [1136, 94] width 35 height 35
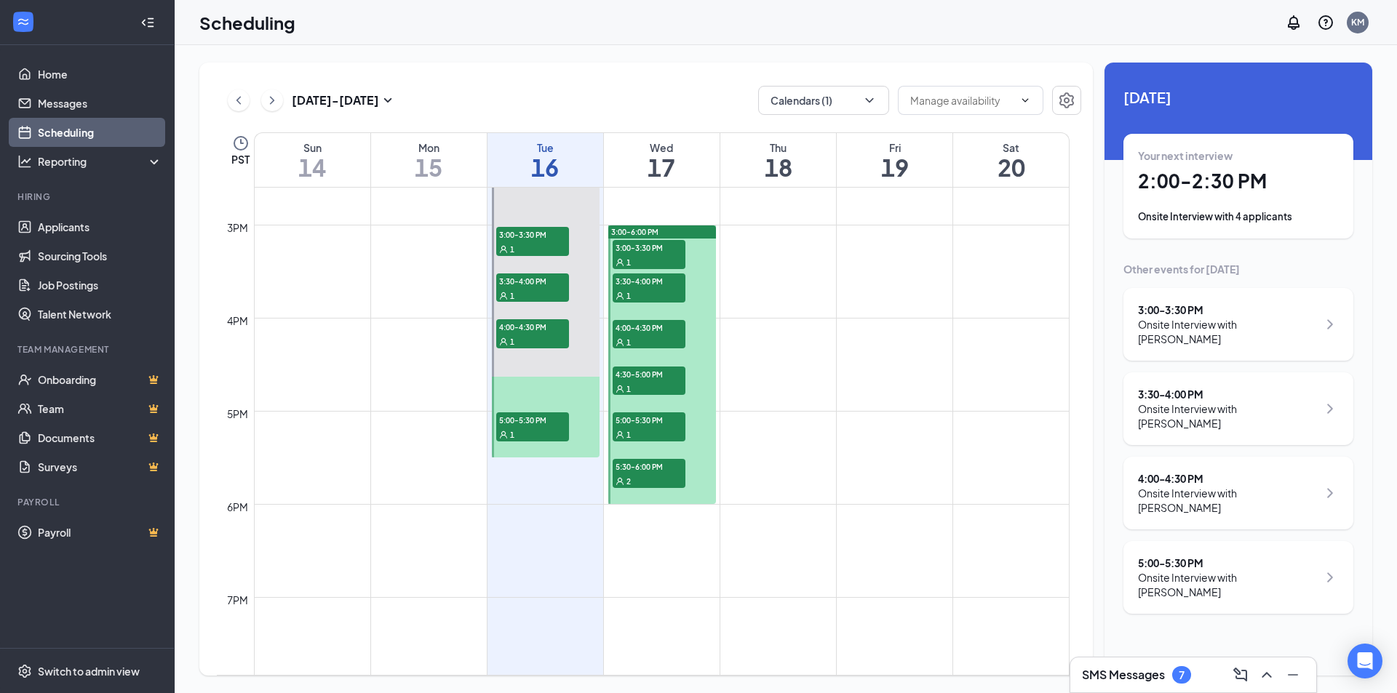
click at [1202, 486] on div "Onsite Interview with [PERSON_NAME]" at bounding box center [1228, 500] width 180 height 29
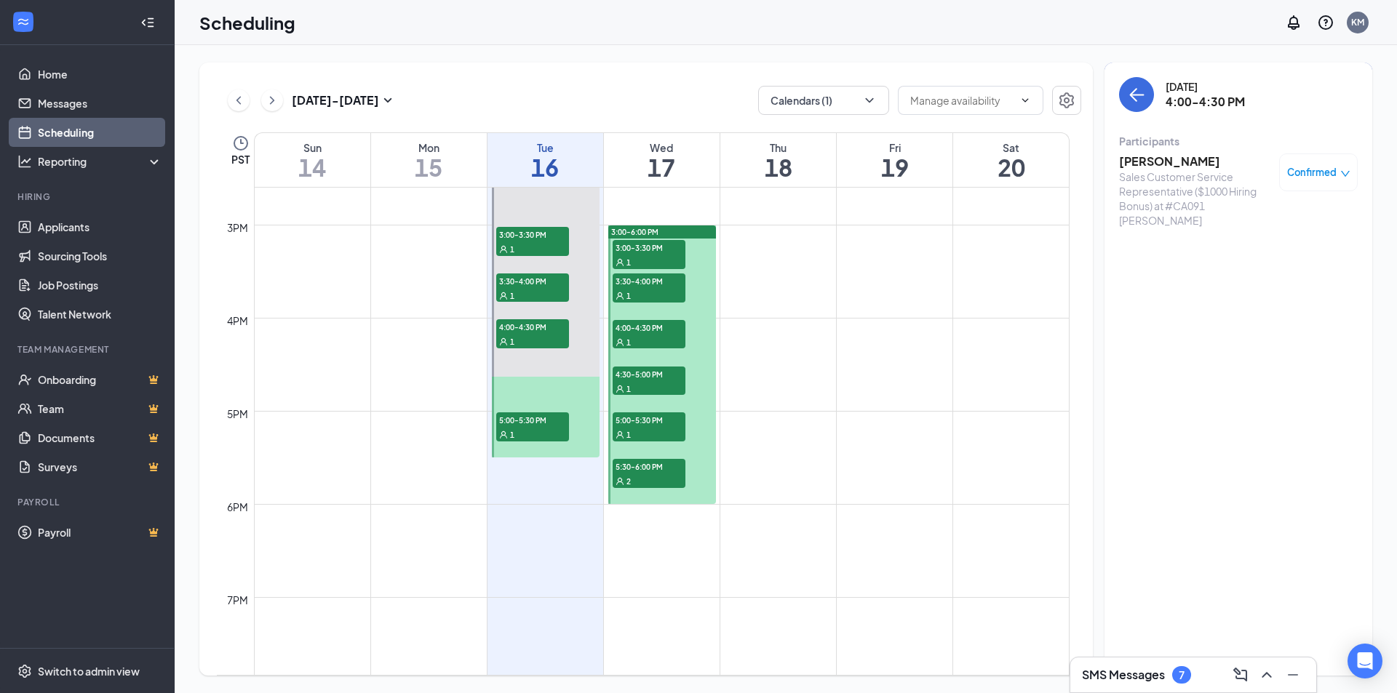
click at [1149, 150] on div "[PERSON_NAME] Sales Customer Service Representative ($1000 Hiring Bonus) at #CA…" at bounding box center [1238, 190] width 239 height 84
click at [1149, 153] on h3 "[PERSON_NAME]" at bounding box center [1195, 161] width 153 height 16
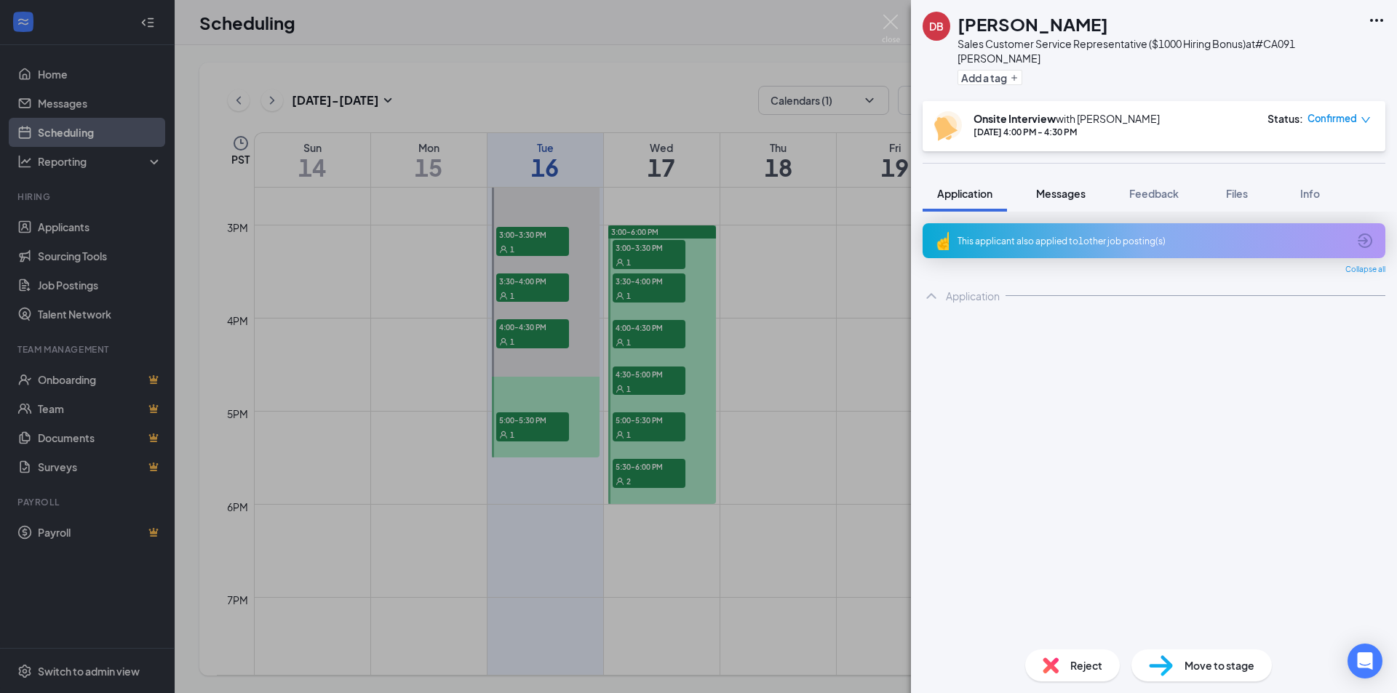
click at [1057, 175] on button "Messages" at bounding box center [1060, 193] width 79 height 36
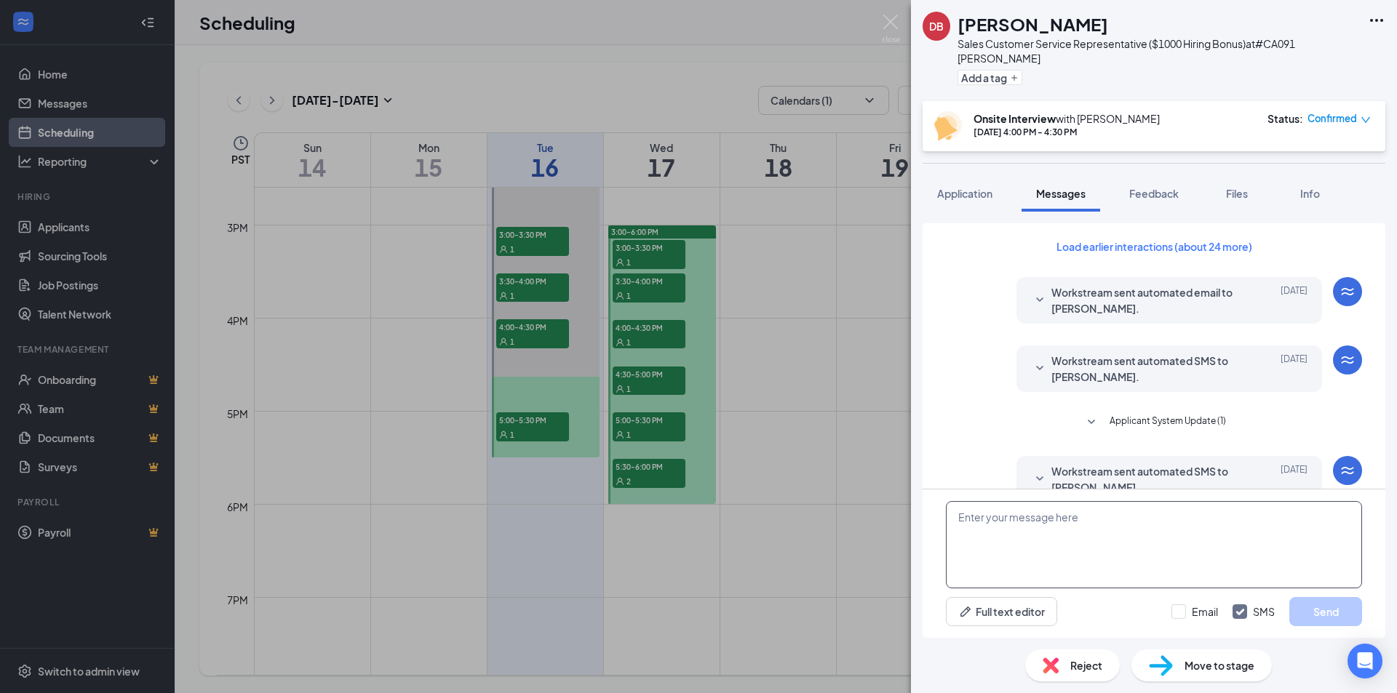
click at [1068, 546] on textarea at bounding box center [1154, 544] width 416 height 87
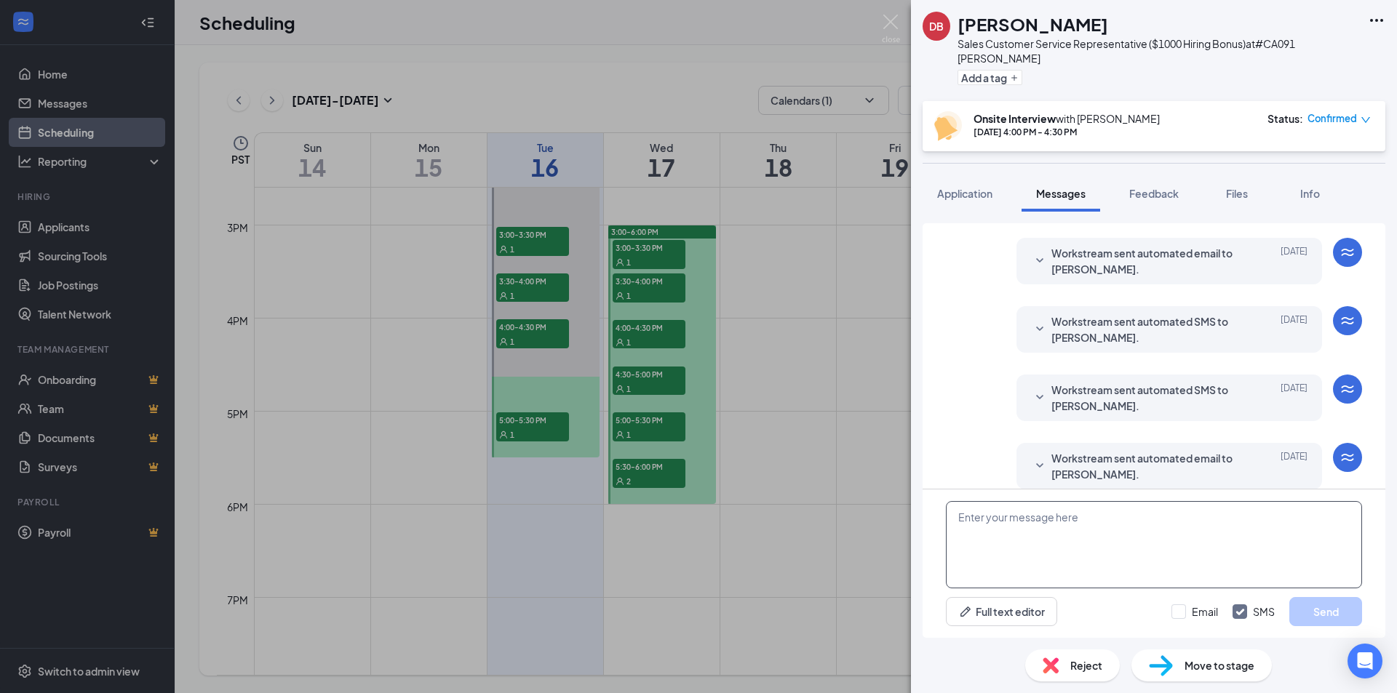
scroll to position [398, 0]
paste textarea "Hello [PERSON_NAME], I’m just reaching out as a reminder for your interview sch…"
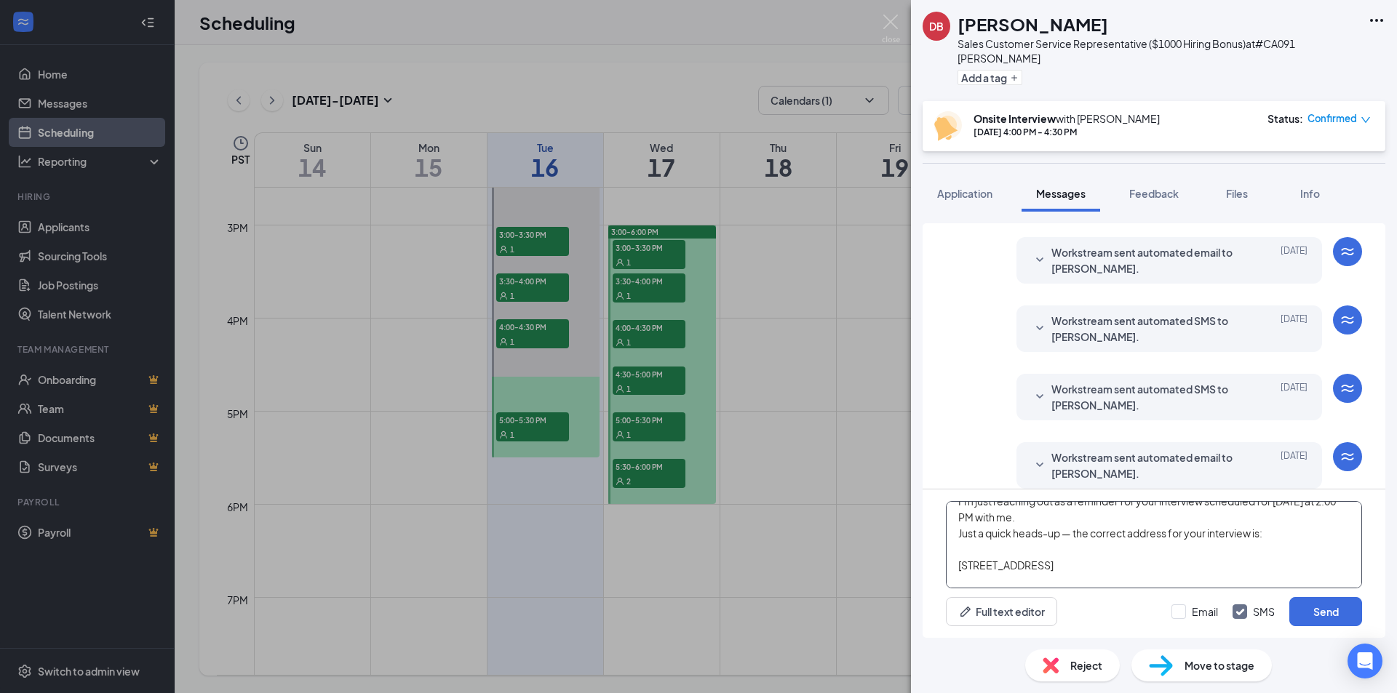
scroll to position [0, 0]
click at [1000, 514] on textarea "Hello [PERSON_NAME], I’m just reaching out as a reminder for your interview sch…" at bounding box center [1154, 544] width 416 height 87
click at [1320, 530] on textarea "Hello [PERSON_NAME], I’m just reaching out as a reminder for your interview sch…" at bounding box center [1154, 544] width 416 height 87
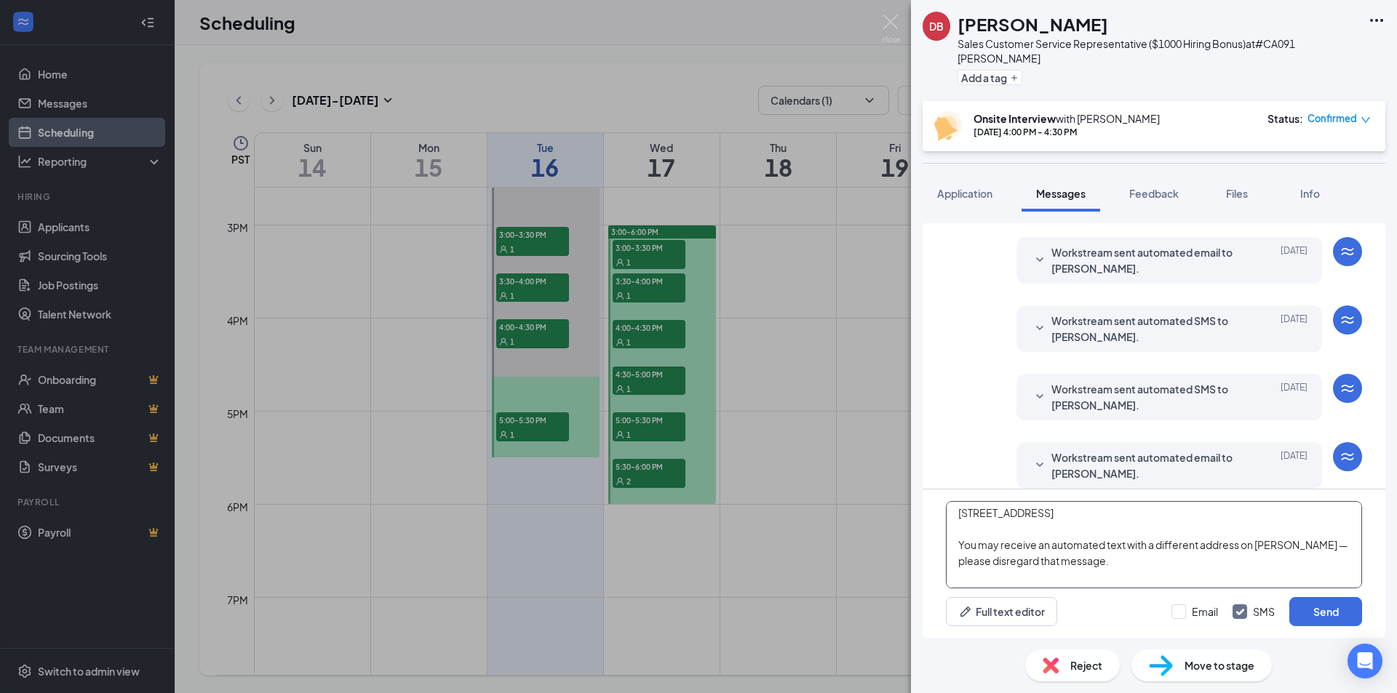
scroll to position [169, 0]
type textarea "Hello [PERSON_NAME], I’m just reaching out as a reminder for your interview sch…"
click at [1182, 612] on input "Email" at bounding box center [1194, 611] width 47 height 15
checkbox input "true"
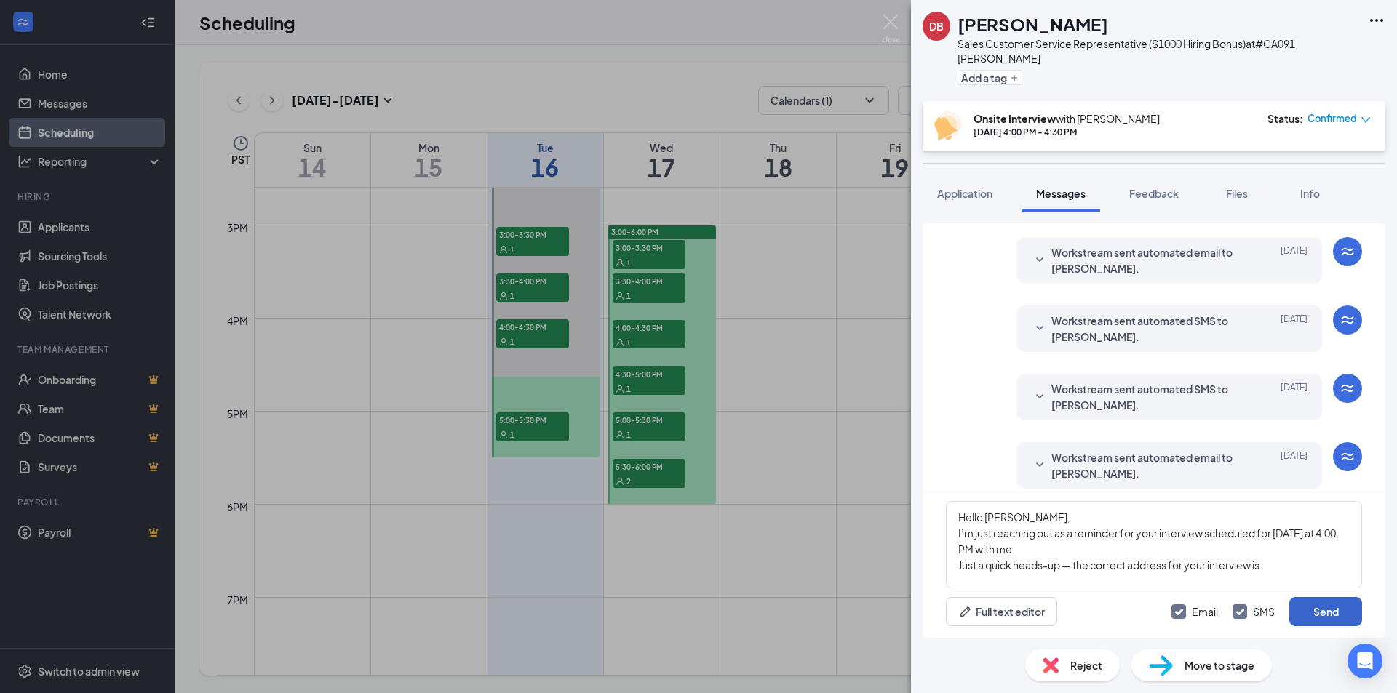
click at [1303, 613] on button "Send" at bounding box center [1325, 611] width 73 height 29
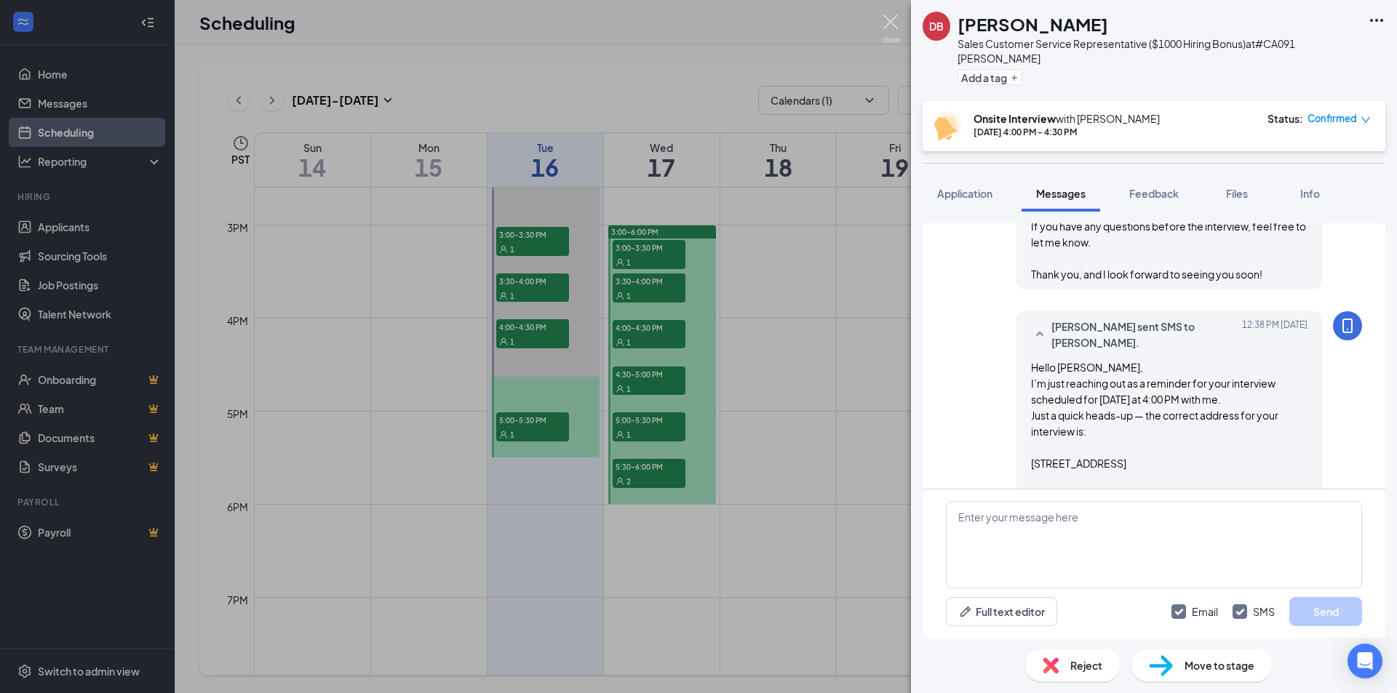
scroll to position [1092, 0]
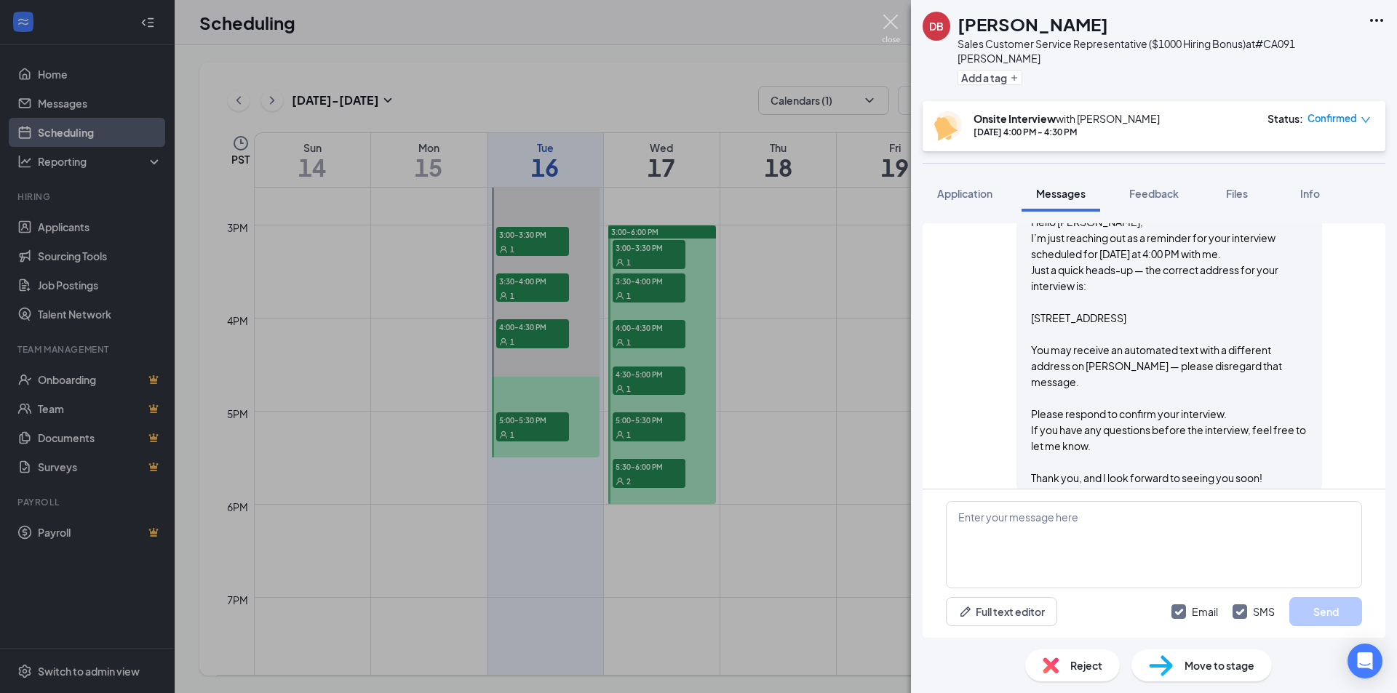
click at [889, 20] on img at bounding box center [891, 29] width 18 height 28
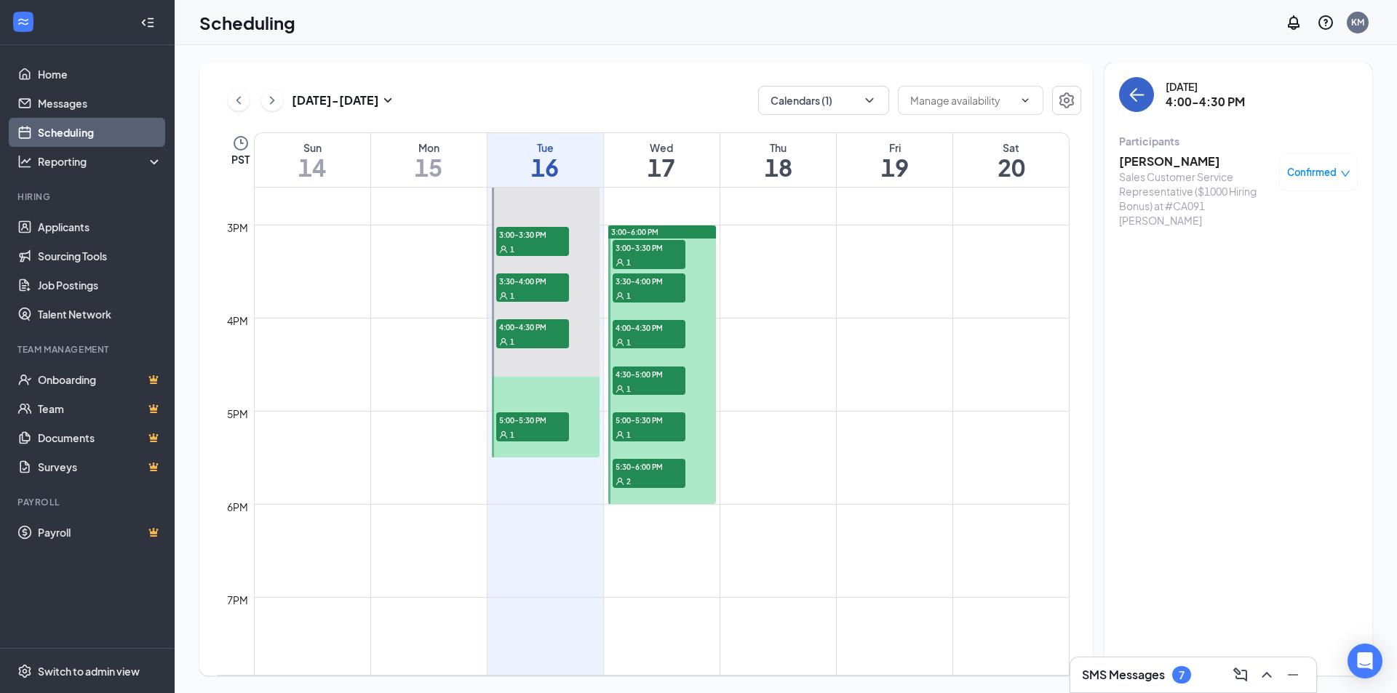
click at [1138, 97] on icon "ArrowLeft" at bounding box center [1136, 94] width 17 height 17
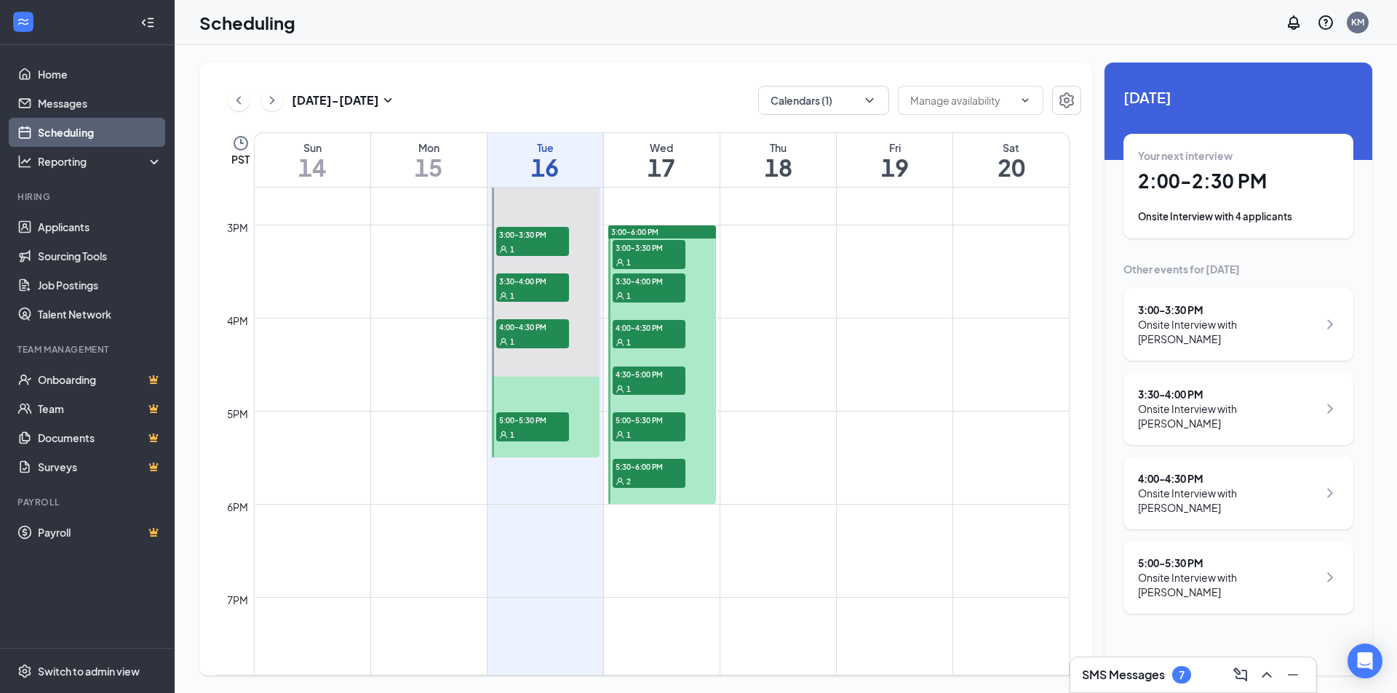
click at [1232, 556] on div "5:00 - 5:30 PM" at bounding box center [1228, 563] width 180 height 15
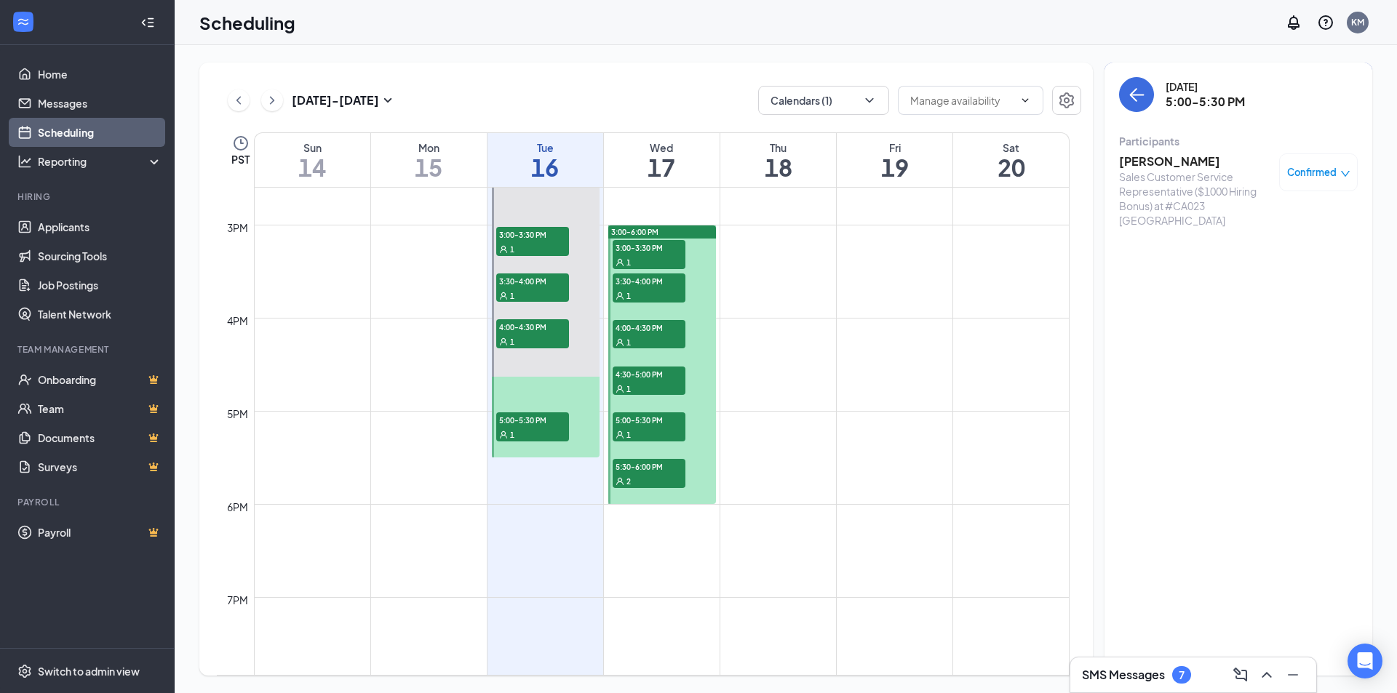
click at [1150, 159] on h3 "[PERSON_NAME]" at bounding box center [1195, 161] width 153 height 16
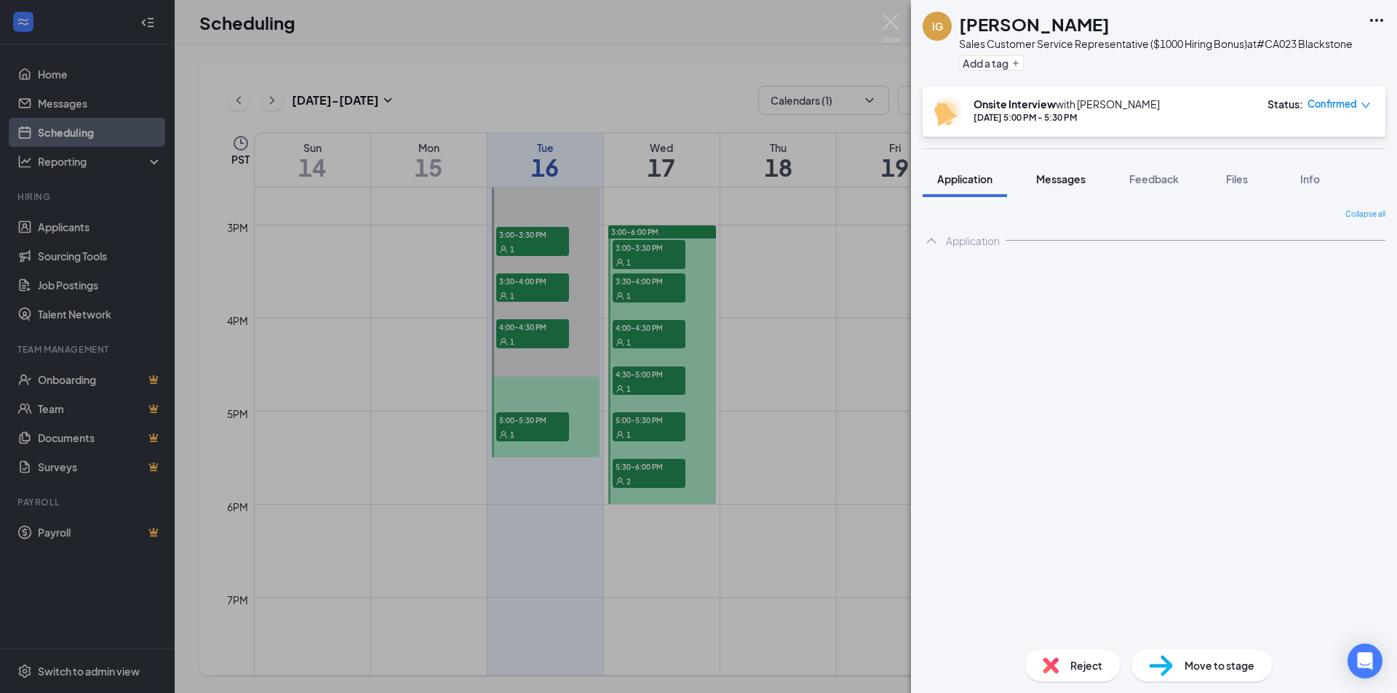
click at [1061, 179] on span "Messages" at bounding box center [1060, 178] width 49 height 13
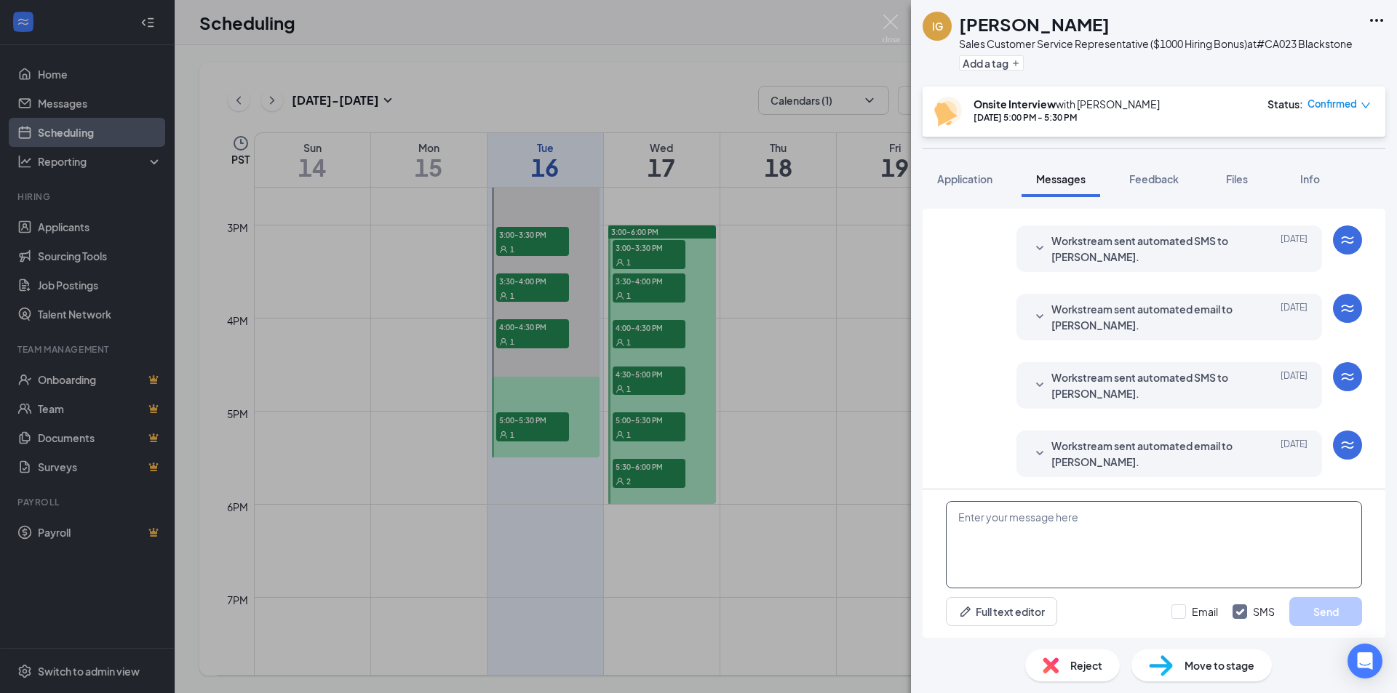
scroll to position [215, 0]
paste textarea "Hello [PERSON_NAME], I’m just reaching out as a reminder for your interview sch…"
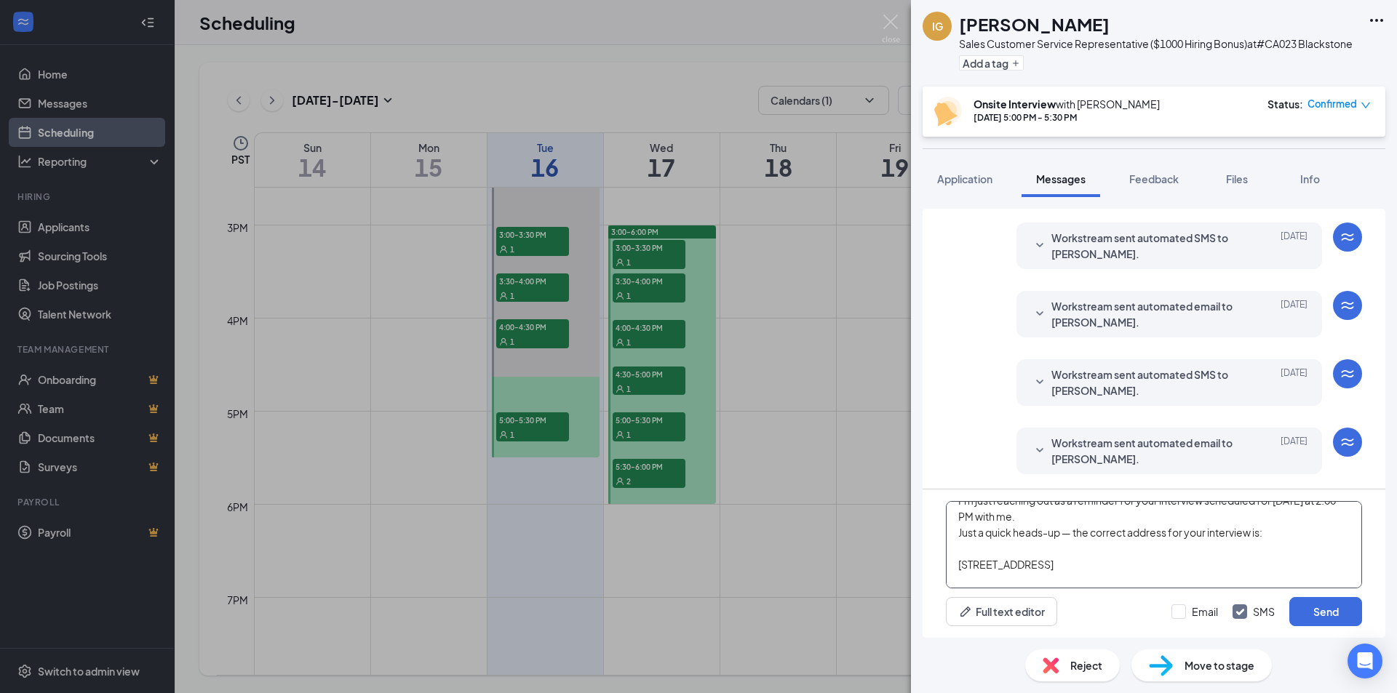
scroll to position [0, 0]
click at [996, 518] on textarea "Hello [PERSON_NAME], I’m just reaching out as a reminder for your interview sch…" at bounding box center [1154, 544] width 416 height 87
click at [1321, 536] on textarea "Hello [PERSON_NAME], I’m just reaching out as a reminder for your interview sch…" at bounding box center [1154, 544] width 416 height 87
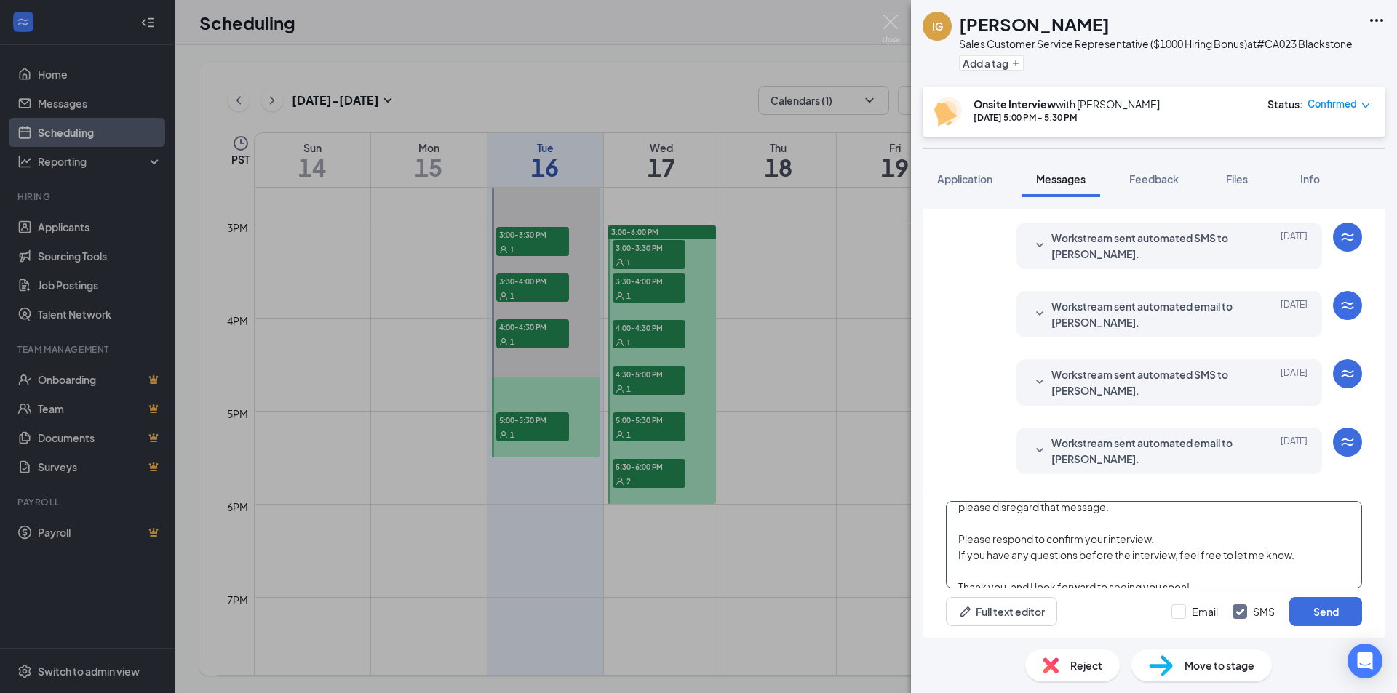
scroll to position [169, 0]
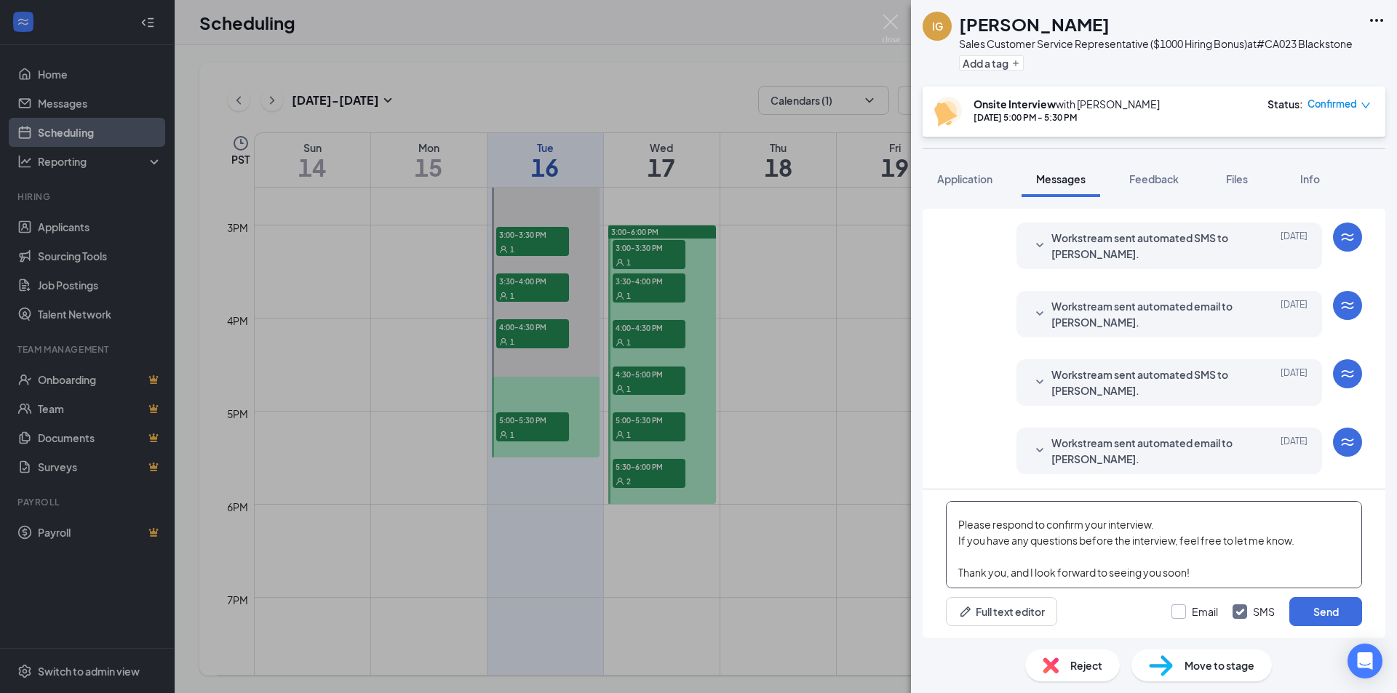
type textarea "Hello [PERSON_NAME], I’m just reaching out as a reminder for your interview sch…"
click at [1191, 615] on input "Email" at bounding box center [1194, 611] width 47 height 15
checkbox input "true"
click at [1309, 604] on button "Send" at bounding box center [1325, 611] width 73 height 29
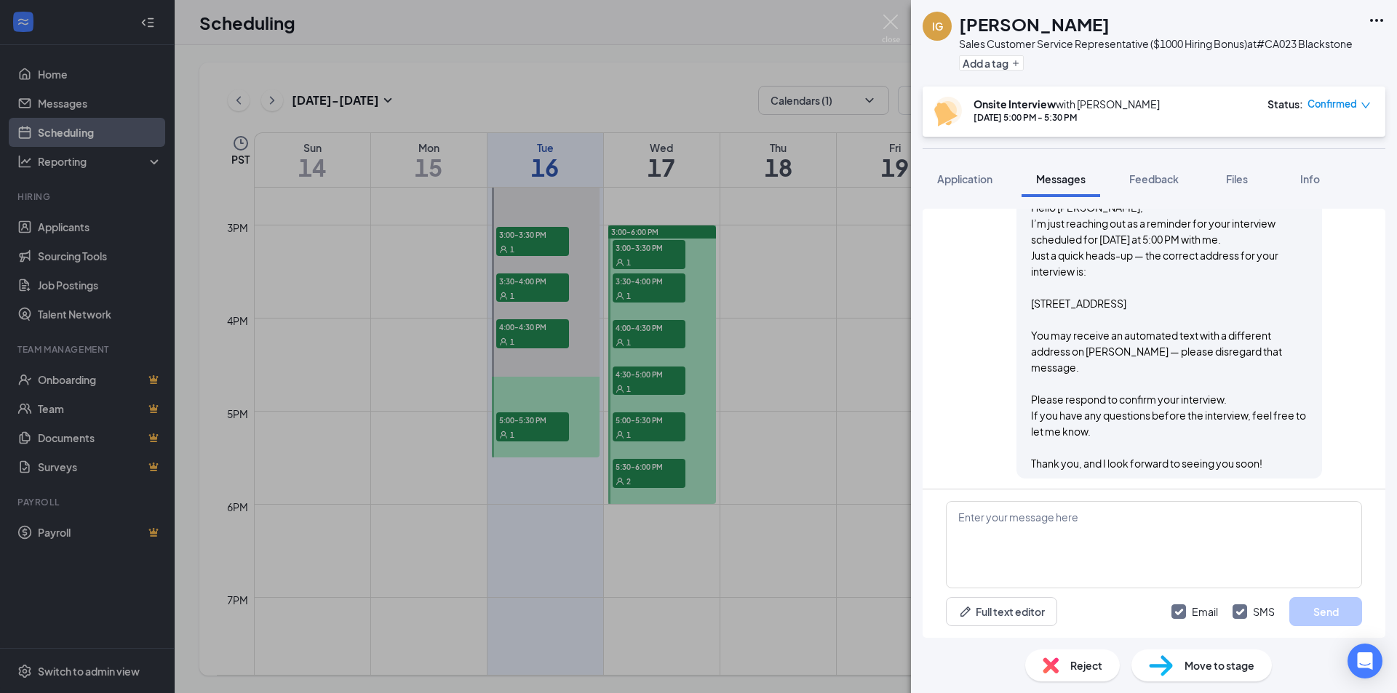
scroll to position [913, 0]
click at [893, 14] on div "IG [PERSON_NAME] Sales Customer Service Representative ($1000 Hiring Bonus) at …" at bounding box center [698, 346] width 1397 height 693
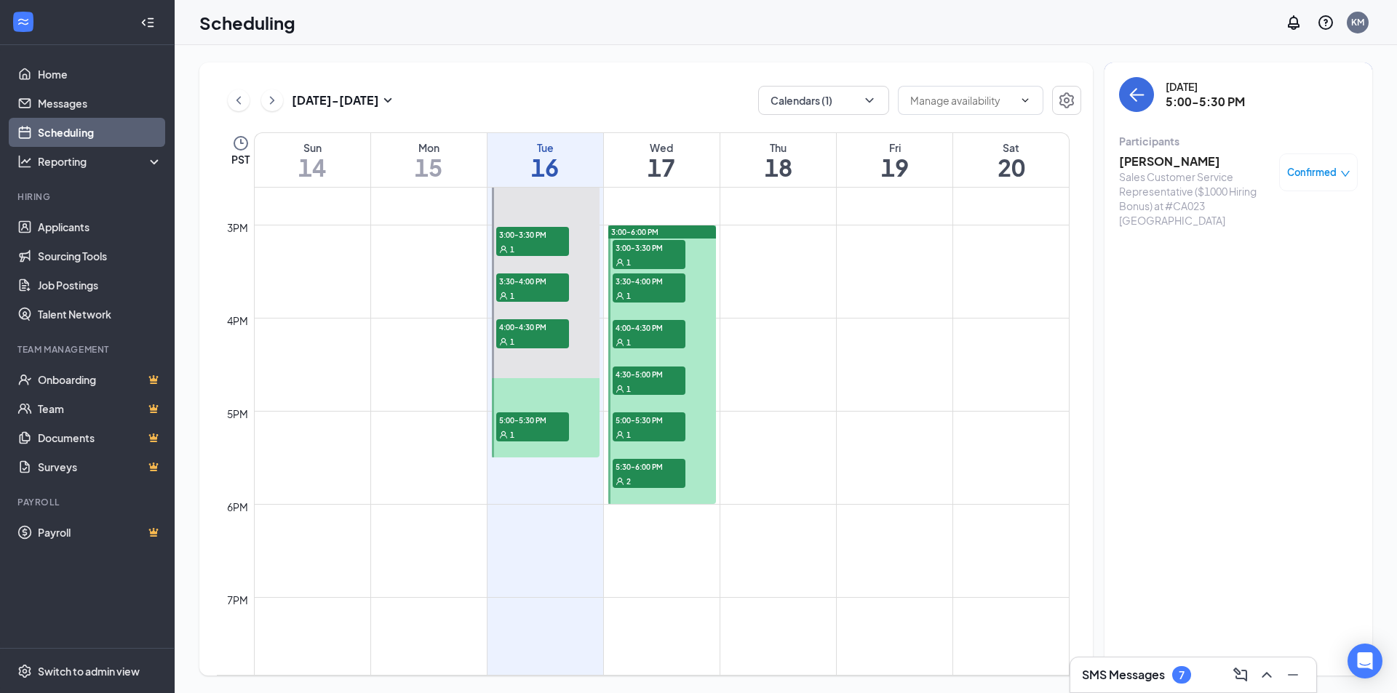
click at [1174, 677] on div "7" at bounding box center [1181, 674] width 19 height 17
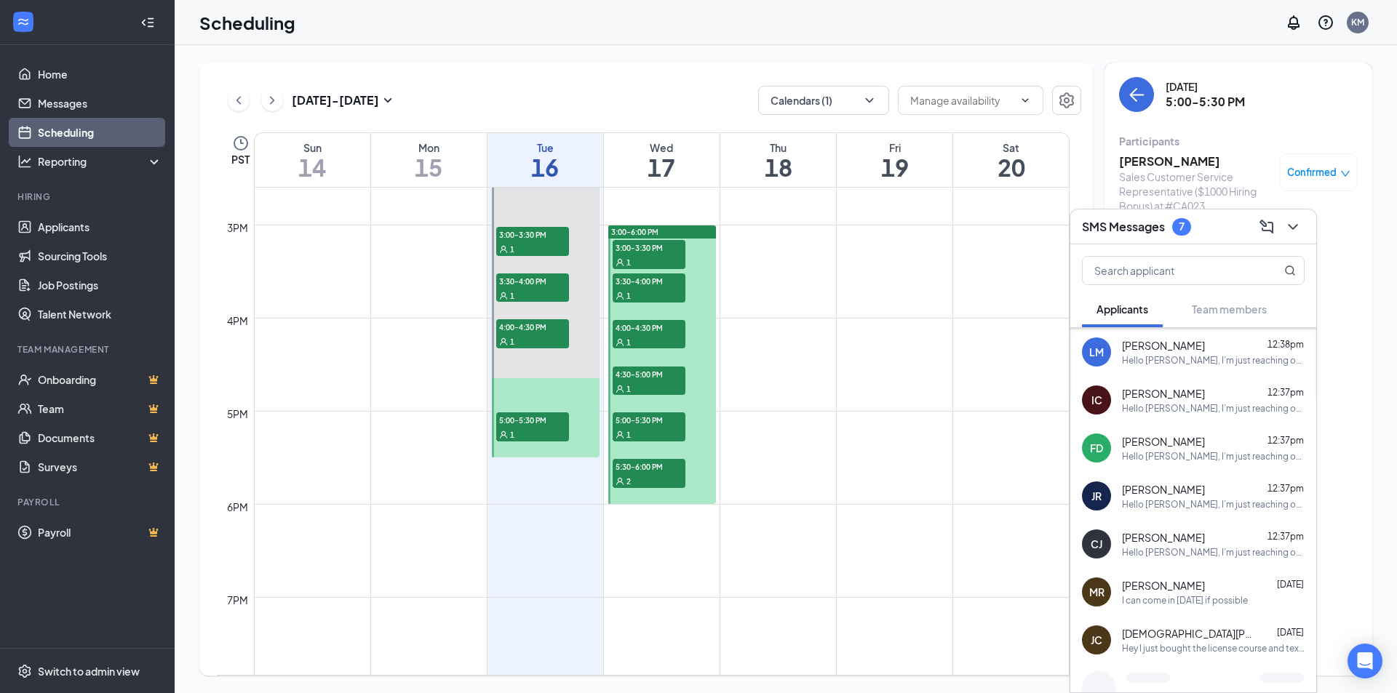
scroll to position [188, 0]
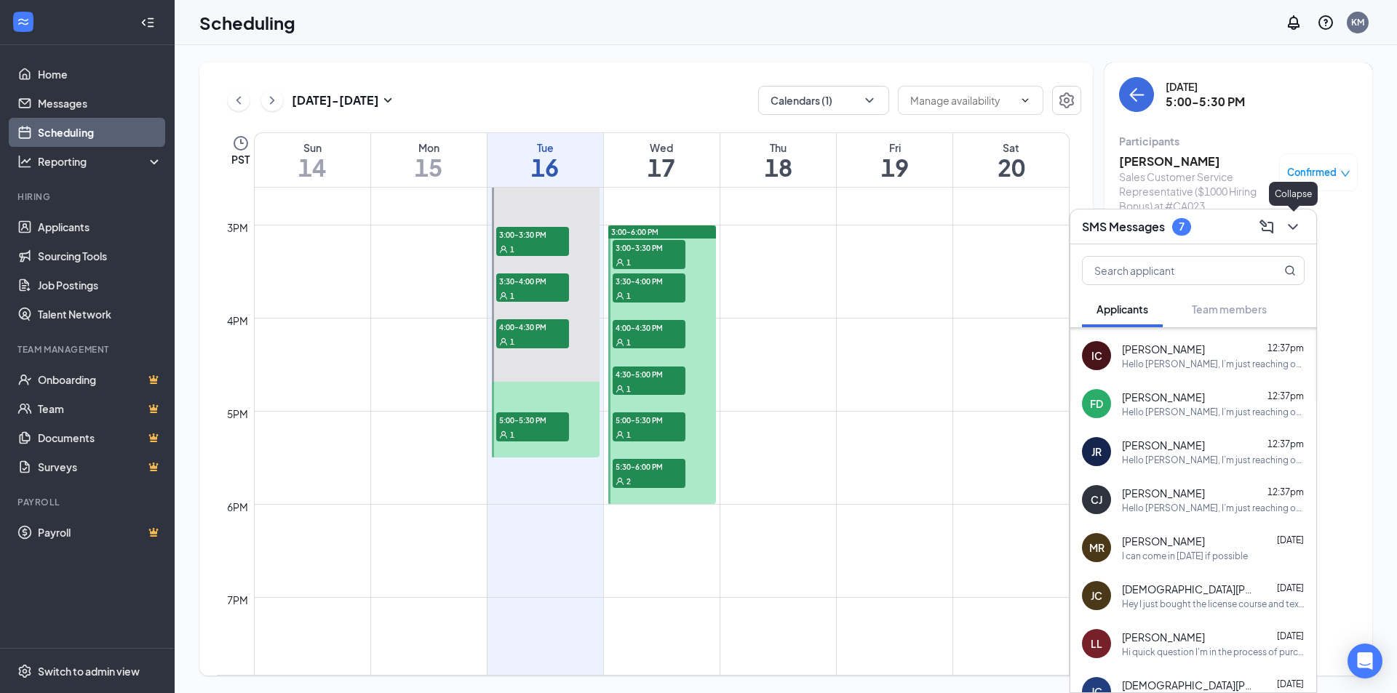
click at [1301, 226] on icon "ChevronDown" at bounding box center [1292, 226] width 17 height 17
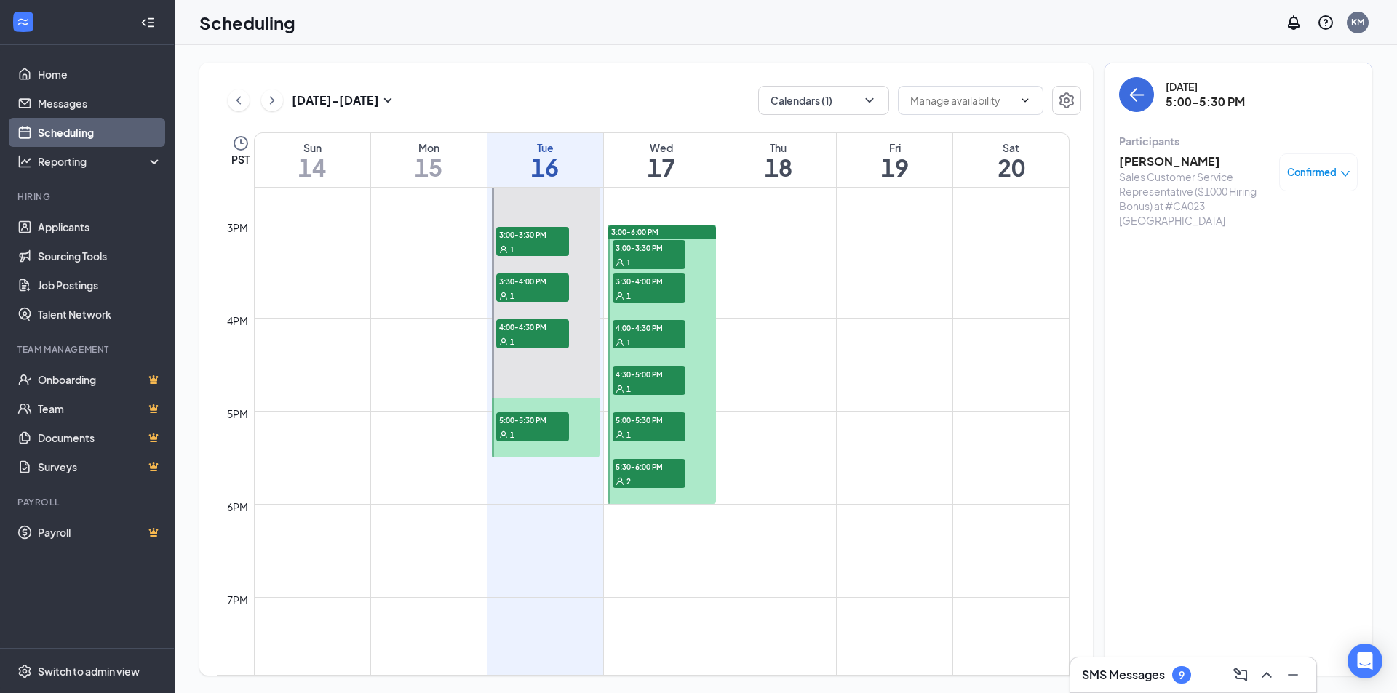
click at [1178, 671] on div "9" at bounding box center [1181, 674] width 19 height 17
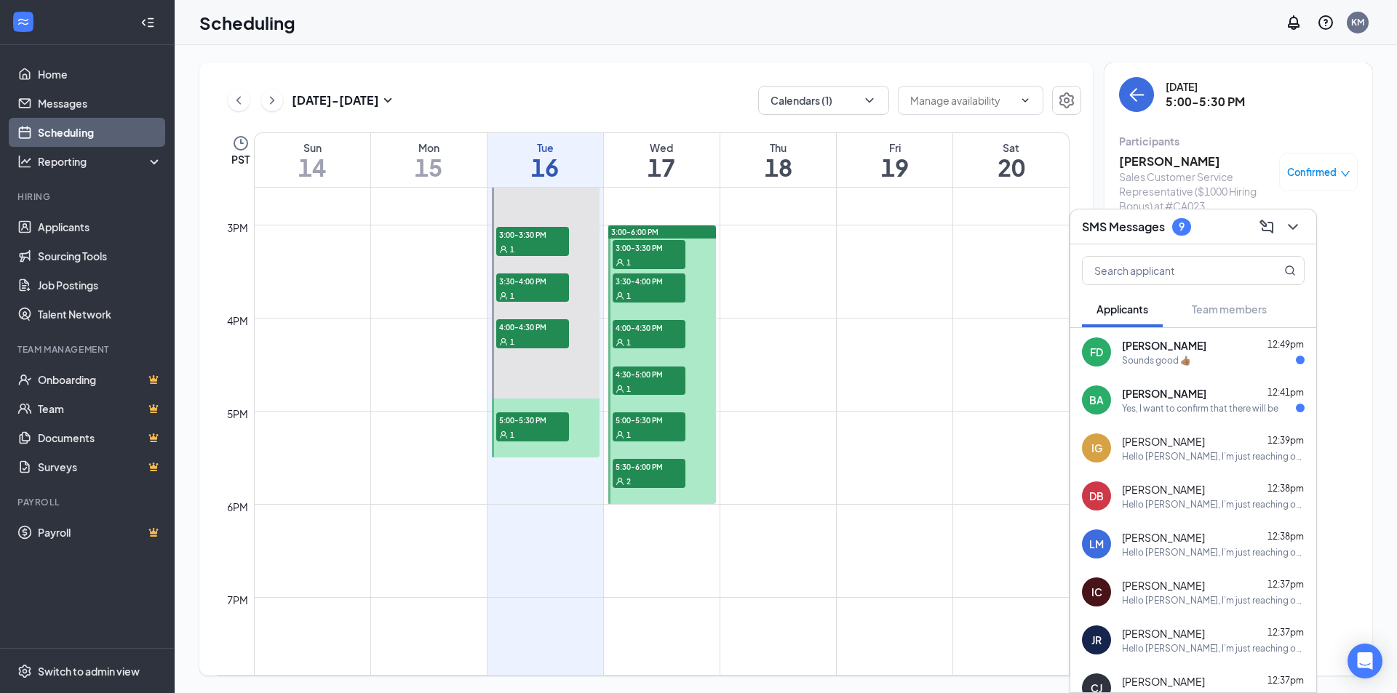
click at [1307, 235] on div "SMS Messages 9" at bounding box center [1193, 227] width 246 height 35
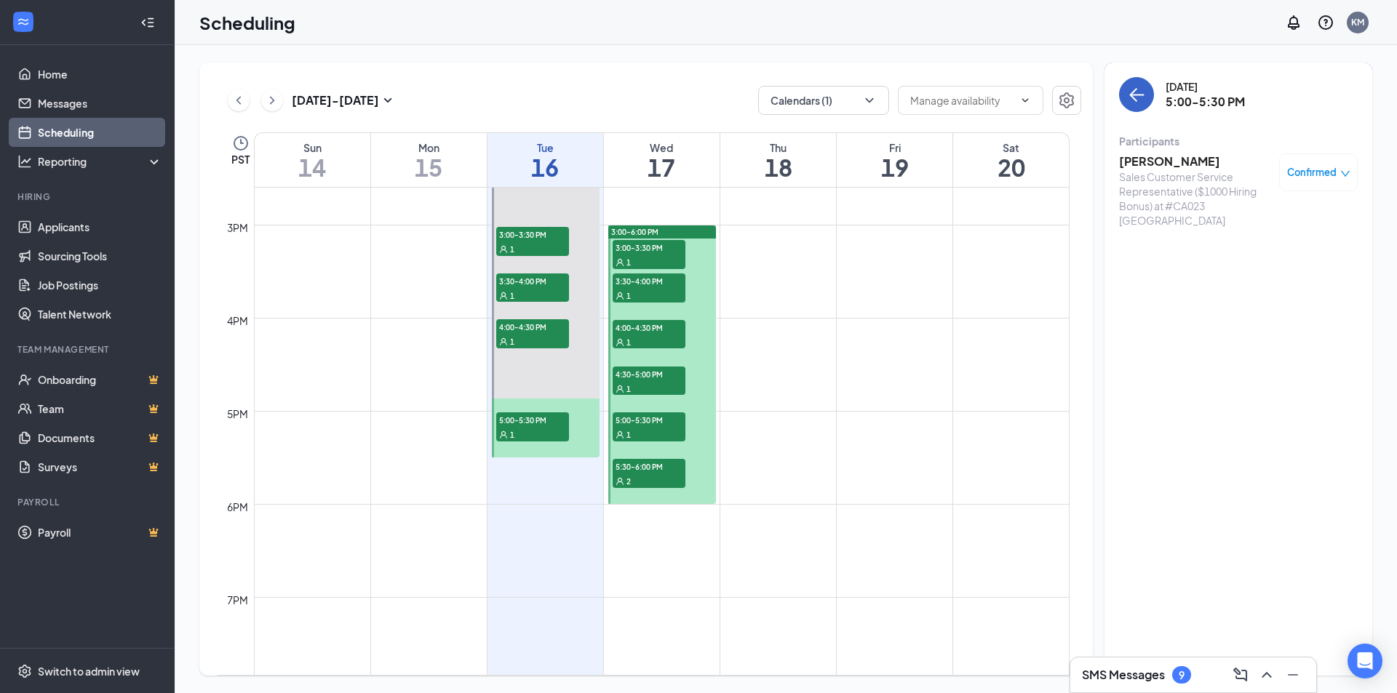
click at [1137, 95] on icon "ArrowLeft" at bounding box center [1137, 95] width 14 height 1
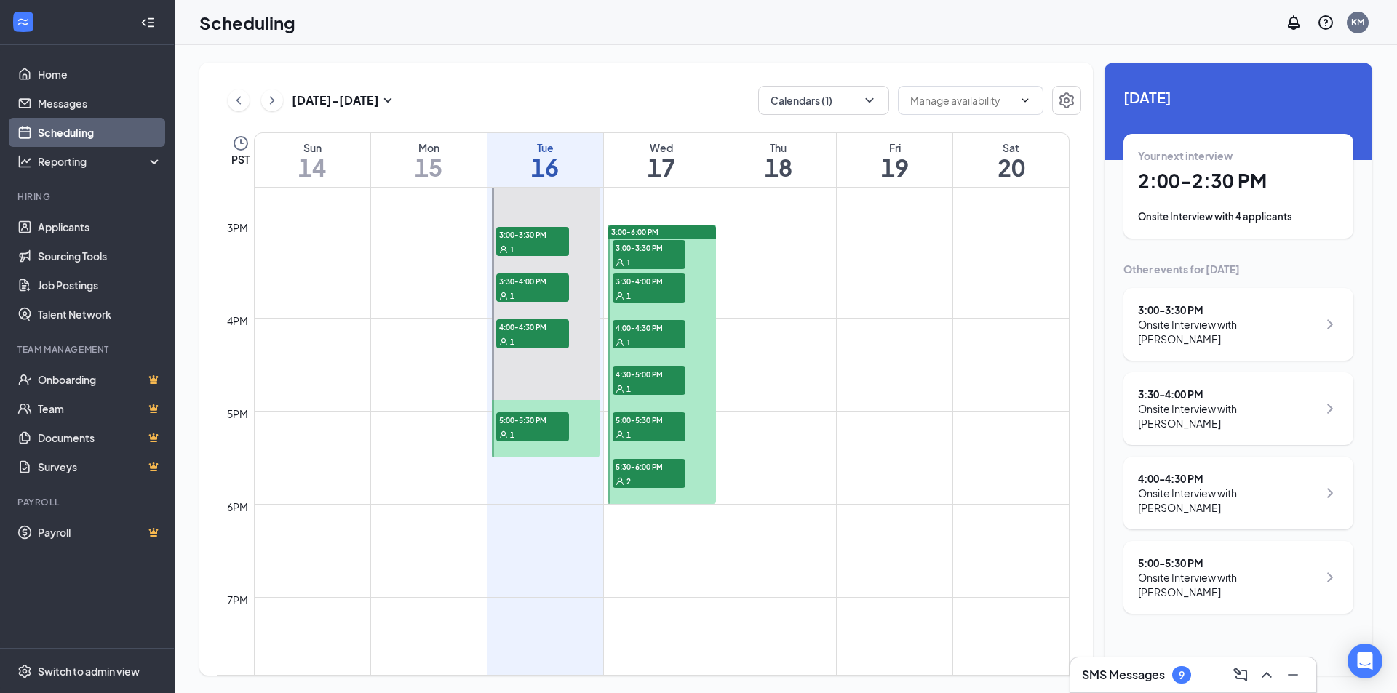
click at [1201, 210] on div "Onsite Interview with 4 applicants" at bounding box center [1238, 217] width 201 height 15
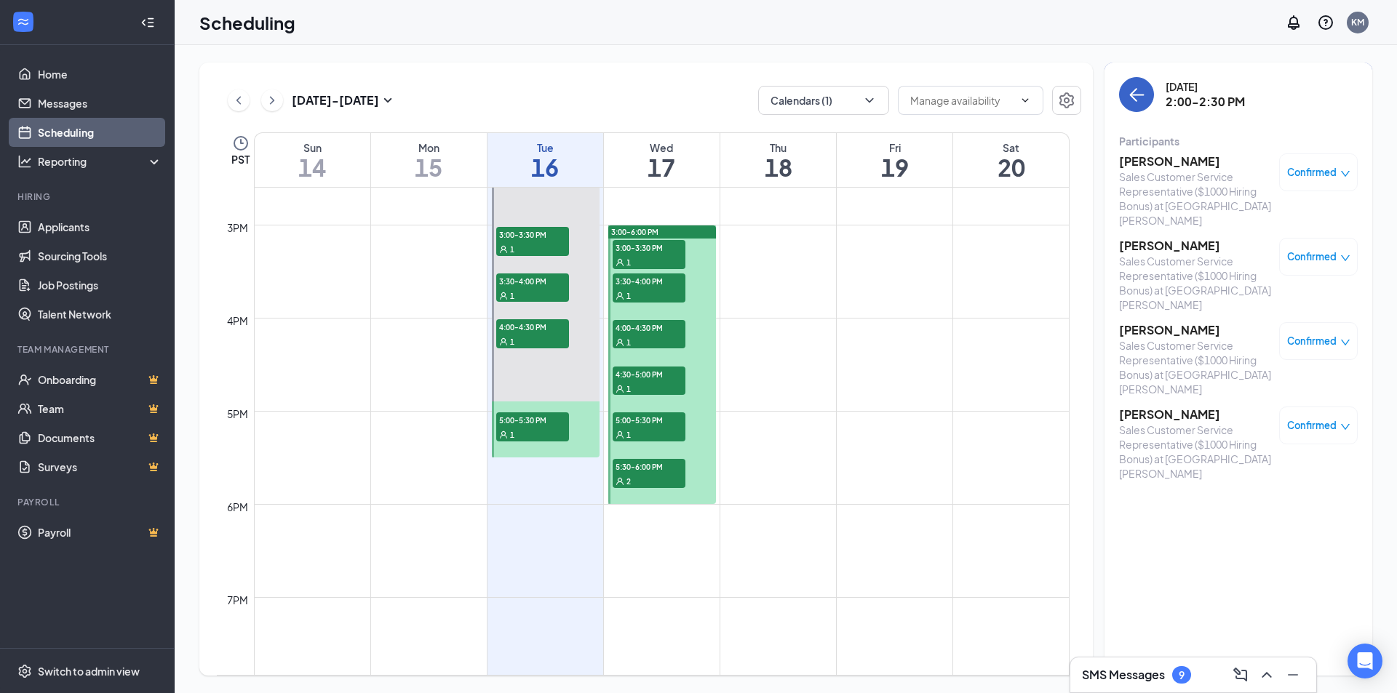
click at [1149, 99] on button "back-button" at bounding box center [1136, 94] width 35 height 35
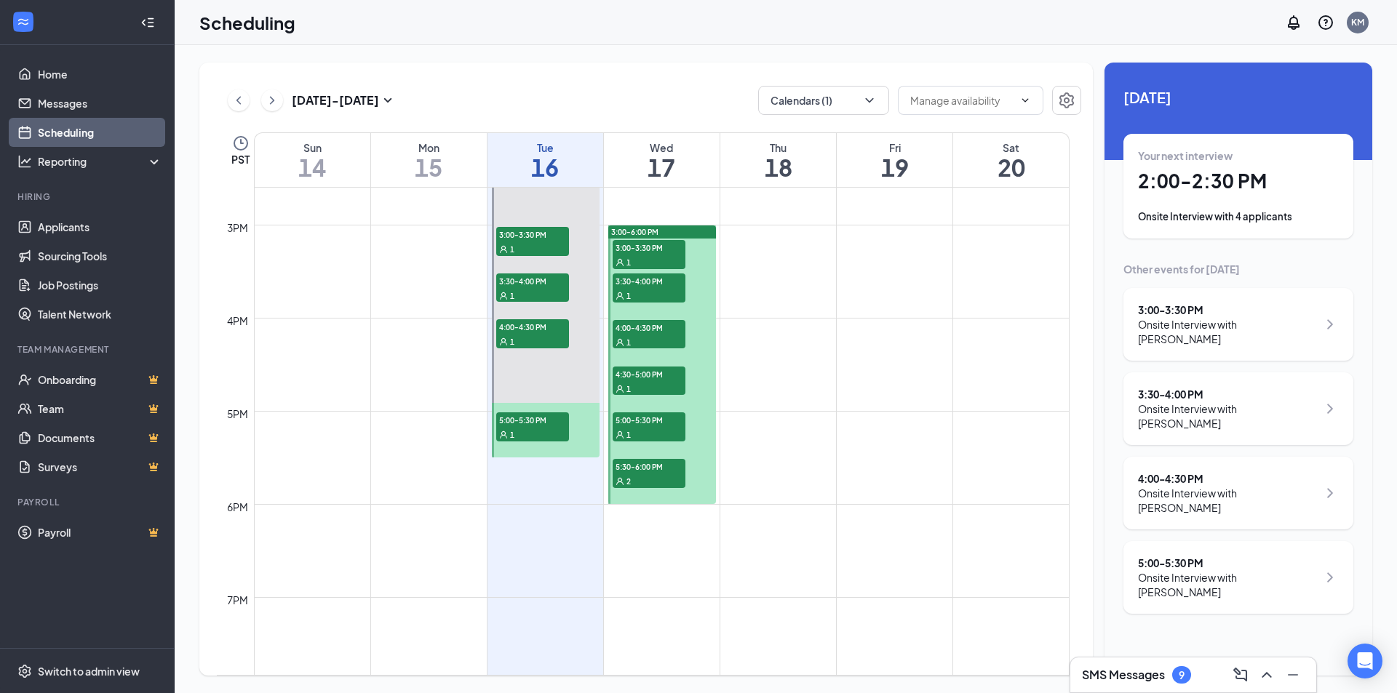
drag, startPoint x: 859, startPoint y: 31, endPoint x: 1104, endPoint y: 182, distance: 287.5
click at [859, 31] on div "Scheduling KM" at bounding box center [786, 22] width 1222 height 45
click at [1140, 685] on div "SMS Messages 9" at bounding box center [1193, 674] width 223 height 23
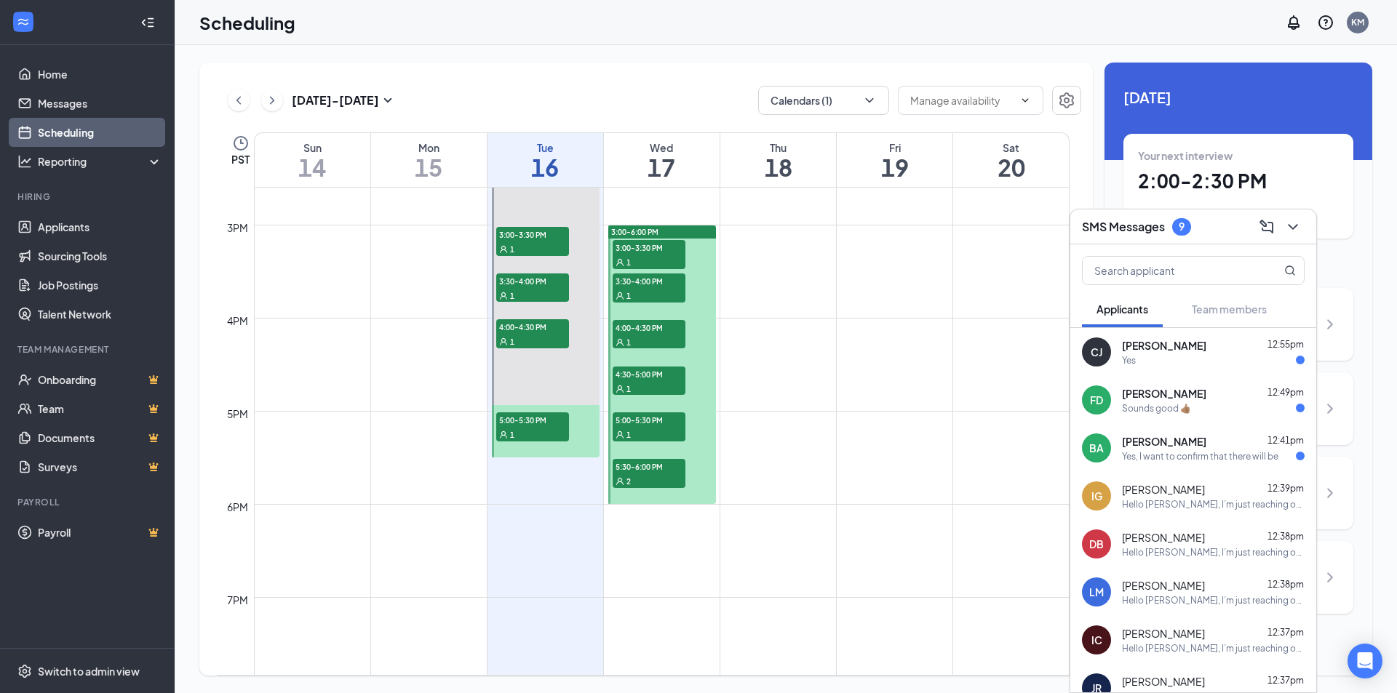
click at [1139, 351] on span "[PERSON_NAME]" at bounding box center [1164, 345] width 84 height 15
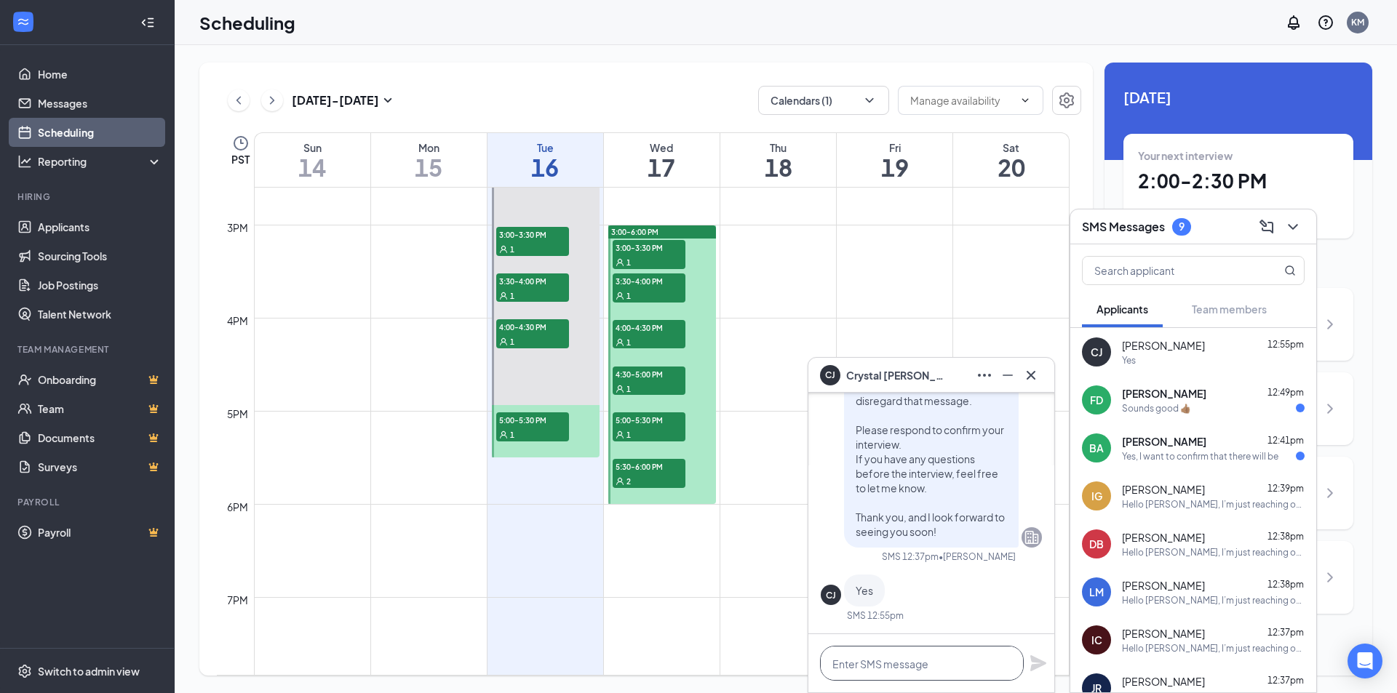
click at [868, 669] on textarea at bounding box center [922, 663] width 204 height 35
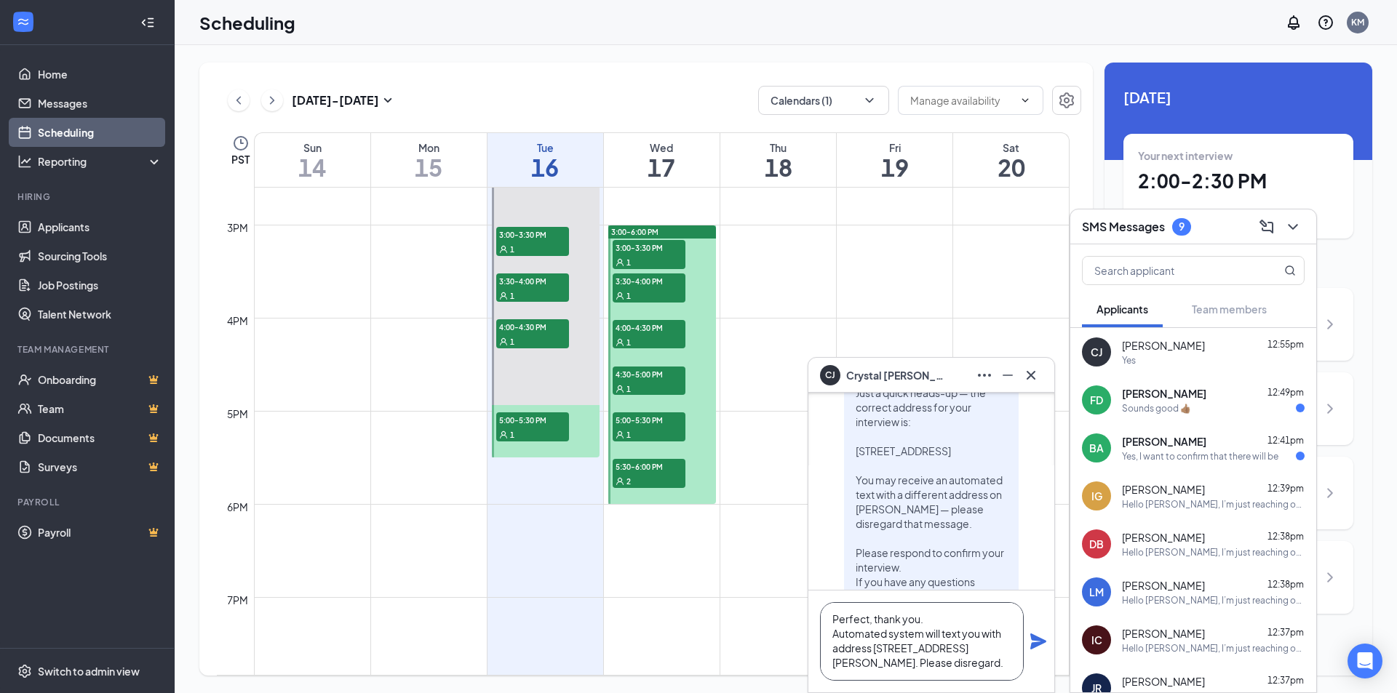
scroll to position [-194, 0]
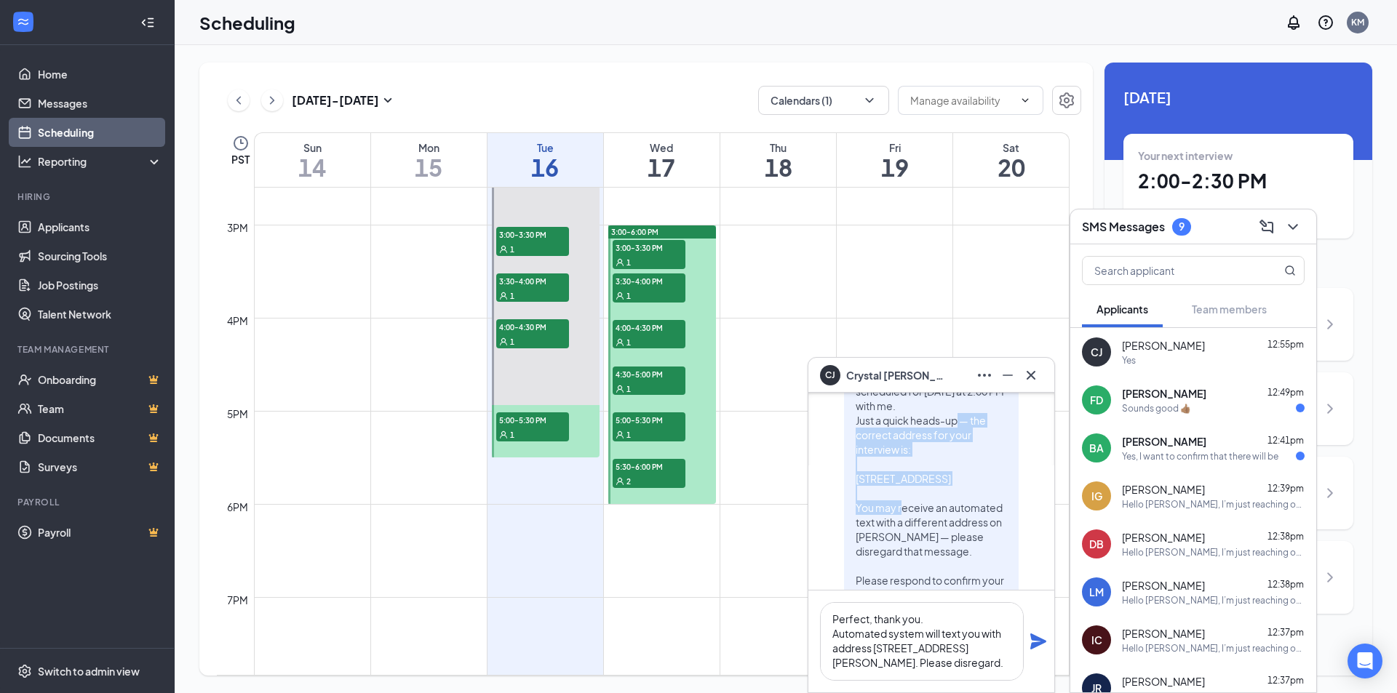
drag, startPoint x: 847, startPoint y: 423, endPoint x: 944, endPoint y: 484, distance: 114.0
click at [944, 484] on p "Hello [PERSON_NAME], I’m just reaching out as a reminder for your interview sch…" at bounding box center [930, 514] width 151 height 349
copy span "correct address for your interview is: [STREET_ADDRESS]"
click at [853, 674] on textarea "Perfect, thank you. Automated system will text you with address [STREET_ADDRESS…" at bounding box center [922, 641] width 204 height 79
paste textarea "correct address for your interview is: [STREET_ADDRESS]"
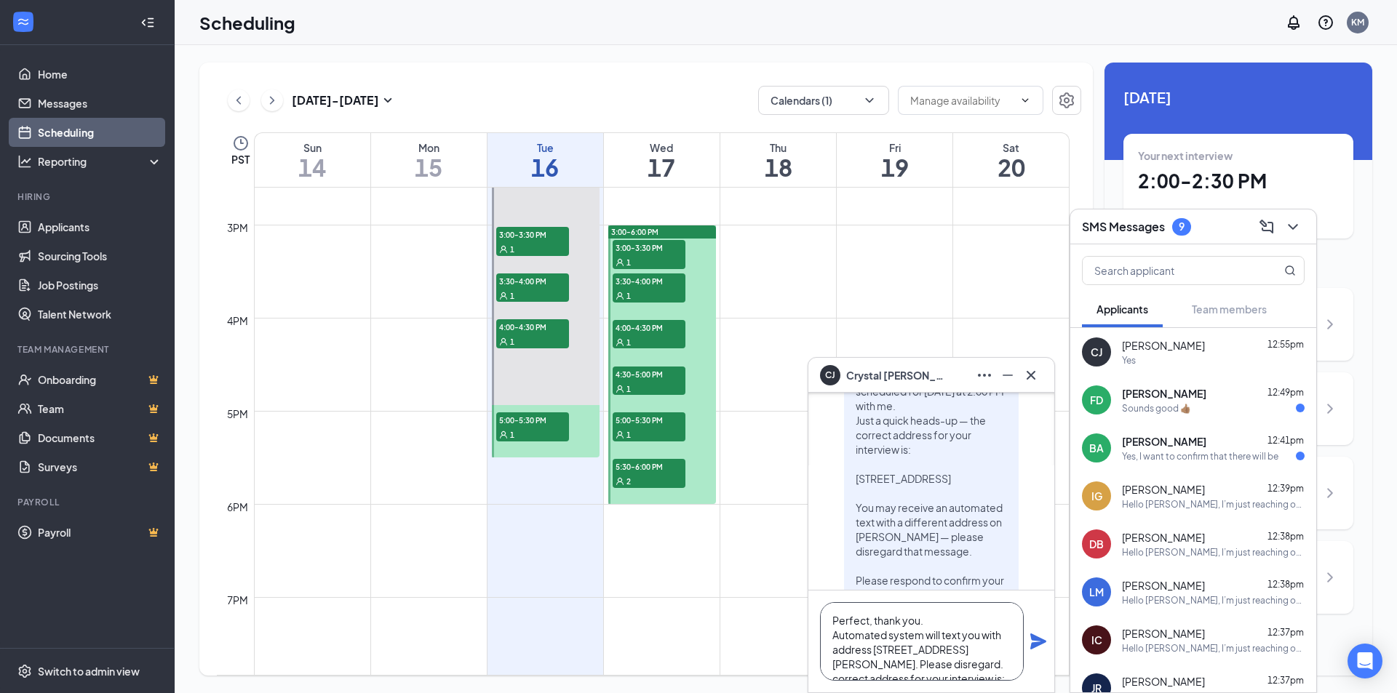
scroll to position [60, 0]
type textarea "Perfect, thank you. Automated system will text you with address [STREET_ADDRESS…"
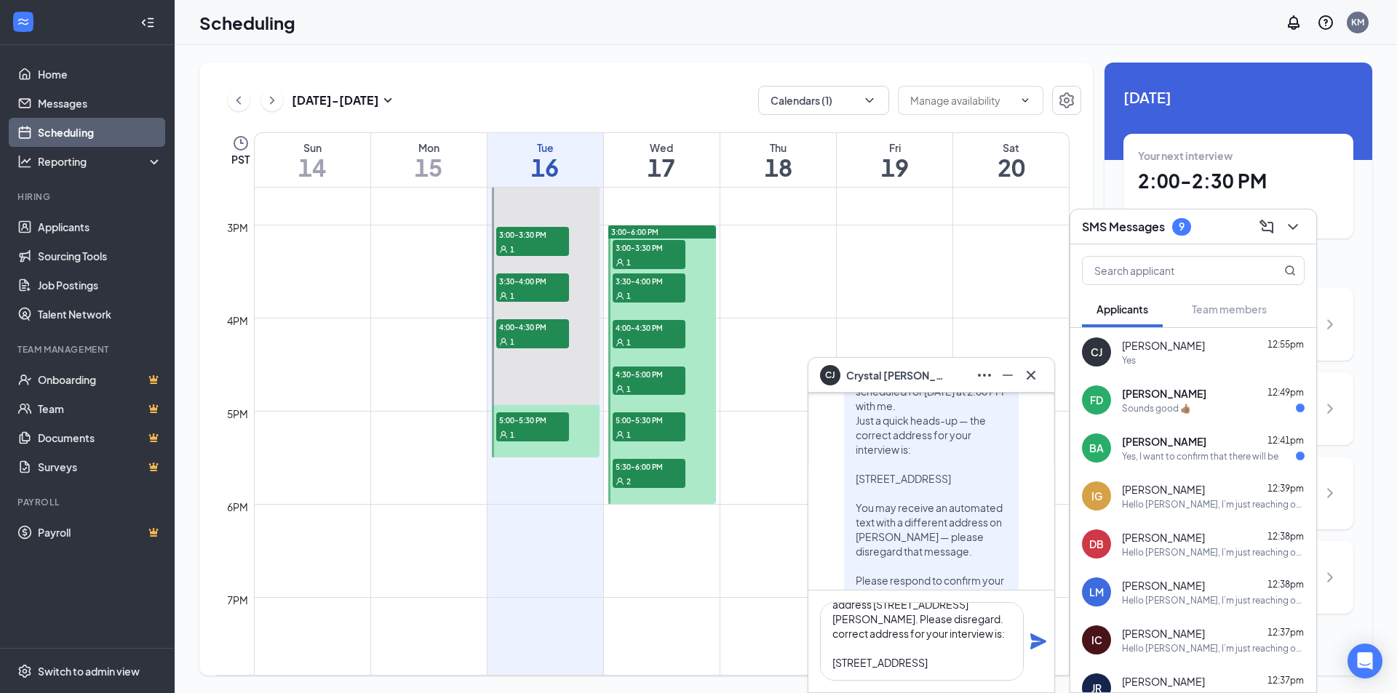
click at [1042, 642] on icon "Plane" at bounding box center [1038, 642] width 16 height 16
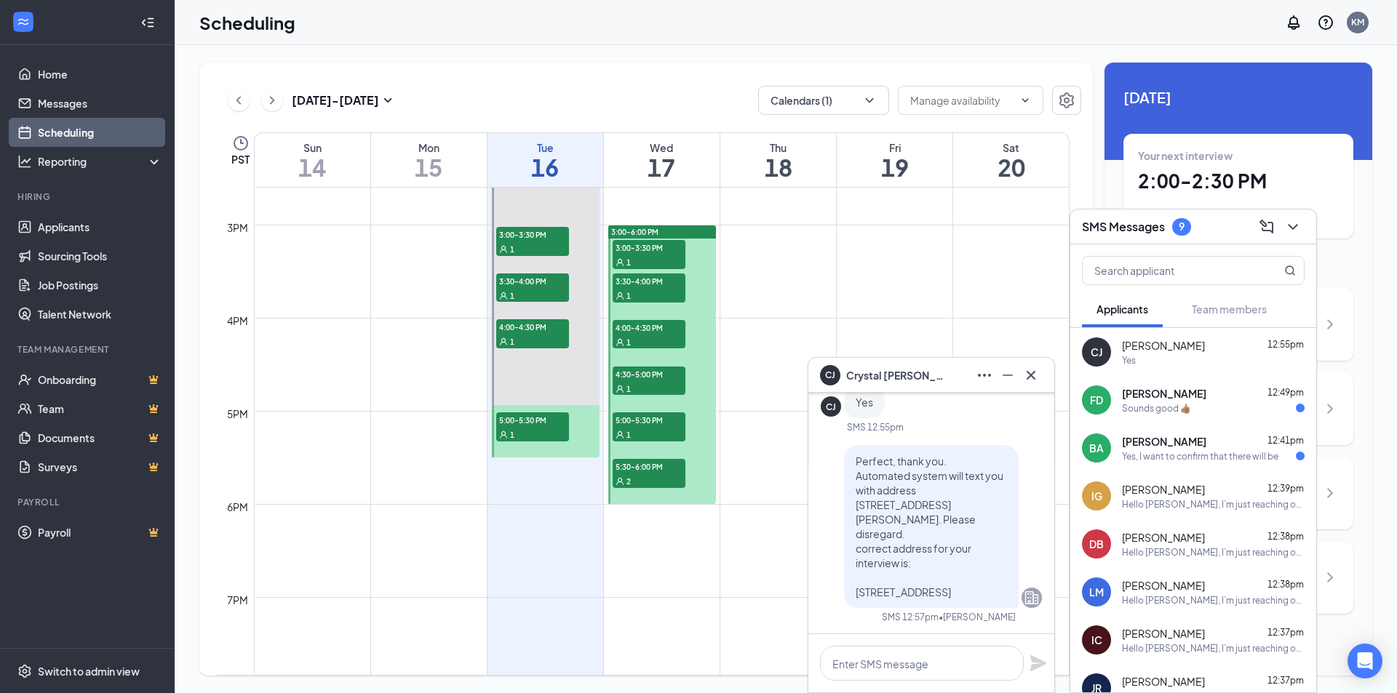
scroll to position [0, 0]
drag, startPoint x: 934, startPoint y: 594, endPoint x: 827, endPoint y: 476, distance: 159.1
click at [827, 476] on div "Perfect, thank you. Automated system will text you with address [STREET_ADDRESS…" at bounding box center [931, 442] width 221 height 329
copy span "Perfect, thank you. Automated system will text you with address [STREET_ADDRESS…"
click at [1150, 416] on div "FD [PERSON_NAME] 12:49pm Sounds good 👍🏽" at bounding box center [1193, 400] width 246 height 48
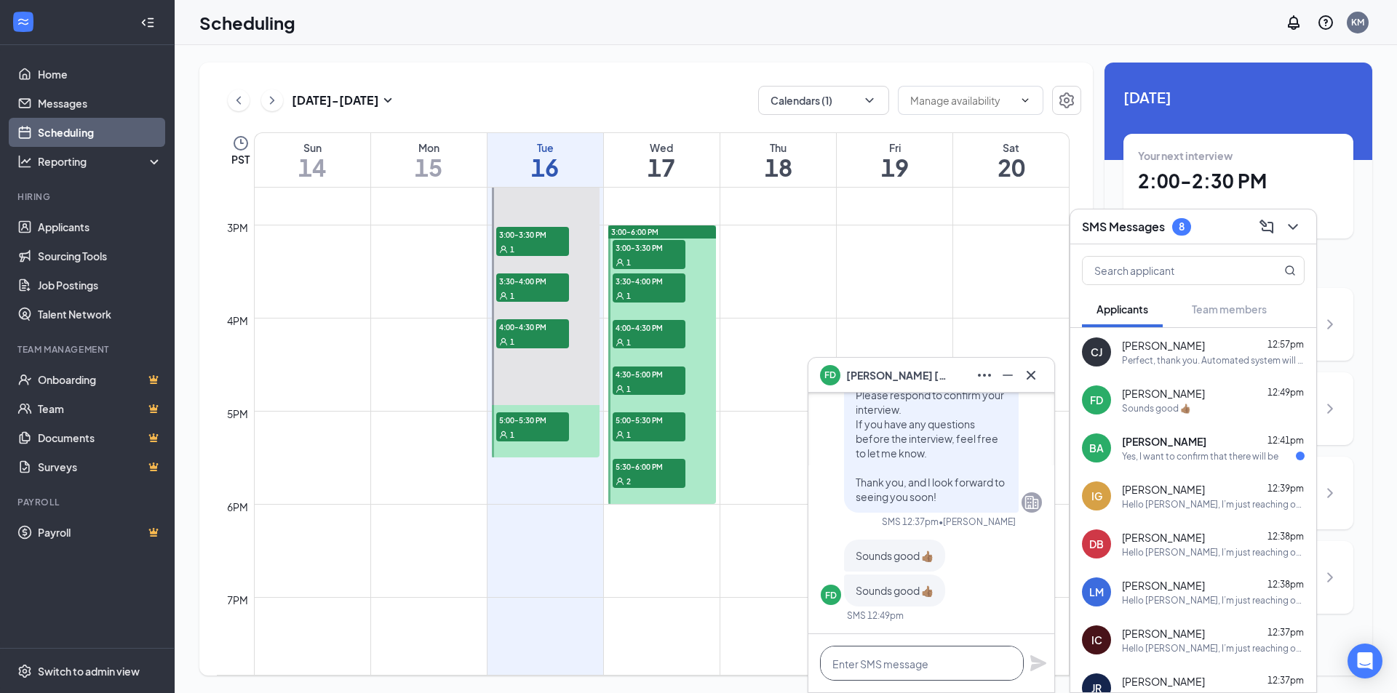
paste textarea "Perfect, thank you. Automated system will text you with address [STREET_ADDRESS…"
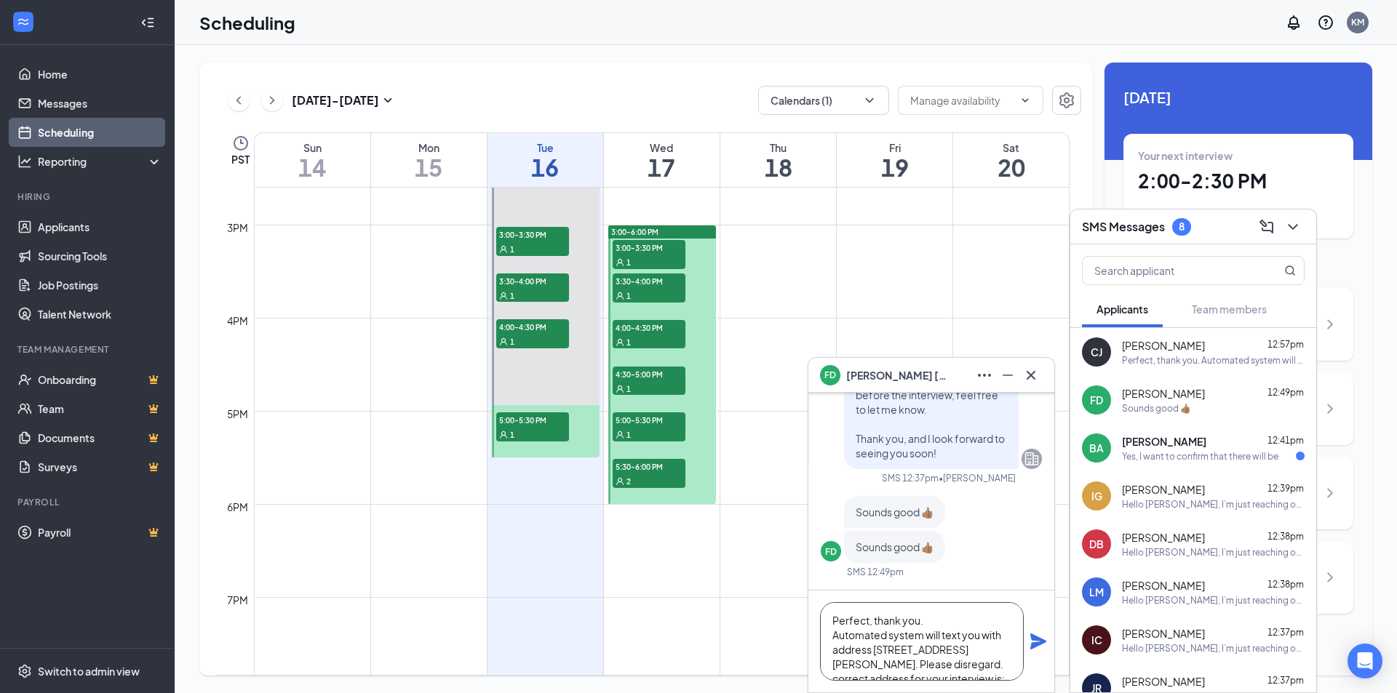
type textarea "Perfect, thank you. Automated system will text you with address [STREET_ADDRESS…"
click at [1032, 647] on icon "Plane" at bounding box center [1038, 642] width 16 height 16
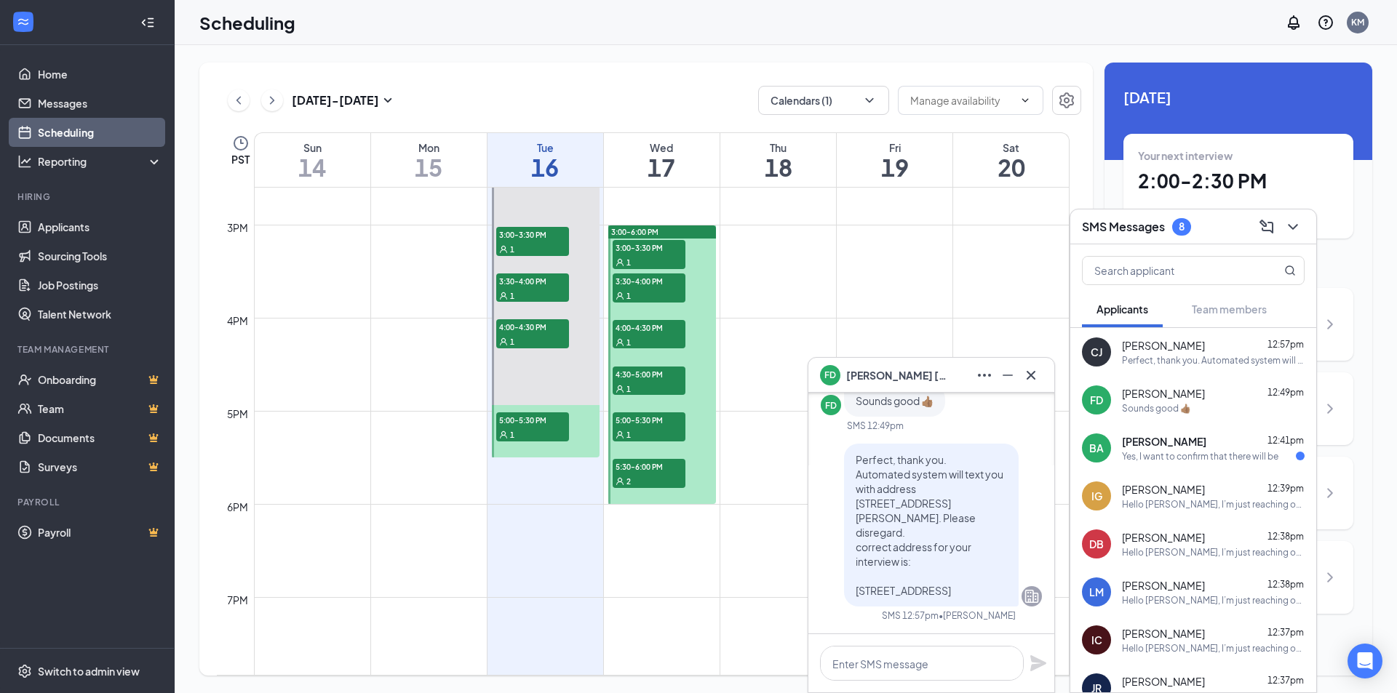
click at [1157, 456] on div "Yes, I want to confirm that there will be" at bounding box center [1200, 456] width 156 height 12
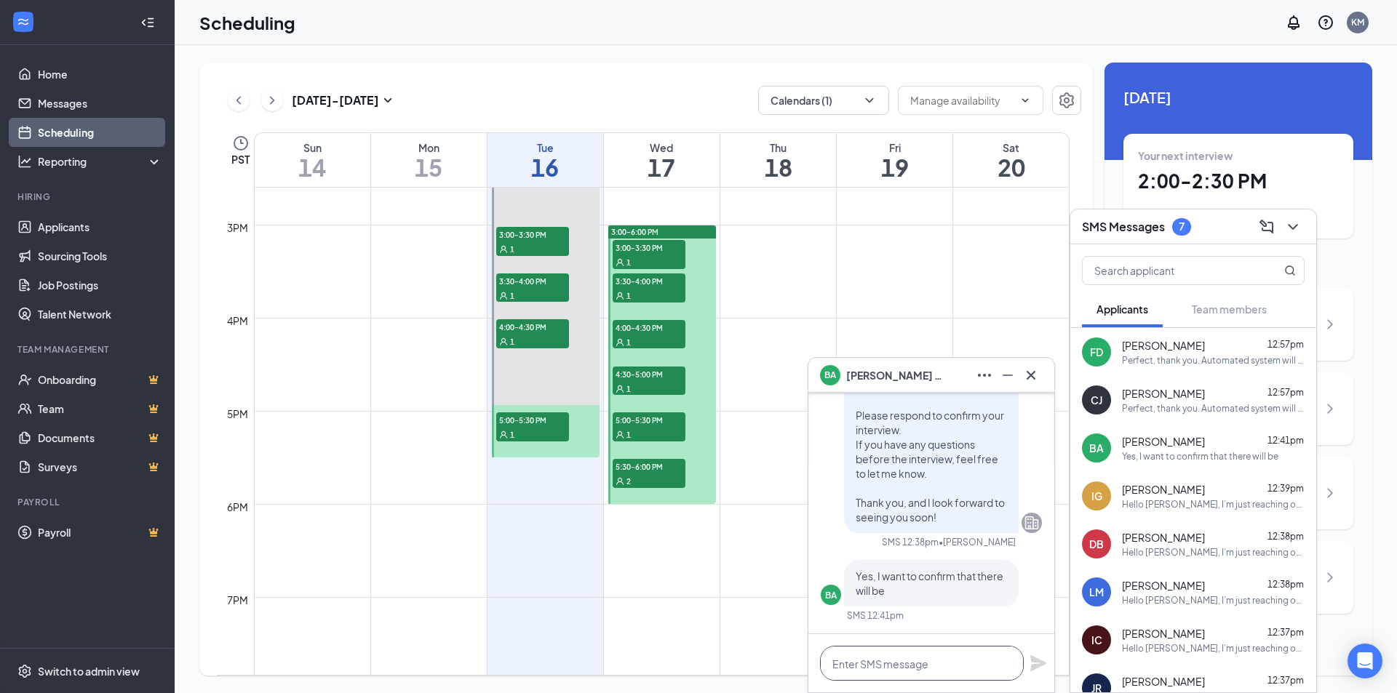
paste textarea "Perfect, thank you. Automated system will text you with address [STREET_ADDRESS…"
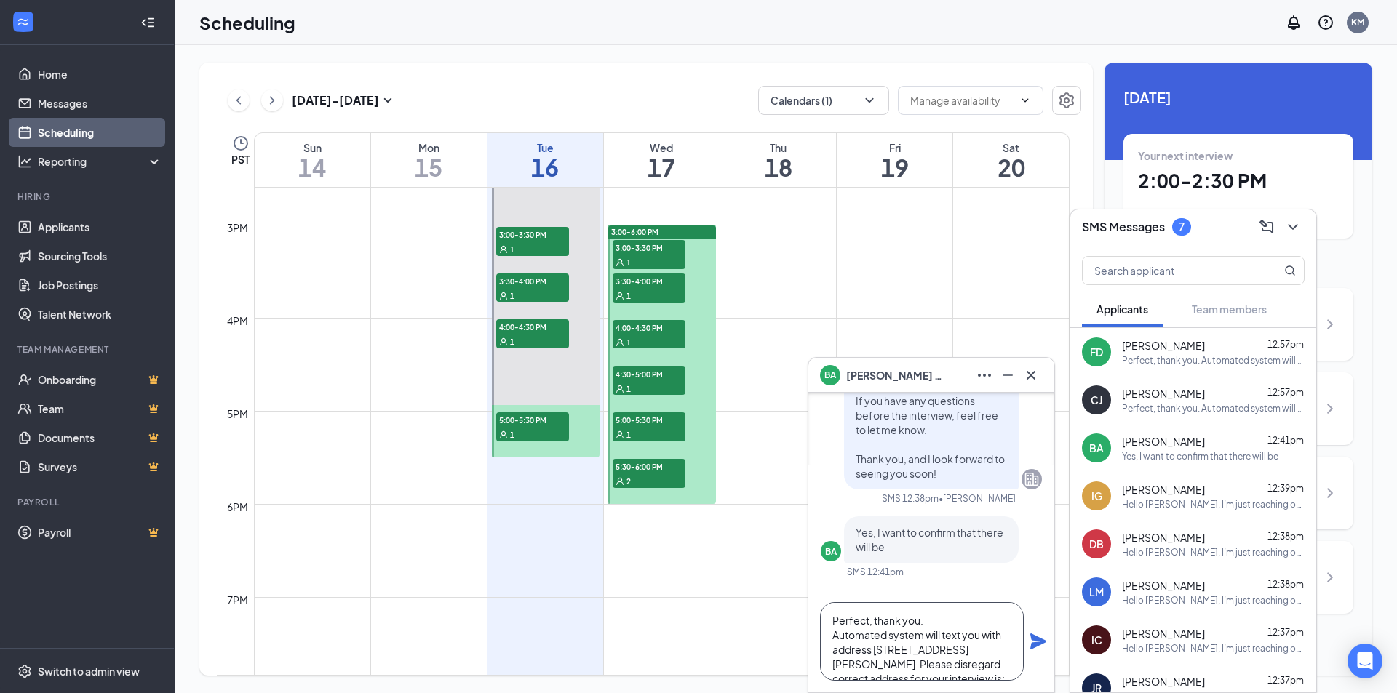
scroll to position [59, 0]
type textarea "Perfect, thank you. Automated system will text you with address [STREET_ADDRESS…"
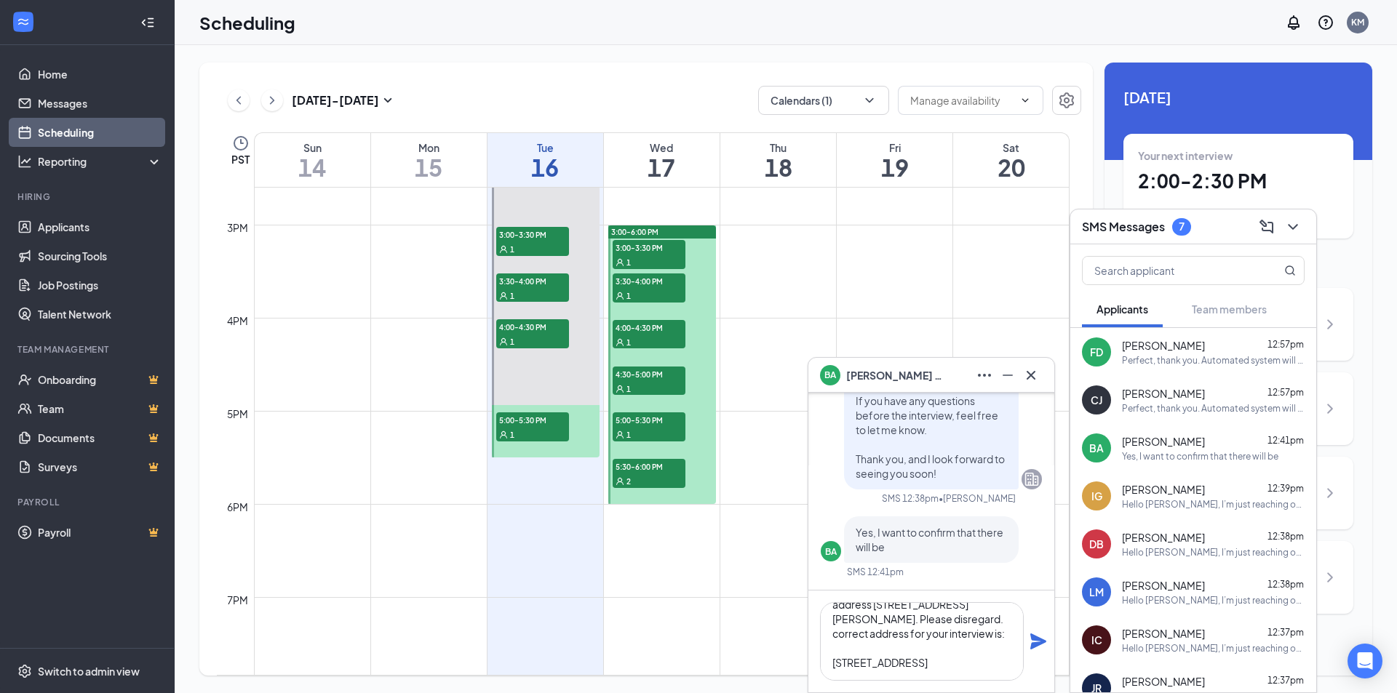
click at [1029, 631] on div "Perfect, thank you. Automated system will text you with address [STREET_ADDRESS…" at bounding box center [931, 642] width 246 height 102
click at [1032, 634] on icon "Plane" at bounding box center [1038, 642] width 16 height 16
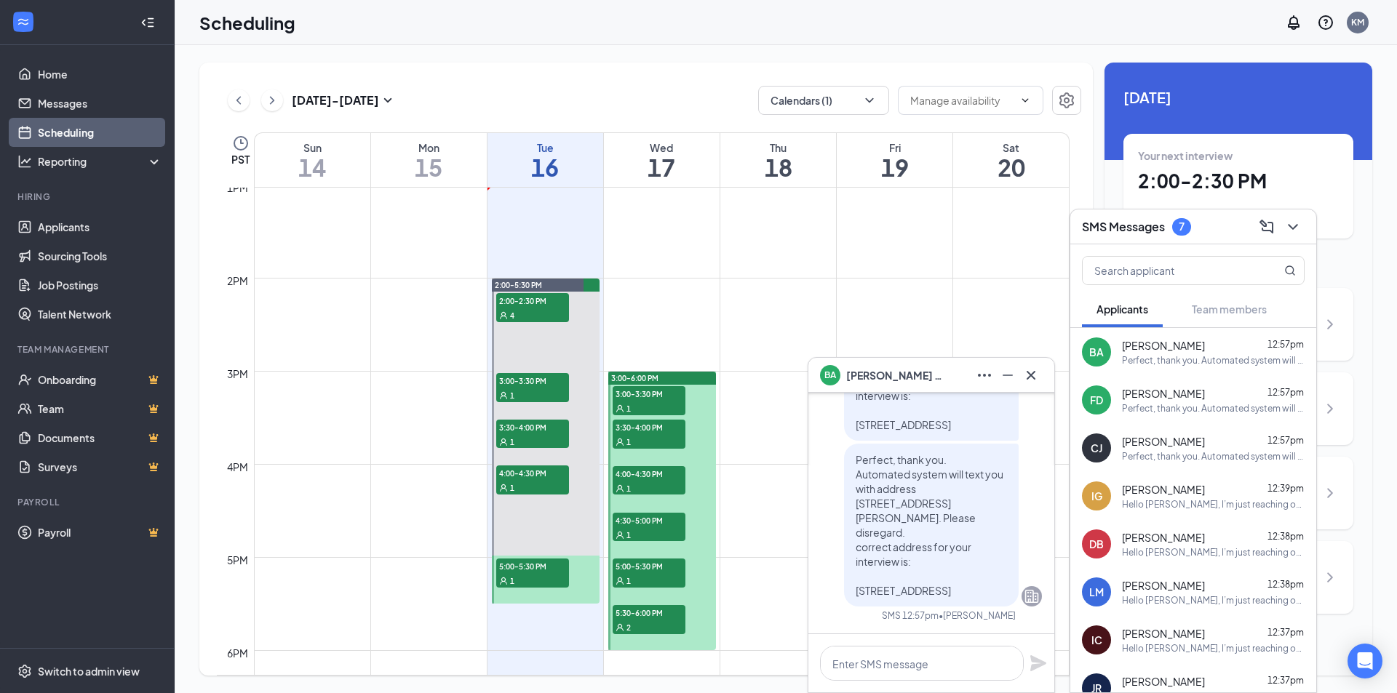
scroll to position [1165, 0]
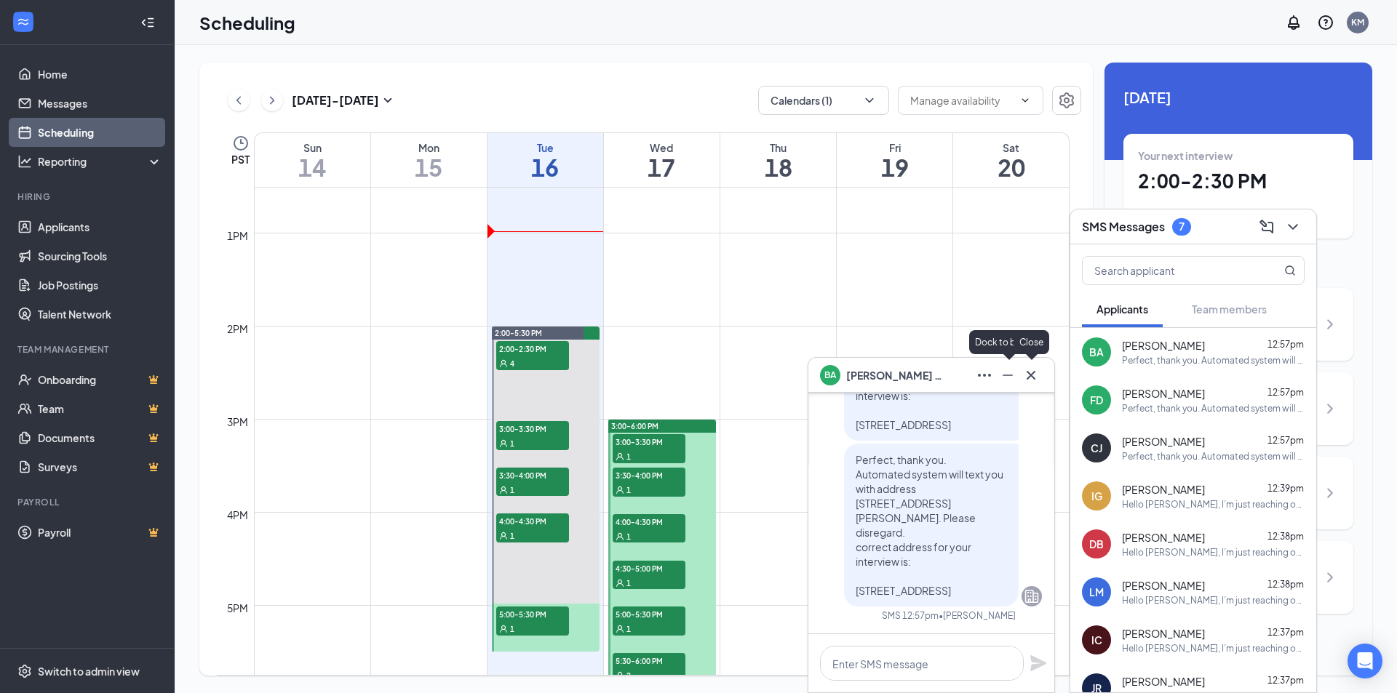
click at [1032, 373] on icon "Cross" at bounding box center [1030, 375] width 17 height 17
